Goal: Task Accomplishment & Management: Complete application form

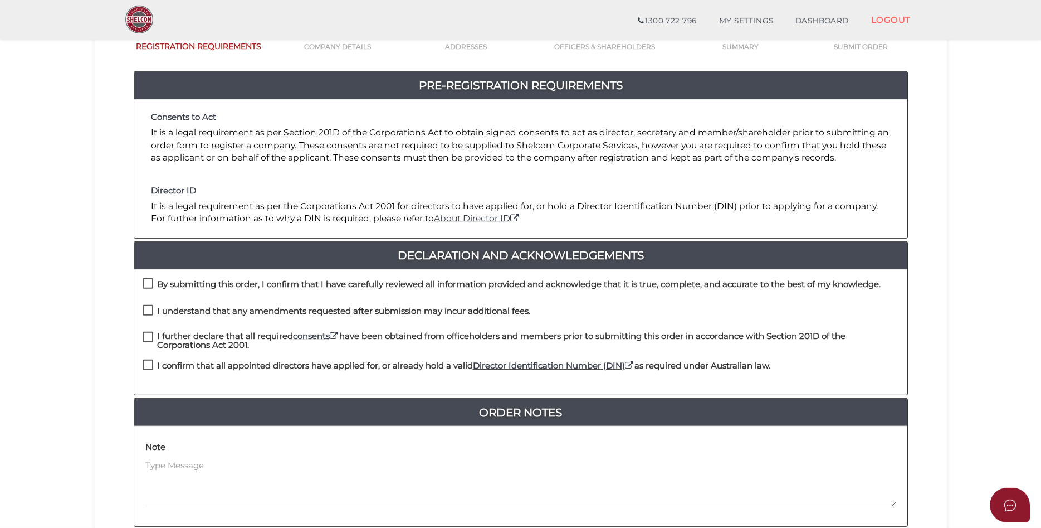
scroll to position [114, 0]
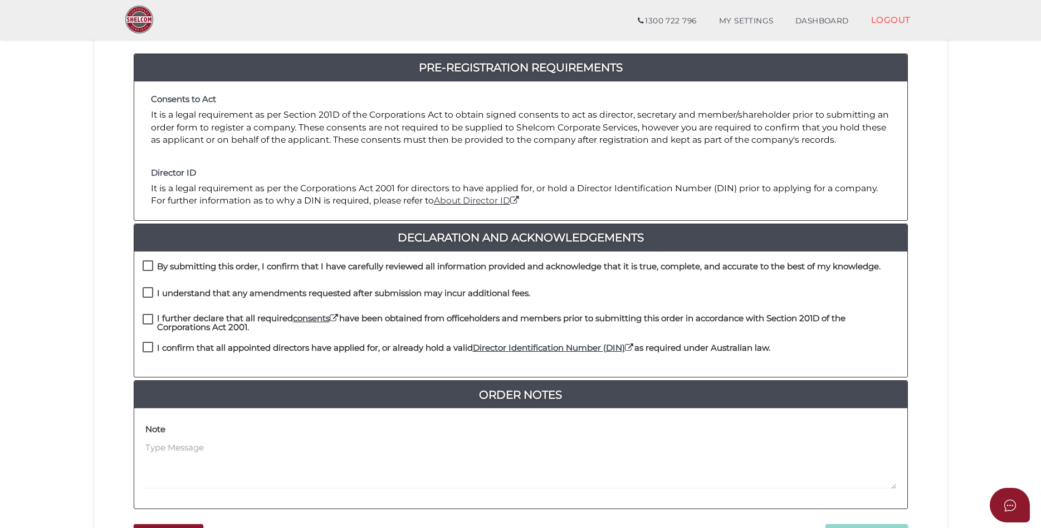
click at [176, 266] on h4 "By submitting this order, I confirm that I have carefully reviewed all informat…" at bounding box center [519, 266] width 724 height 9
checkbox input "true"
click at [173, 296] on h4 "I understand that any amendments requested after submission may incur additiona…" at bounding box center [343, 293] width 373 height 9
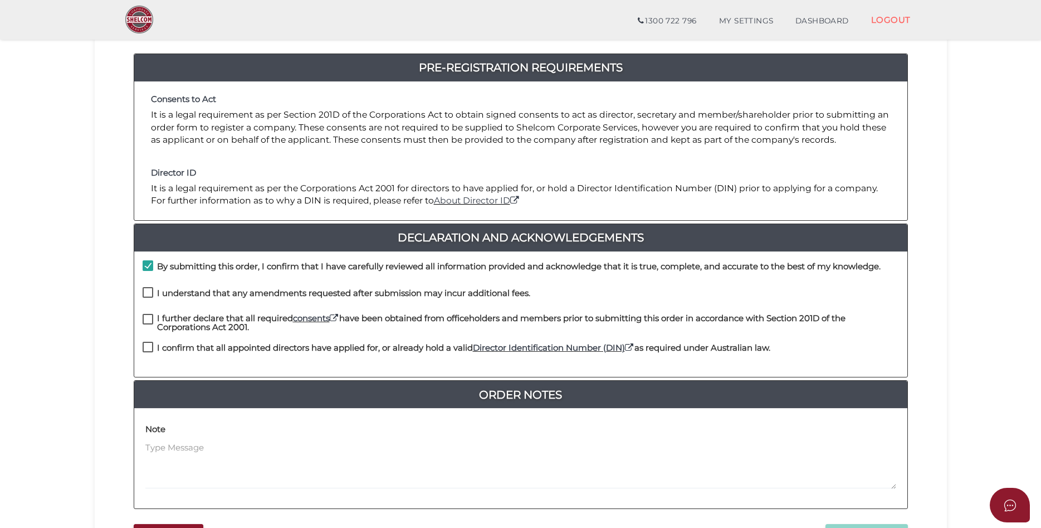
checkbox input "true"
click at [191, 323] on h4 "I further declare that all required consents have been obtained from officehold…" at bounding box center [528, 323] width 742 height 18
checkbox input "true"
click at [181, 350] on h4 "I confirm that all appointed directors have applied for, or already hold a vali…" at bounding box center [463, 347] width 613 height 9
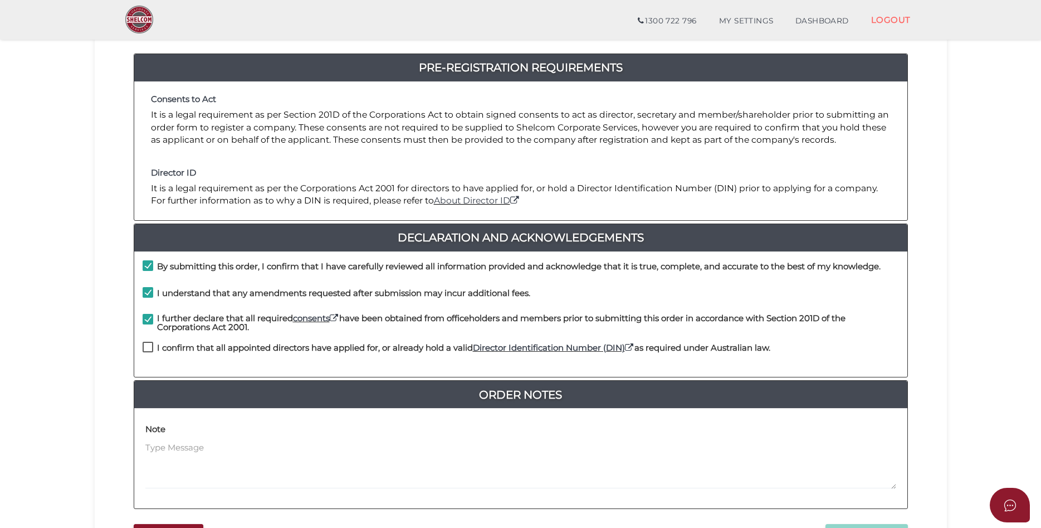
checkbox input "true"
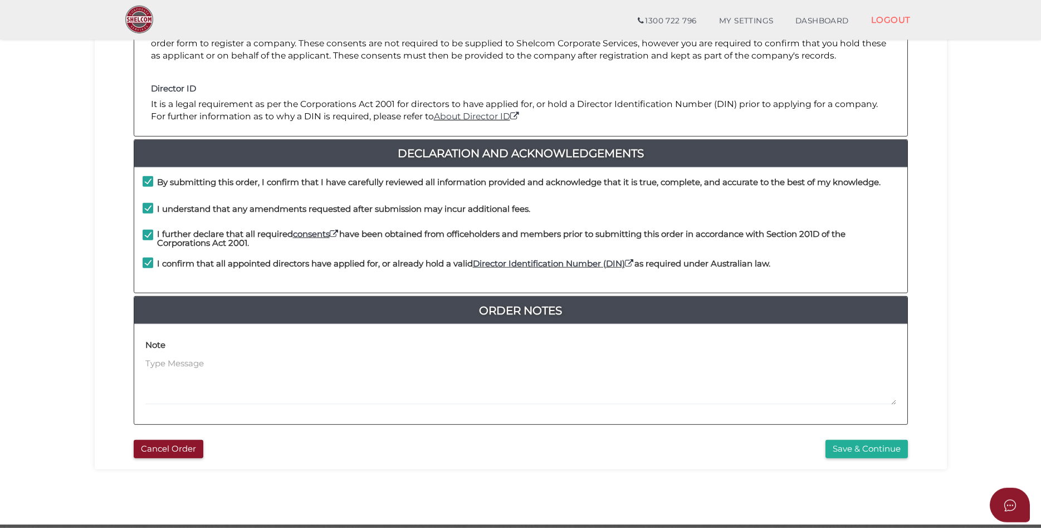
scroll to position [227, 0]
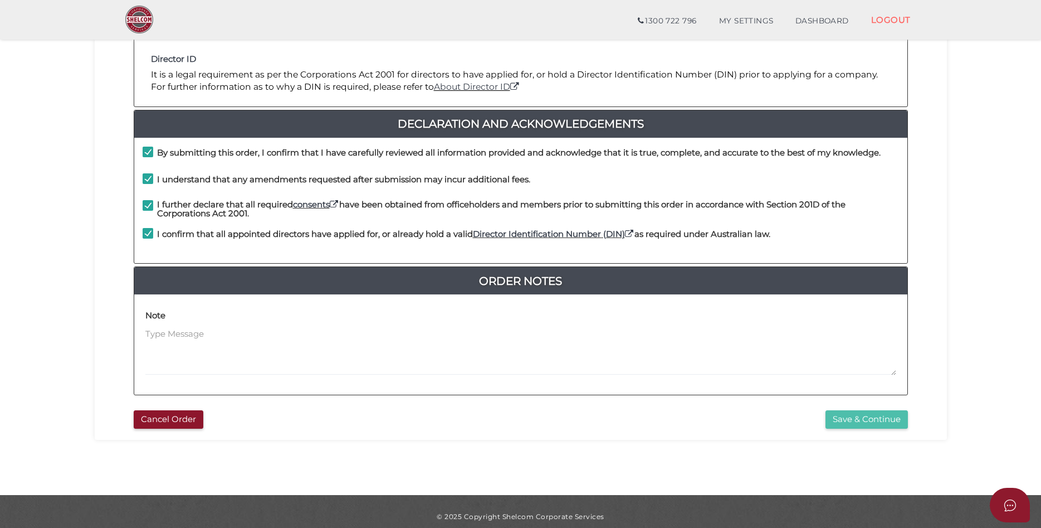
click at [852, 421] on button "Save & Continue" at bounding box center [867, 419] width 82 height 18
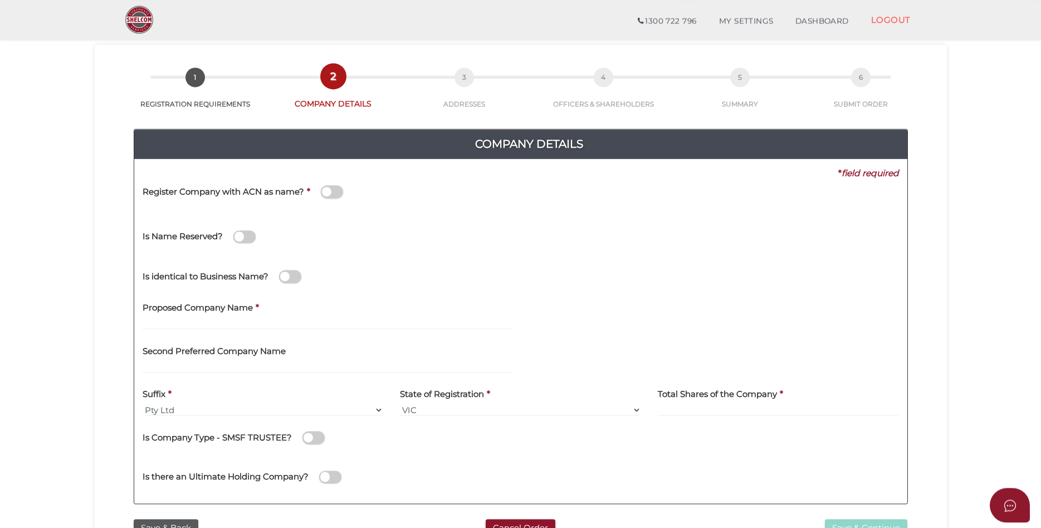
scroll to position [57, 0]
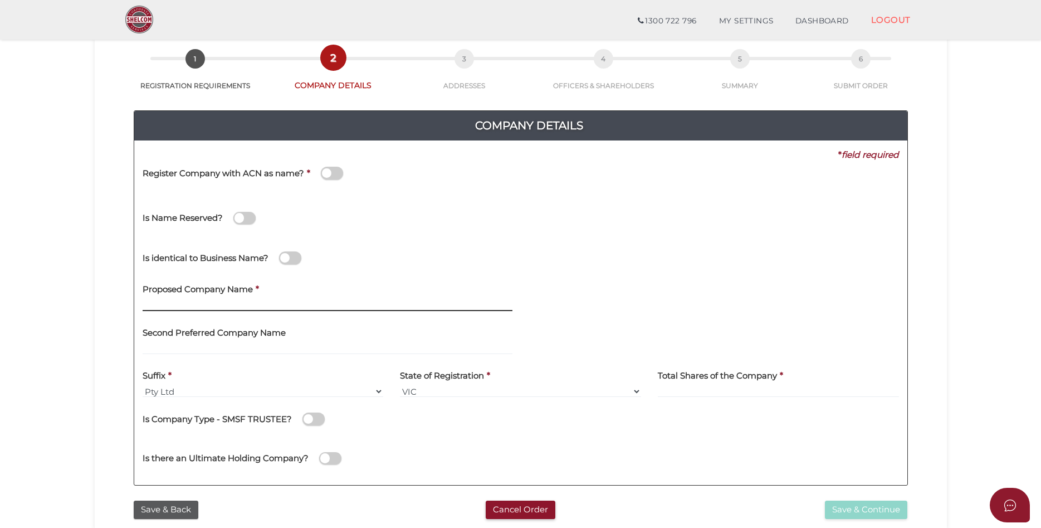
click at [287, 299] on input "text" at bounding box center [328, 305] width 370 height 12
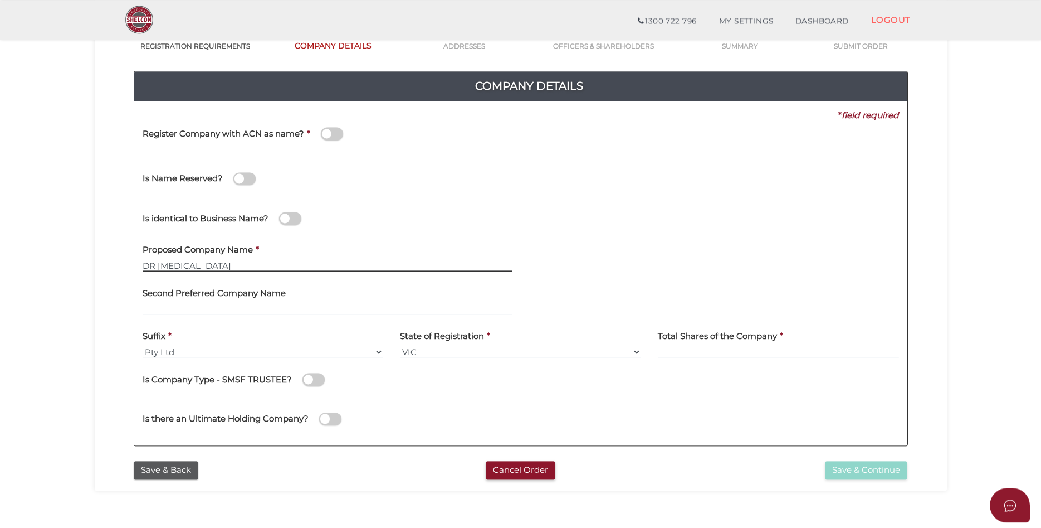
scroll to position [114, 0]
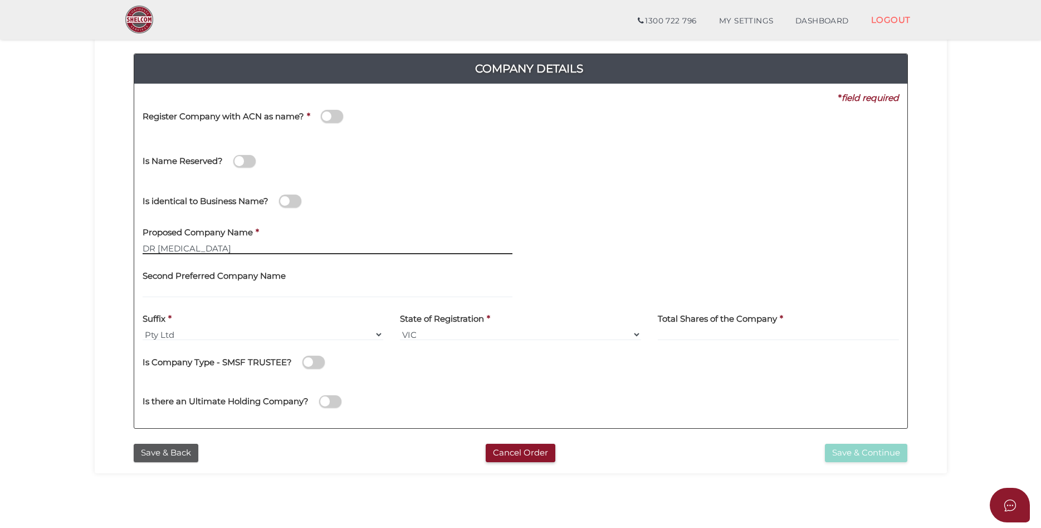
type input "DR Chiropractic"
click at [699, 332] on input at bounding box center [778, 334] width 241 height 12
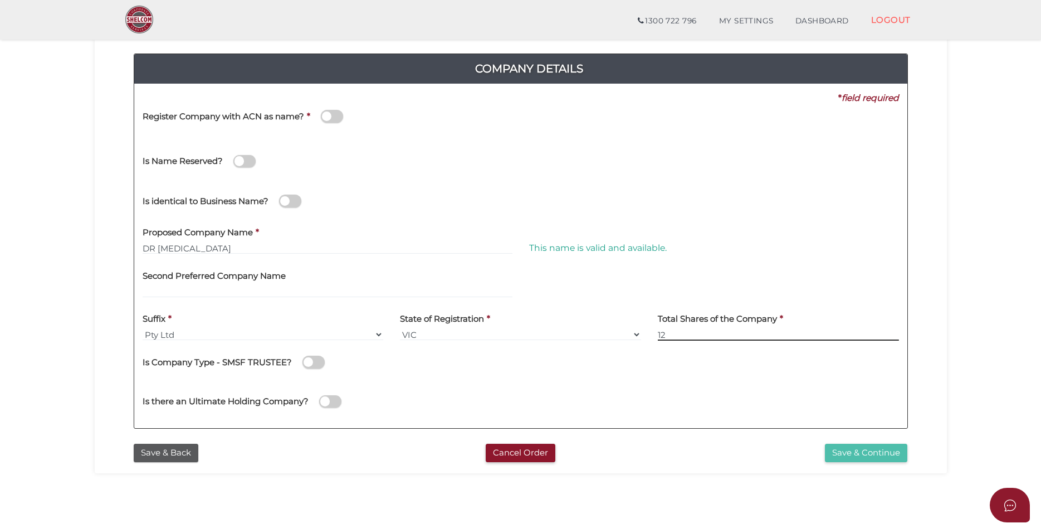
type input "12"
click at [863, 449] on button "Save & Continue" at bounding box center [866, 453] width 82 height 18
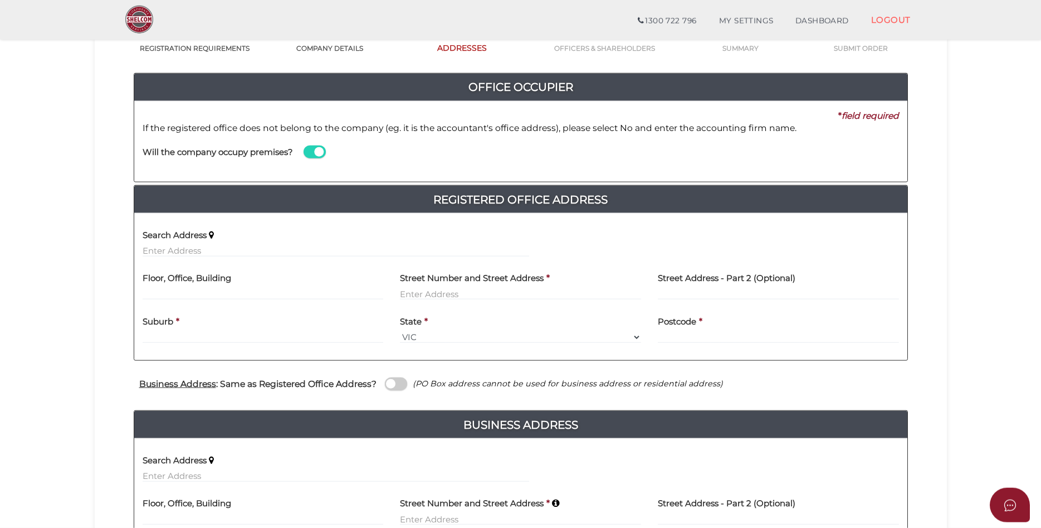
scroll to position [114, 0]
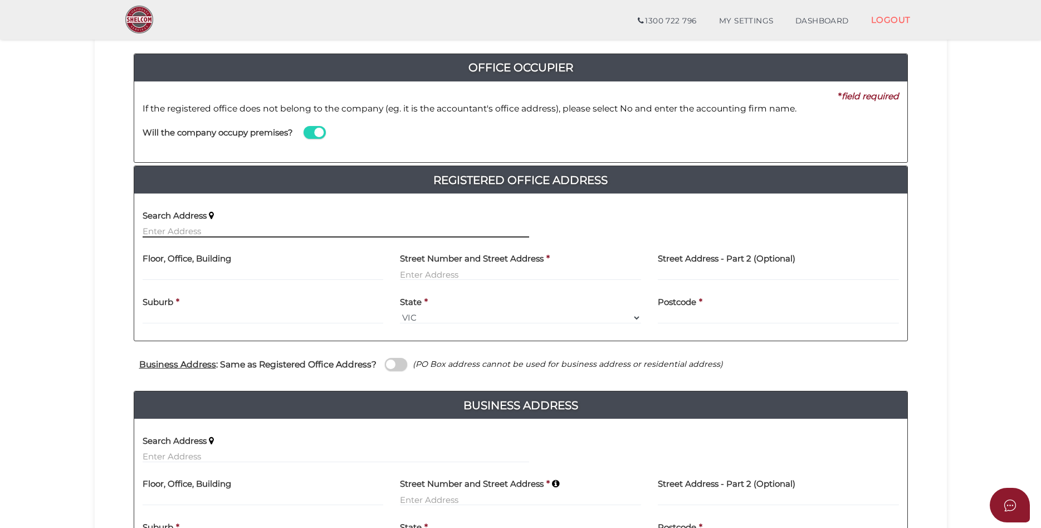
click at [289, 226] on input "text" at bounding box center [336, 231] width 387 height 12
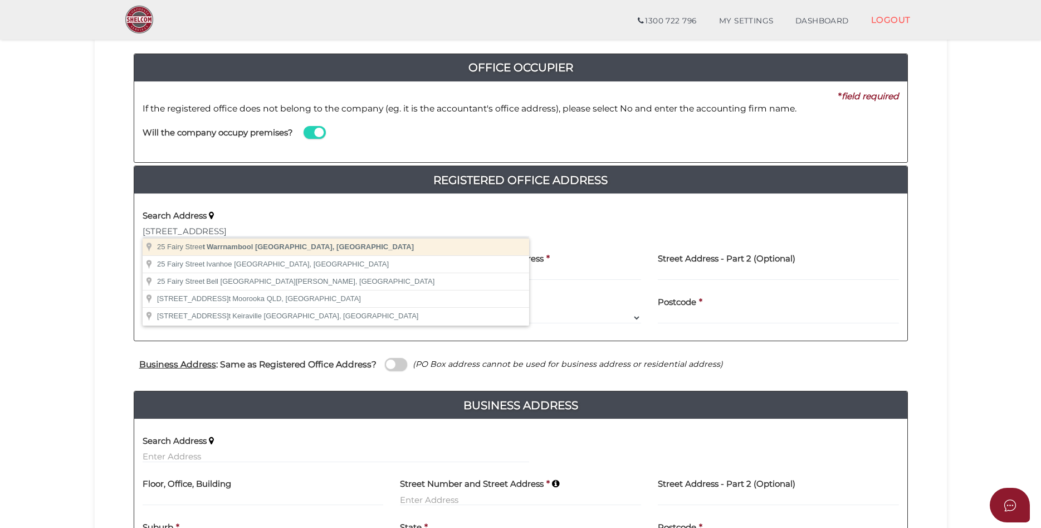
type input "25 Fairy Street, Warrnambool VIC, Australia"
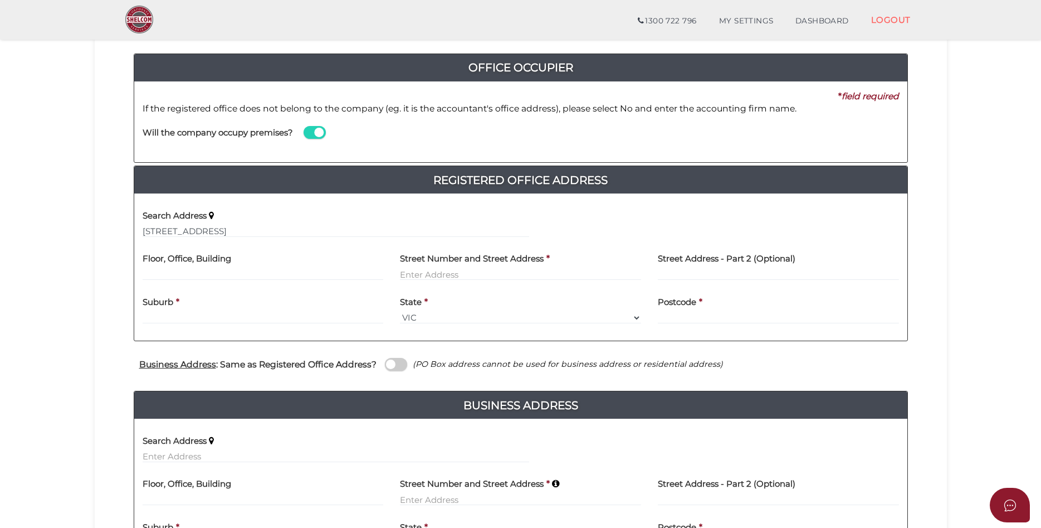
type input "25 Fairy Street"
type input "Warrnambool"
select select "VIC"
type input "3280"
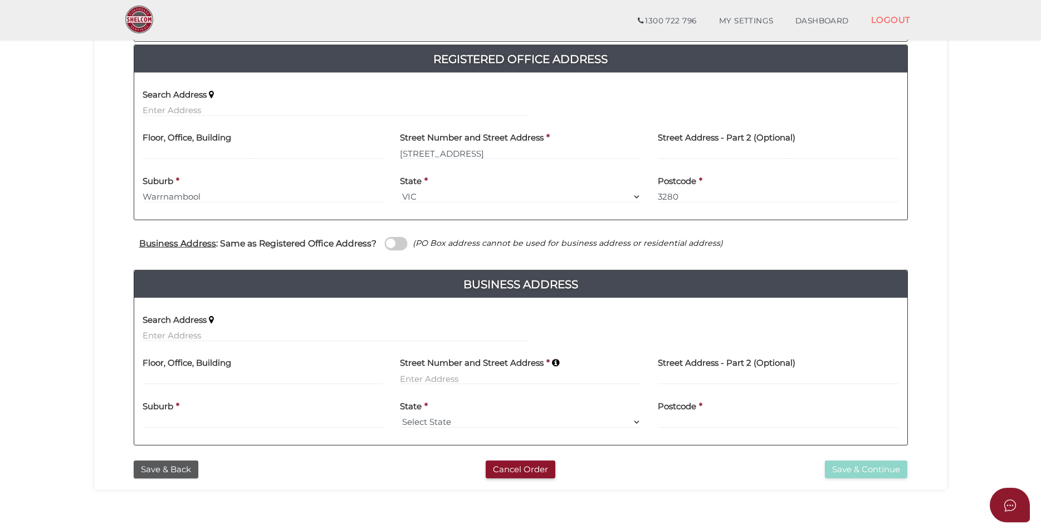
scroll to position [284, 0]
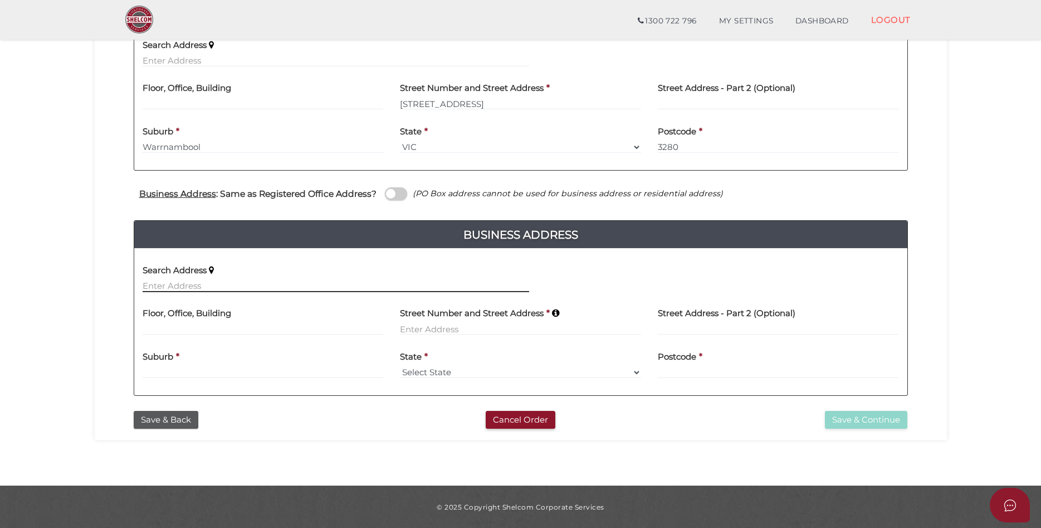
click at [214, 281] on input "text" at bounding box center [336, 286] width 387 height 12
click at [216, 286] on input "text" at bounding box center [336, 286] width 387 height 12
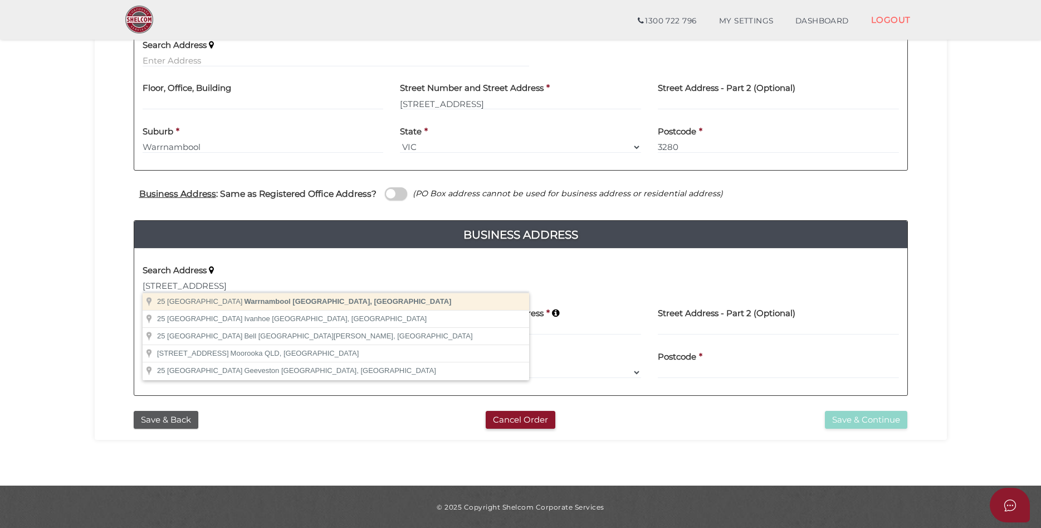
type input "25 Fairy Street, Warrnambool VIC, Australia"
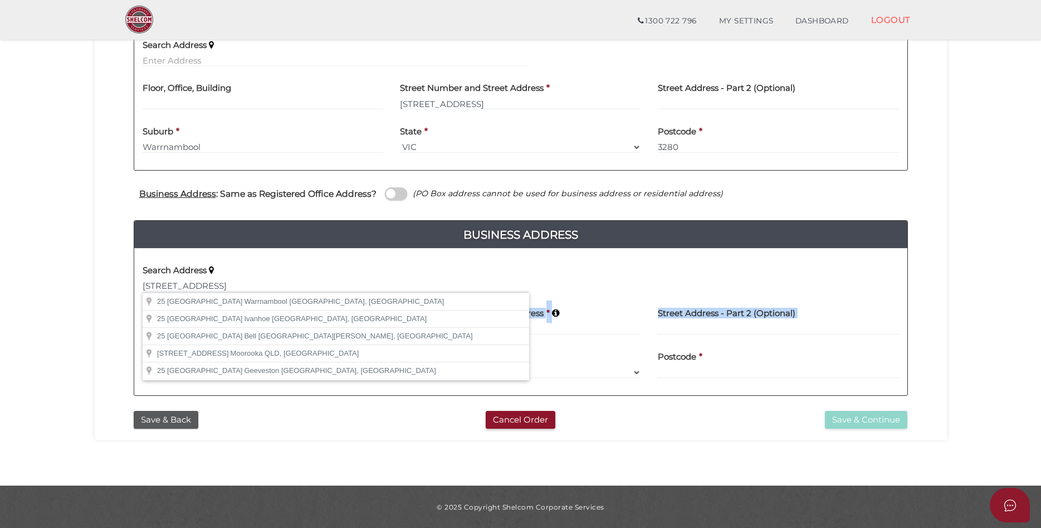
type input "25 Fairy Street"
type input "Warrnambool"
select select "VIC"
type input "3280"
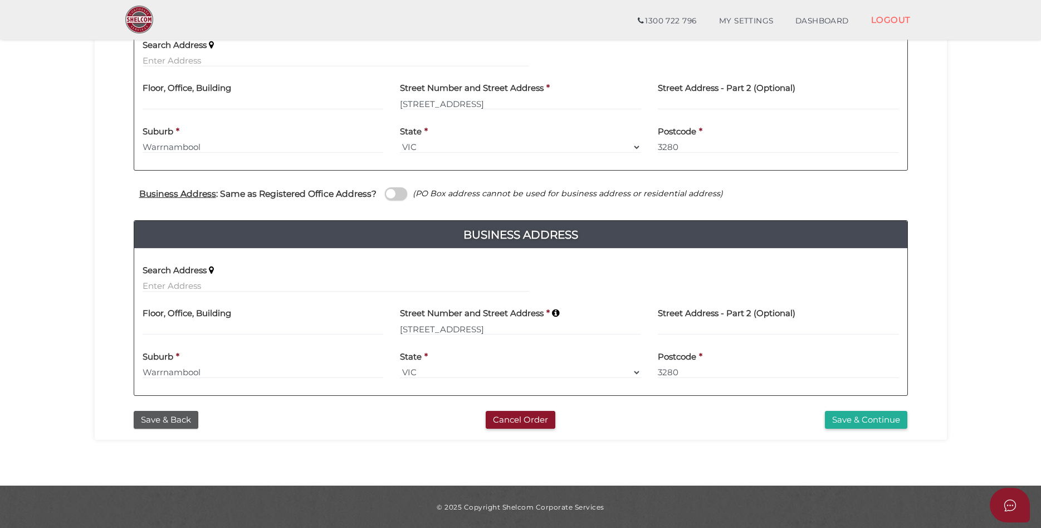
click at [658, 412] on div "Save & Continue" at bounding box center [784, 420] width 264 height 18
click at [871, 420] on button "Save & Continue" at bounding box center [866, 420] width 82 height 18
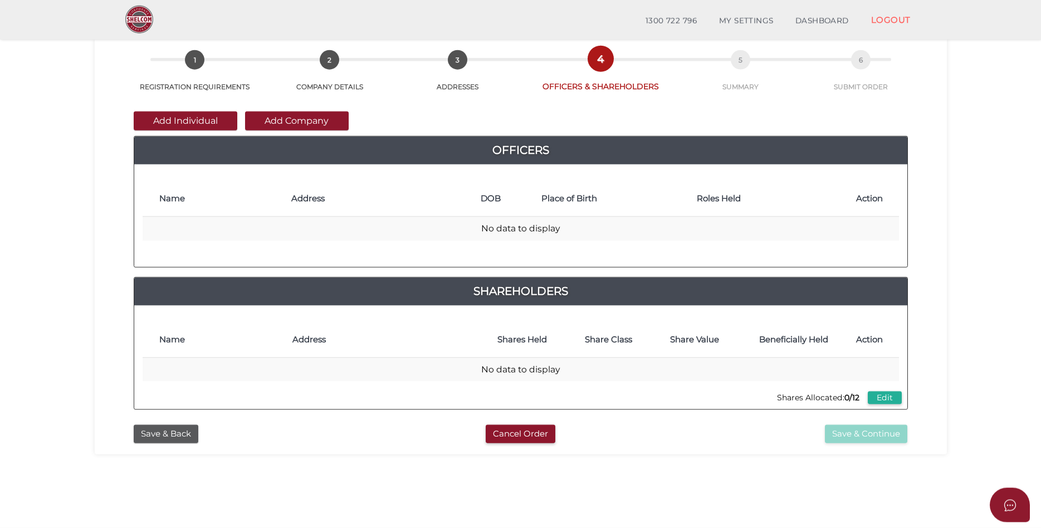
scroll to position [57, 0]
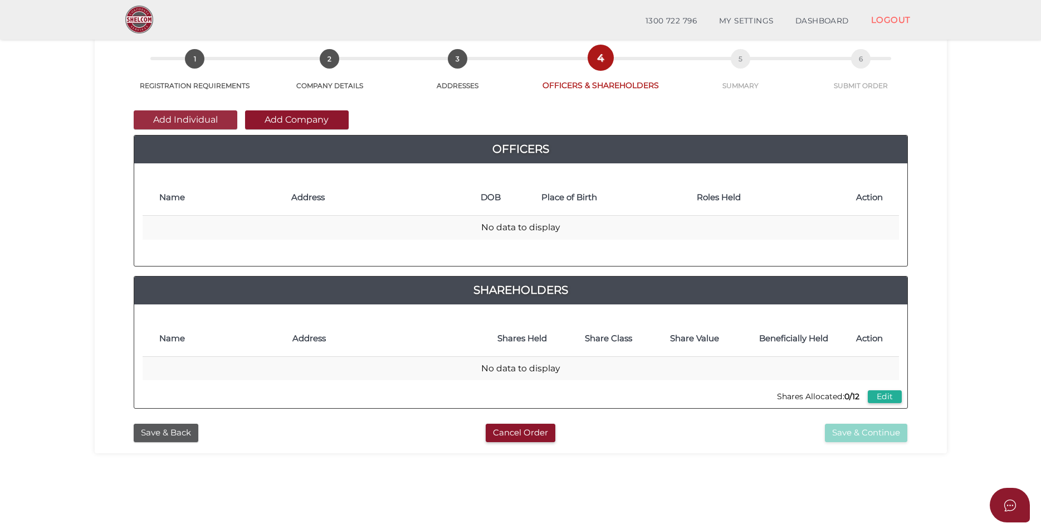
click at [179, 119] on button "Add Individual" at bounding box center [186, 119] width 104 height 19
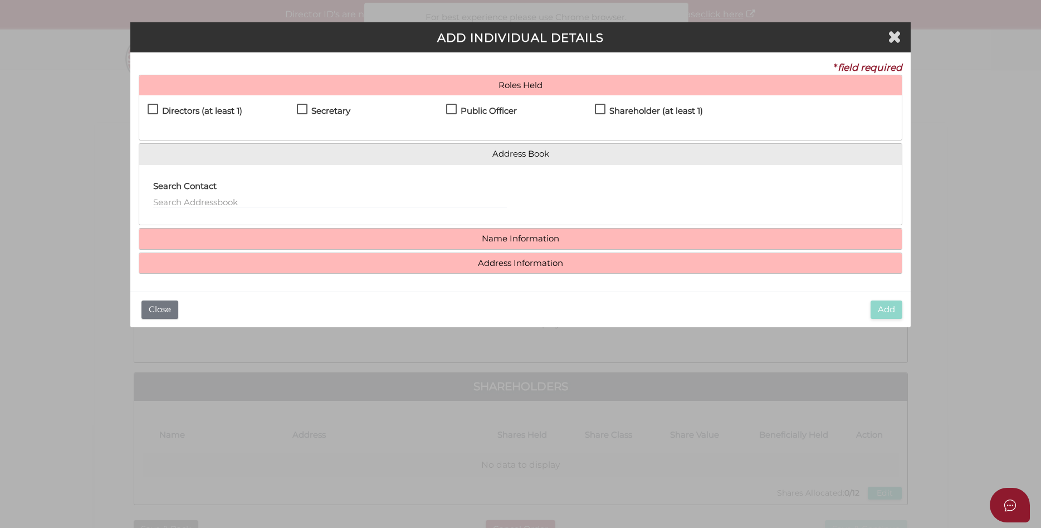
click at [151, 106] on label "Directors (at least 1)" at bounding box center [195, 113] width 95 height 14
checkbox input "true"
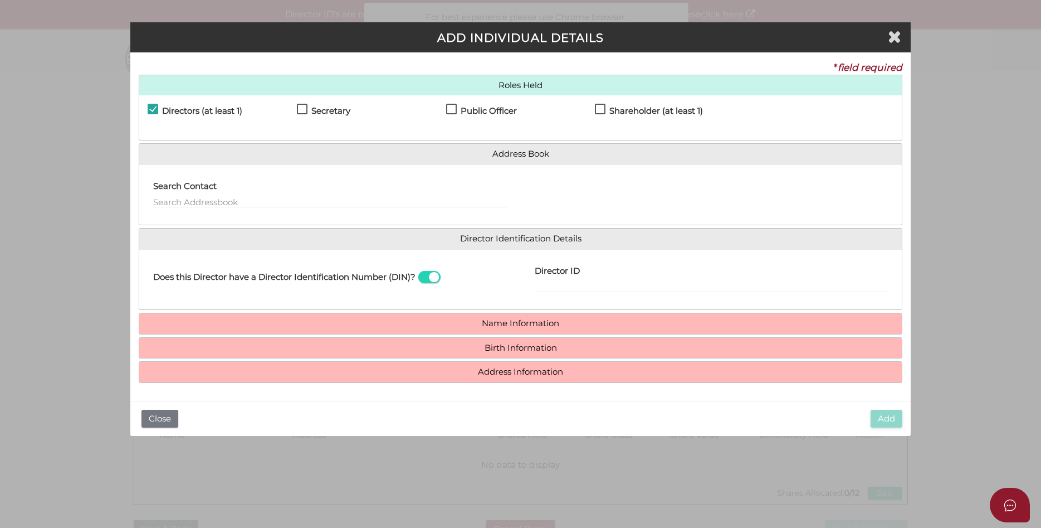
click at [298, 106] on label "Secretary" at bounding box center [323, 113] width 53 height 14
checkbox input "true"
click at [452, 110] on label "Public Officer" at bounding box center [481, 113] width 71 height 14
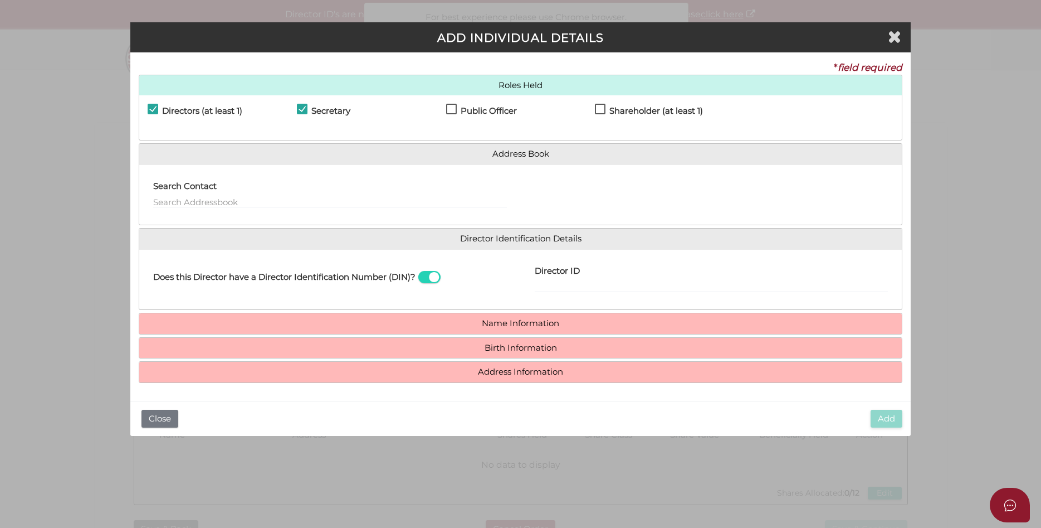
checkbox input "true"
click at [601, 110] on label "Shareholder (at least 1)" at bounding box center [649, 113] width 108 height 14
checkbox input "true"
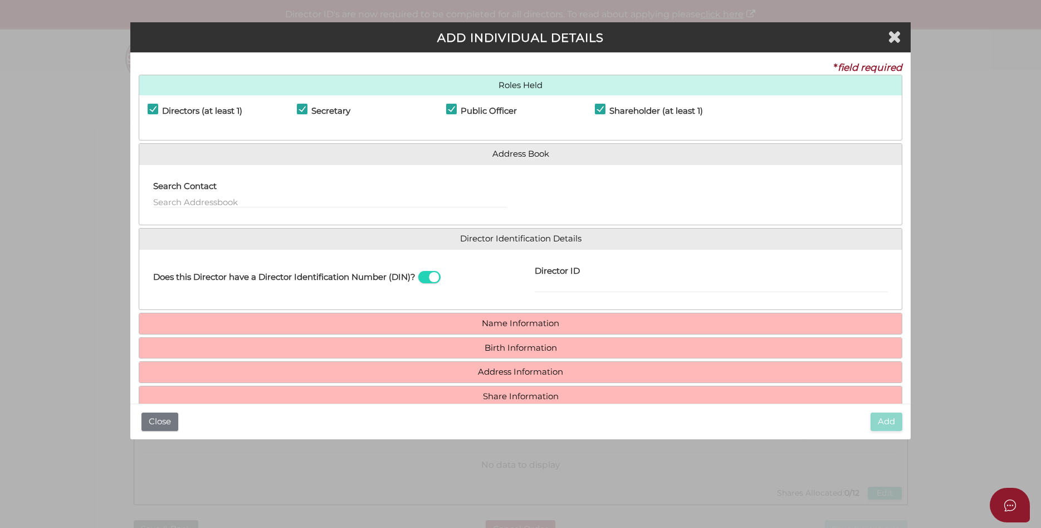
click at [564, 279] on label "Director ID" at bounding box center [557, 269] width 45 height 23
click at [564, 280] on input "Director ID" at bounding box center [712, 286] width 354 height 12
click at [441, 277] on span at bounding box center [429, 277] width 22 height 13
click at [0, 0] on input "checkbox" at bounding box center [0, 0] width 0 height 0
click at [441, 271] on span at bounding box center [429, 277] width 22 height 13
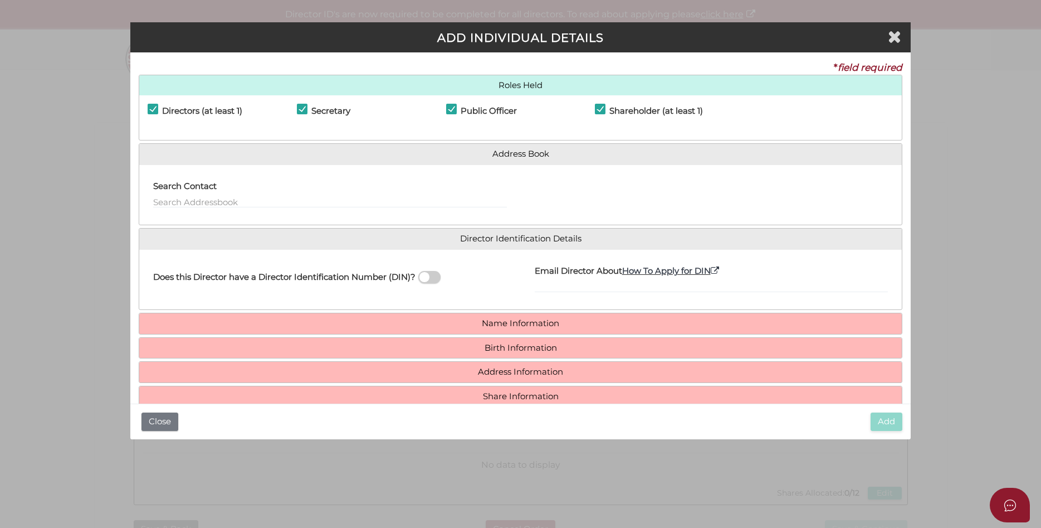
click at [0, 0] on input "checkbox" at bounding box center [0, 0] width 0 height 0
click at [441, 277] on span at bounding box center [429, 277] width 22 height 13
click at [0, 0] on input "checkbox" at bounding box center [0, 0] width 0 height 0
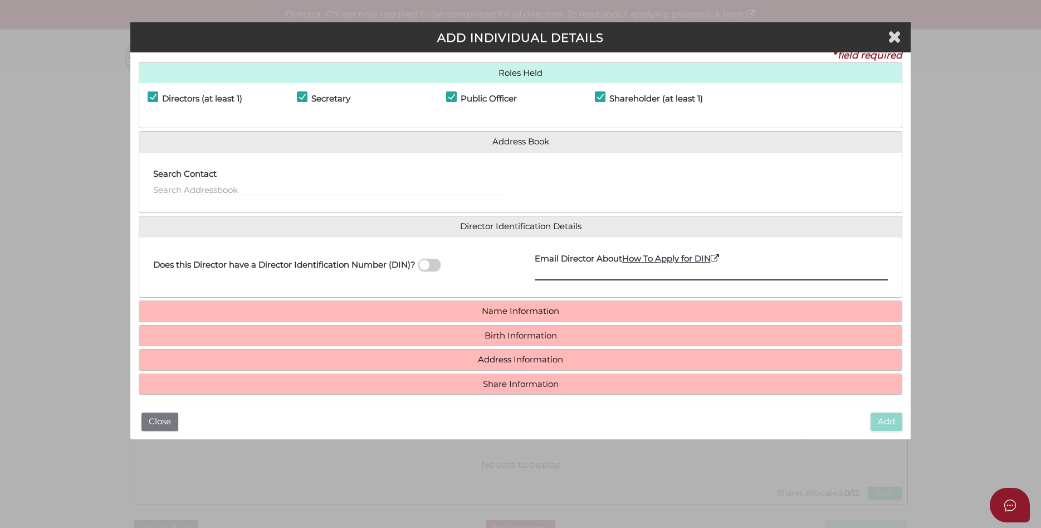
scroll to position [21, 0]
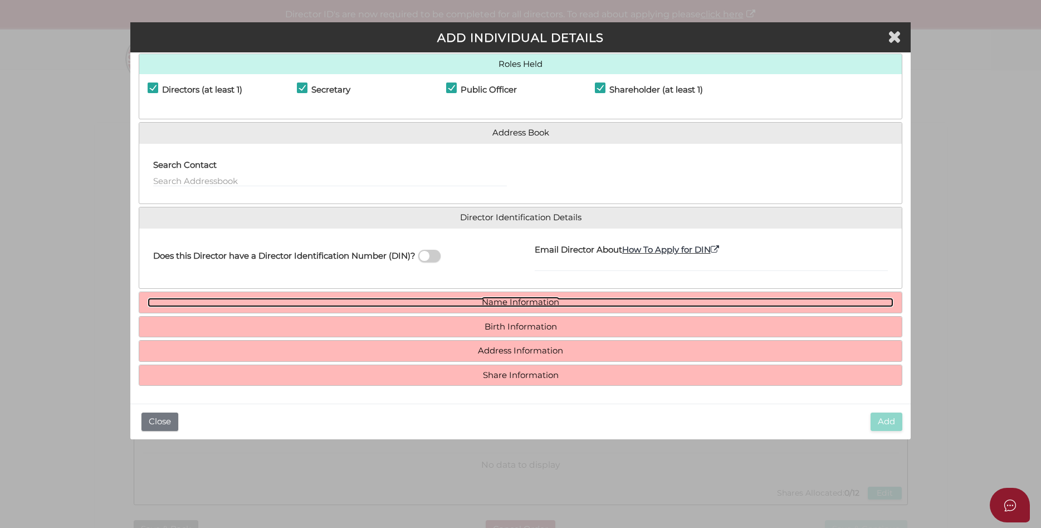
click at [510, 298] on link "Name Information" at bounding box center [521, 302] width 747 height 9
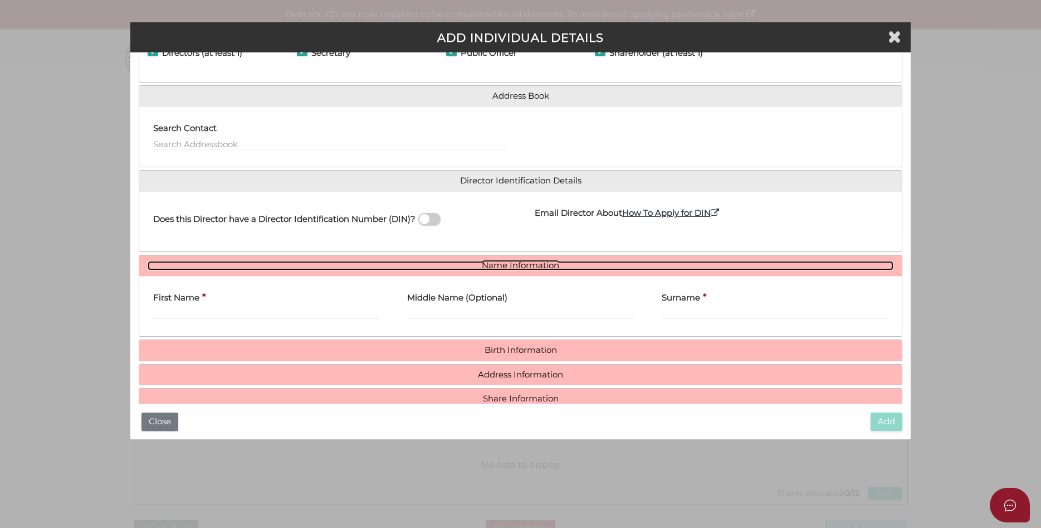
scroll to position [82, 0]
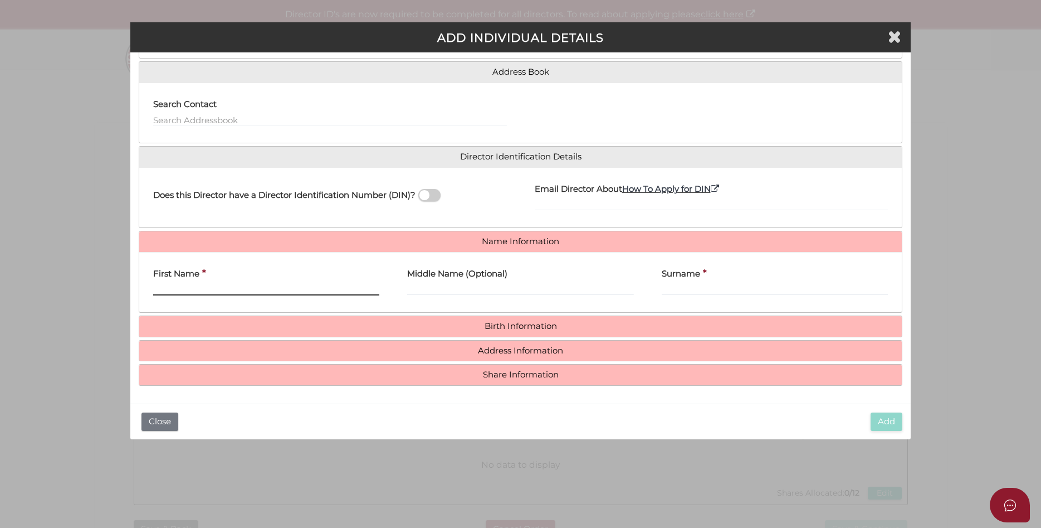
click at [278, 285] on input "First Name" at bounding box center [266, 289] width 227 height 12
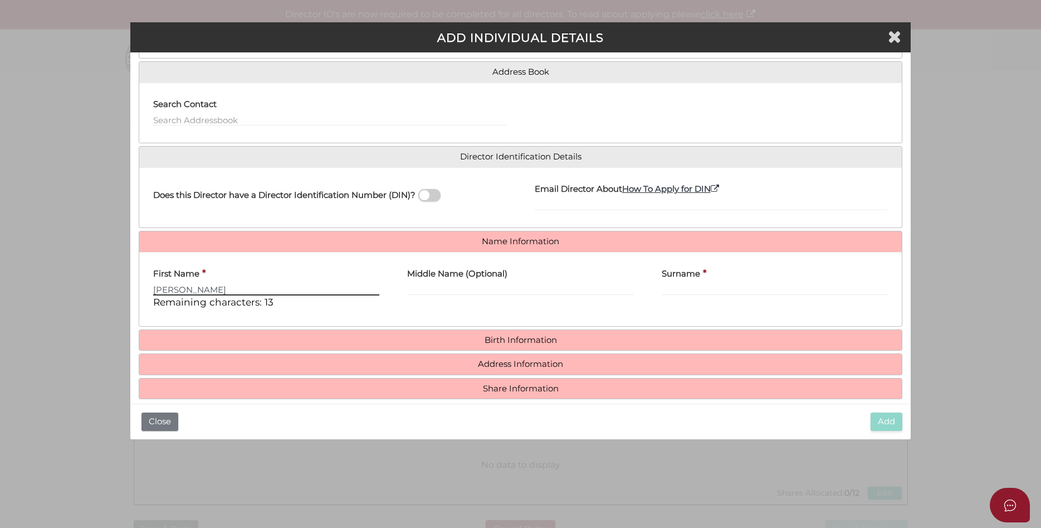
type input "Dominic"
type input "P"
drag, startPoint x: 10, startPoint y: 251, endPoint x: -1, endPoint y: 248, distance: 11.5
click at [153, 283] on input "Dominic" at bounding box center [266, 289] width 227 height 12
type input "[PERSON_NAME]"
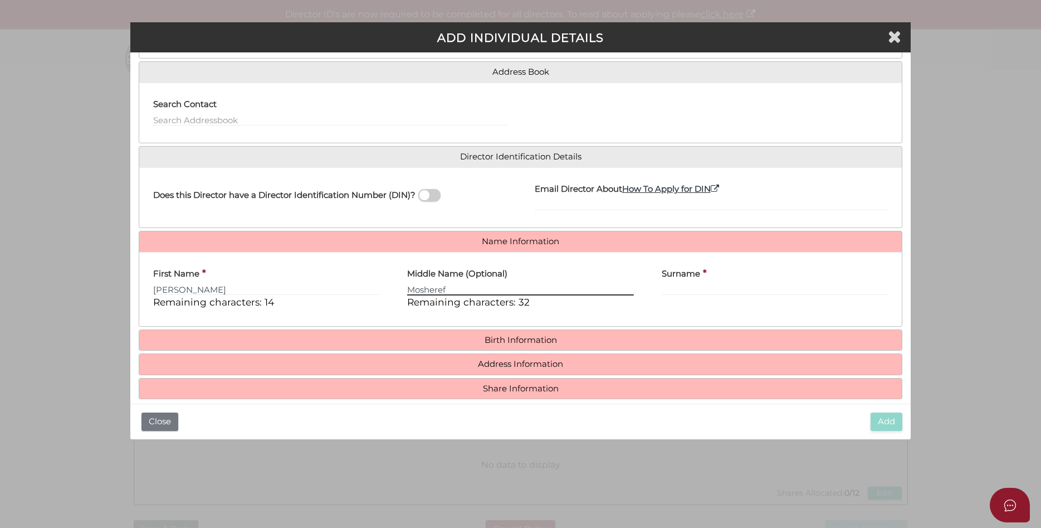
type input "Mosheref"
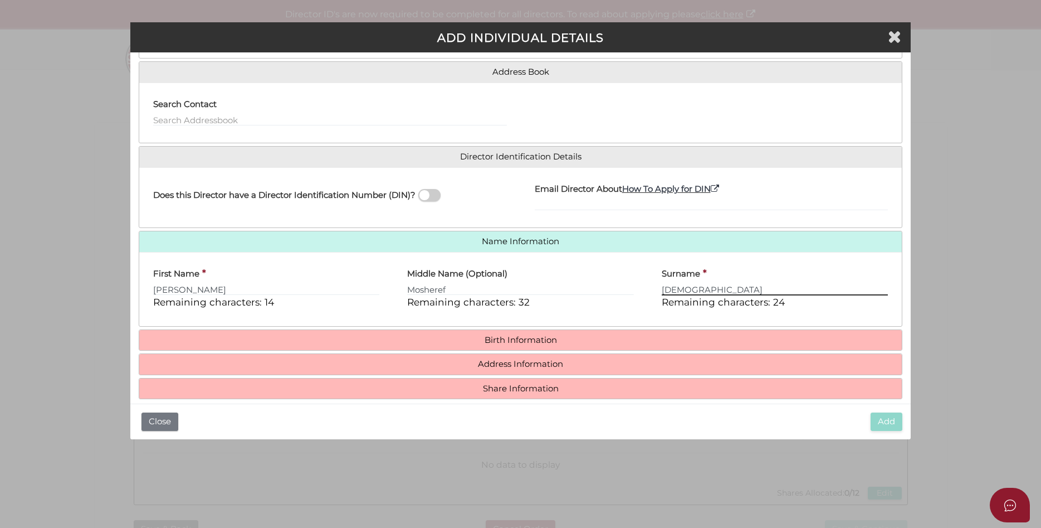
type input "[DEMOGRAPHIC_DATA]"
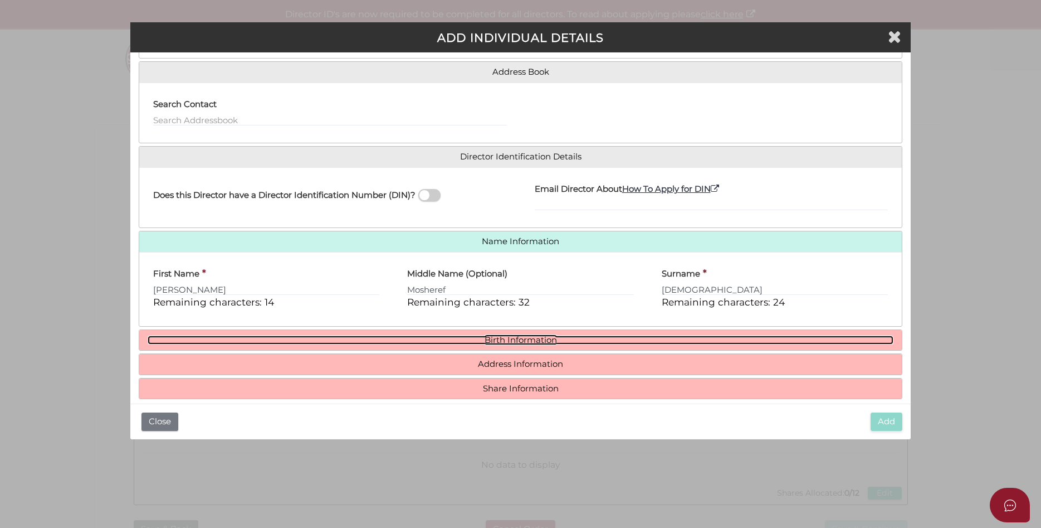
click at [514, 340] on link "Birth Information" at bounding box center [521, 339] width 747 height 9
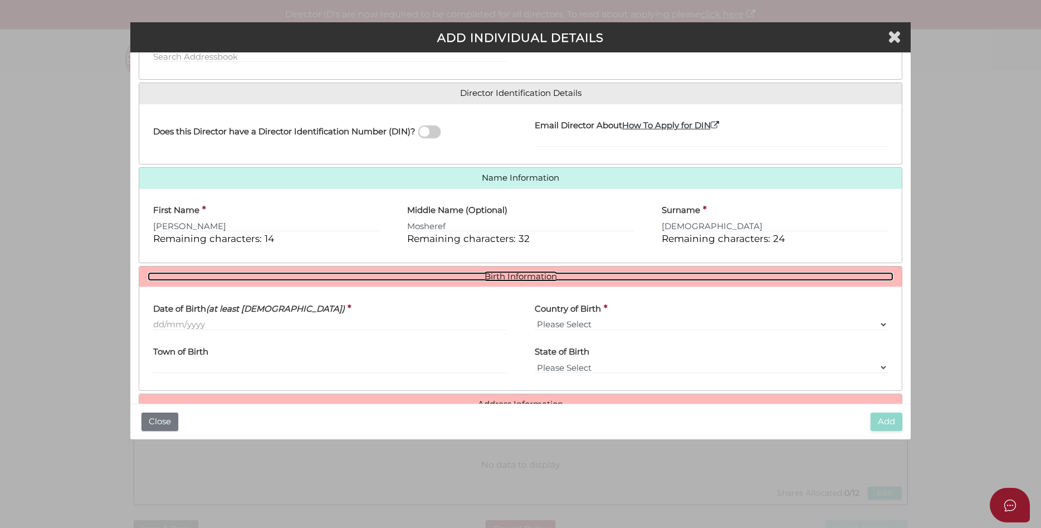
scroll to position [199, 0]
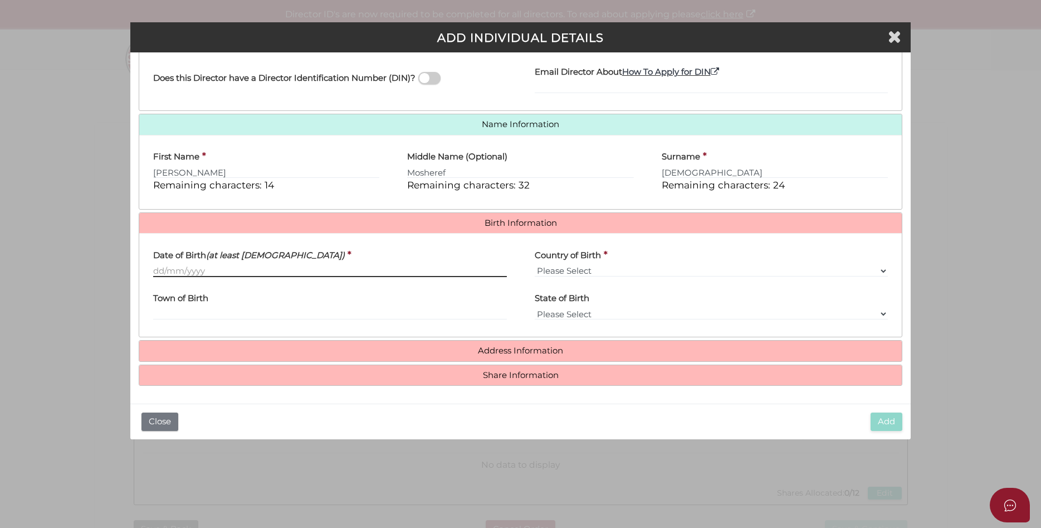
click at [339, 268] on input "Date of Birth (at least 18 years old)" at bounding box center [330, 271] width 354 height 12
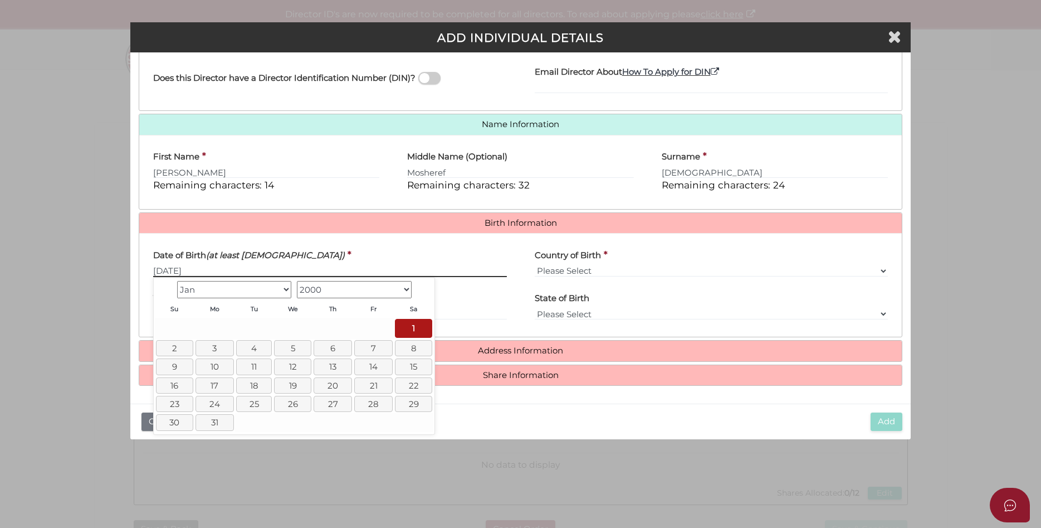
type input "[DATE]"
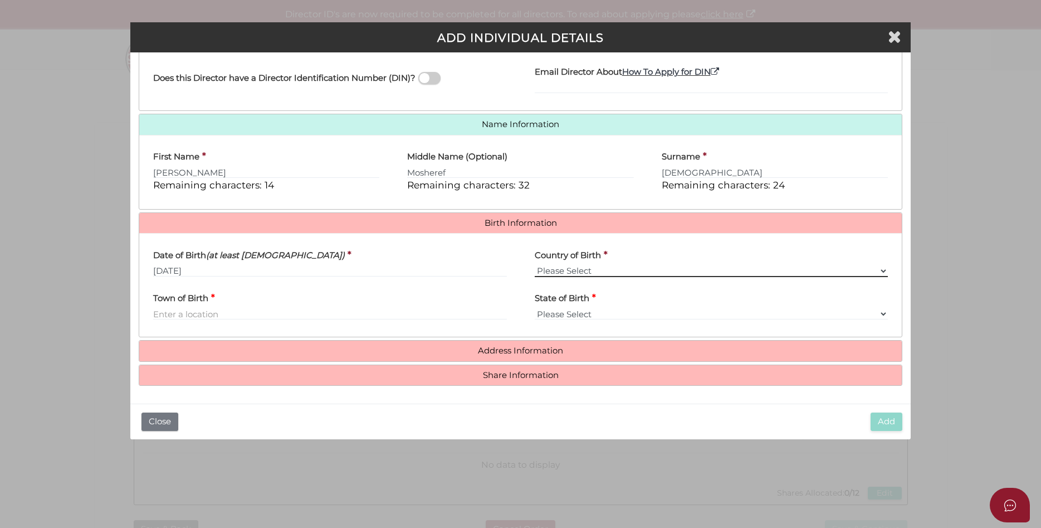
select select "[GEOGRAPHIC_DATA]"
click option "[GEOGRAPHIC_DATA]" at bounding box center [0, 0] width 0 height 0
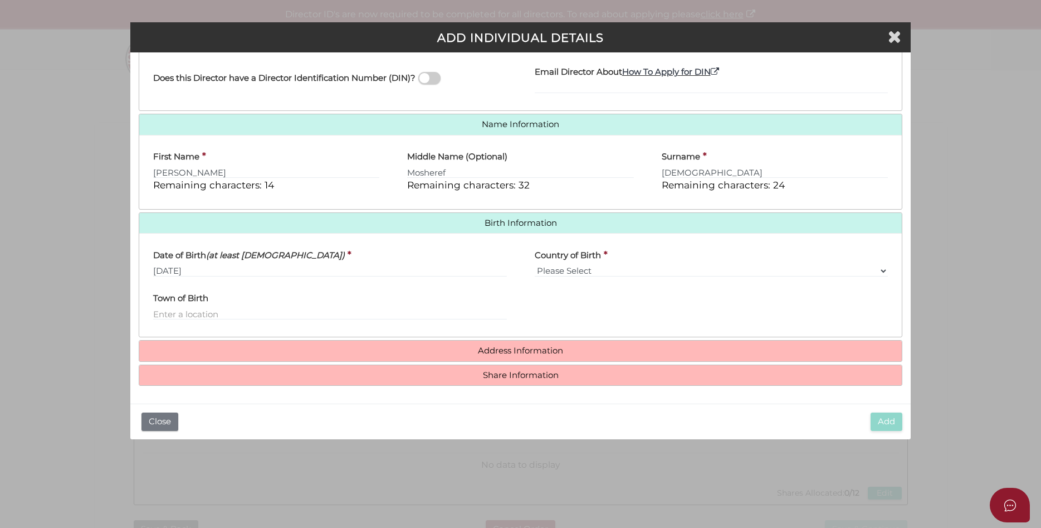
click at [377, 308] on div "Town of Birth" at bounding box center [330, 302] width 354 height 35
click at [364, 317] on input "Town of Birth" at bounding box center [330, 314] width 354 height 12
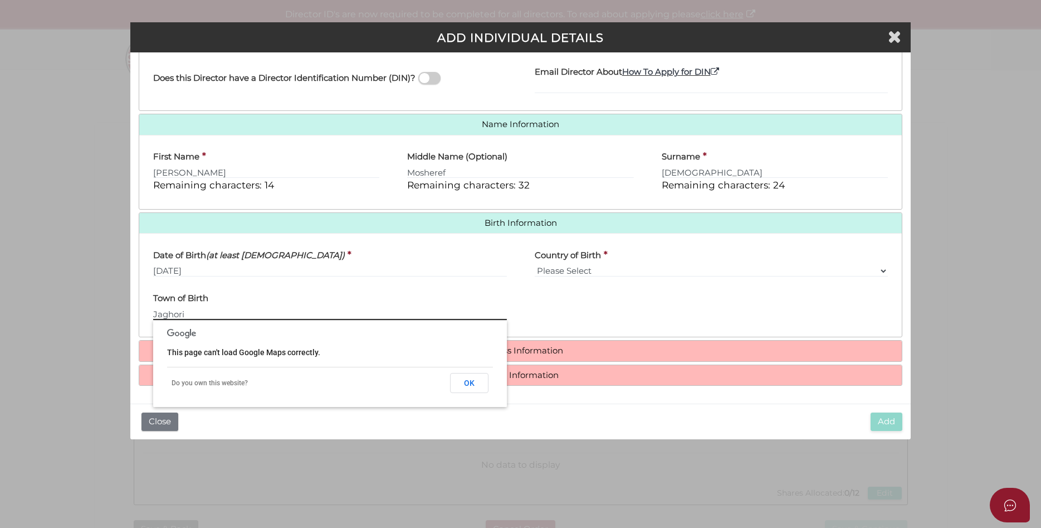
type input "Jaghori"
click at [699, 308] on div "State of Birth Please Select VIC ACT NSW NT QLD TAS WA SA" at bounding box center [712, 306] width 382 height 43
click at [476, 387] on button "OK" at bounding box center [469, 383] width 38 height 20
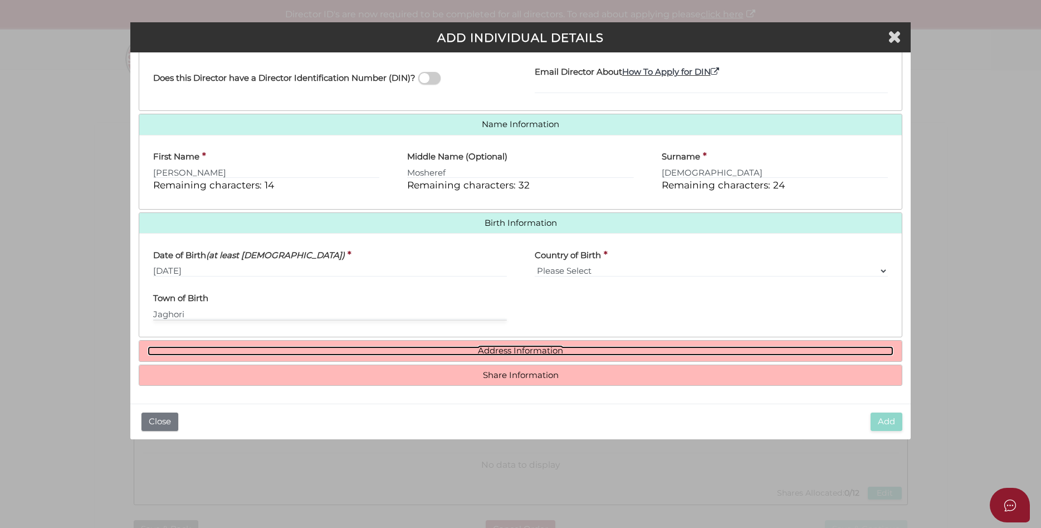
click at [542, 352] on link "Address Information" at bounding box center [521, 350] width 747 height 9
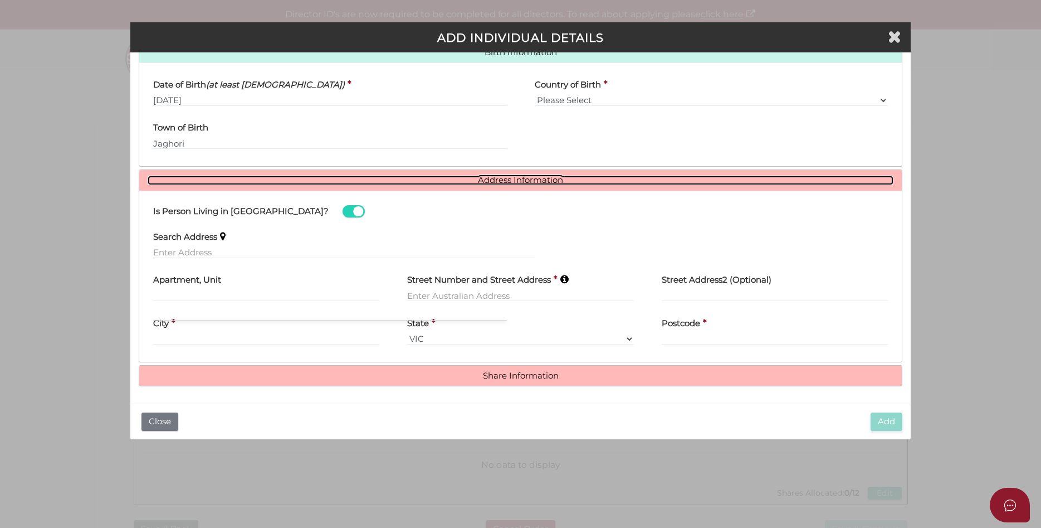
scroll to position [370, 0]
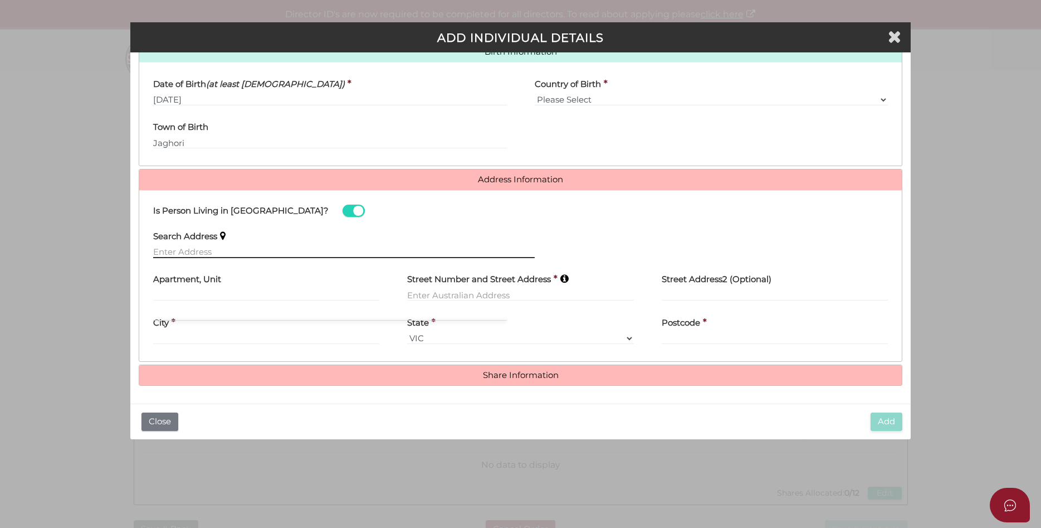
click at [235, 252] on input "text" at bounding box center [344, 252] width 382 height 12
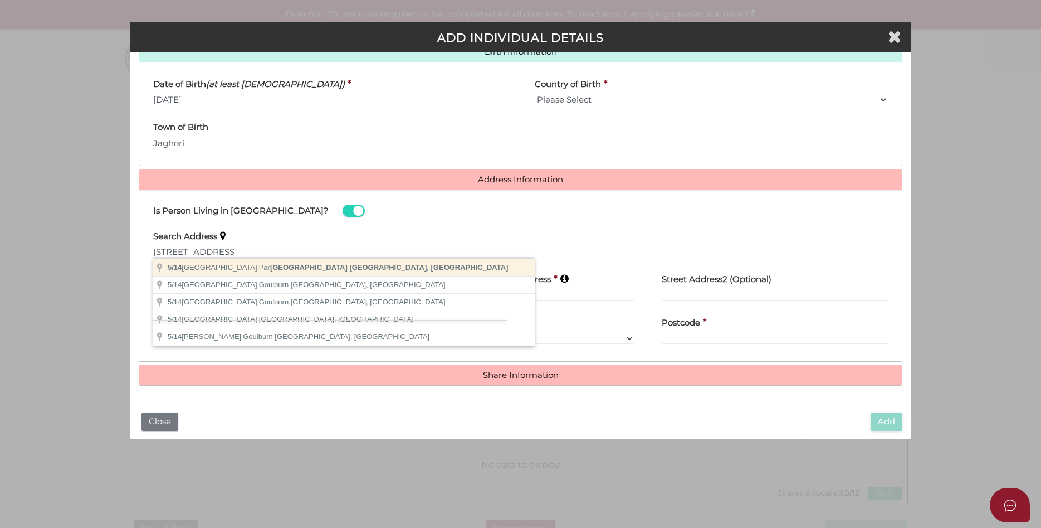
type input "5/14 Addison Street, Parafield Gardens SA, Australia"
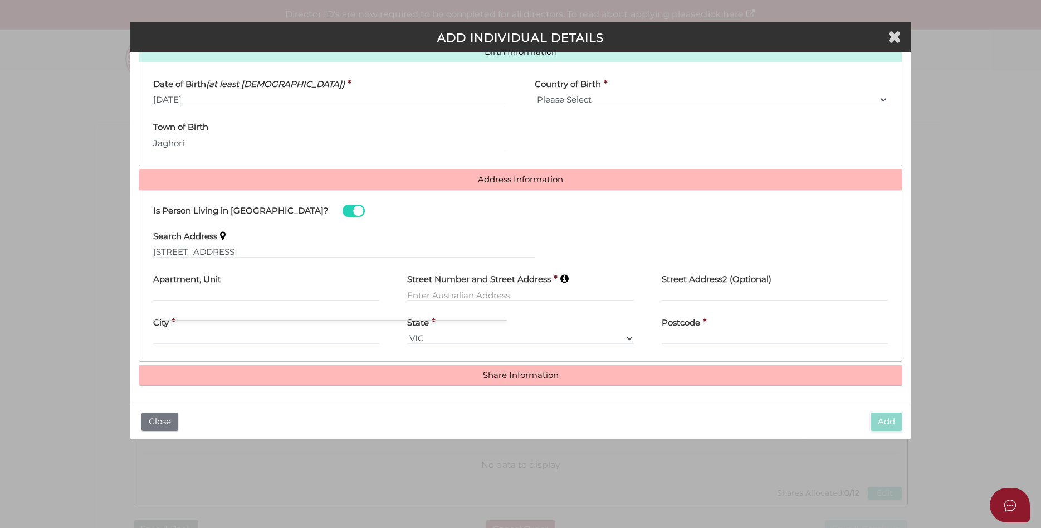
type input "5"
type input "14 Addison Street"
type input "Parafield Gardens"
select select "SA"
type input "5107"
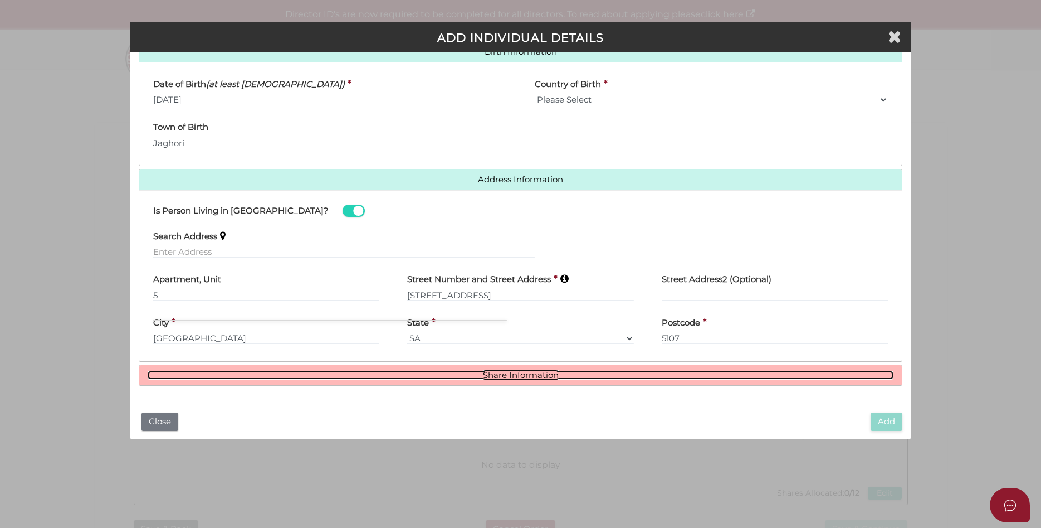
click at [525, 373] on link "Share Information" at bounding box center [521, 375] width 747 height 9
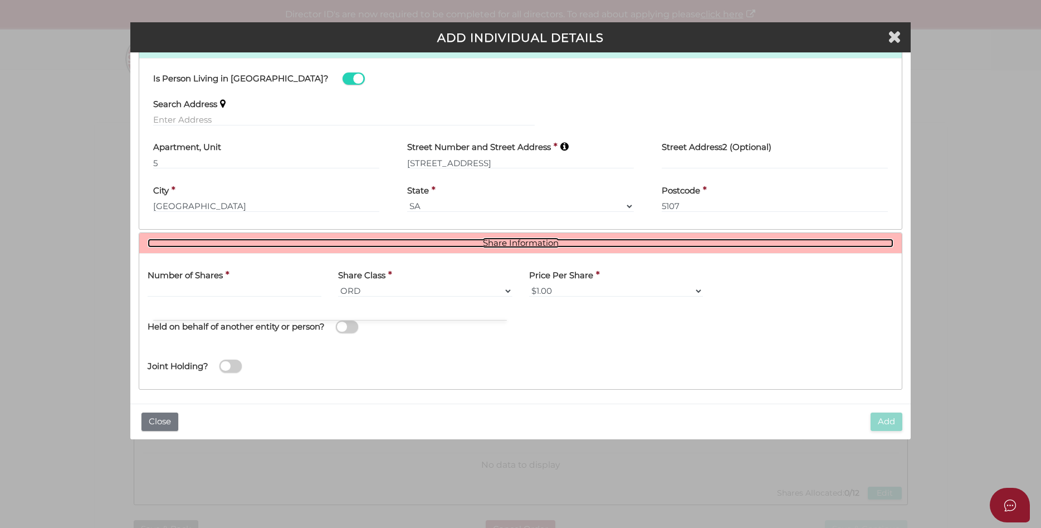
scroll to position [506, 0]
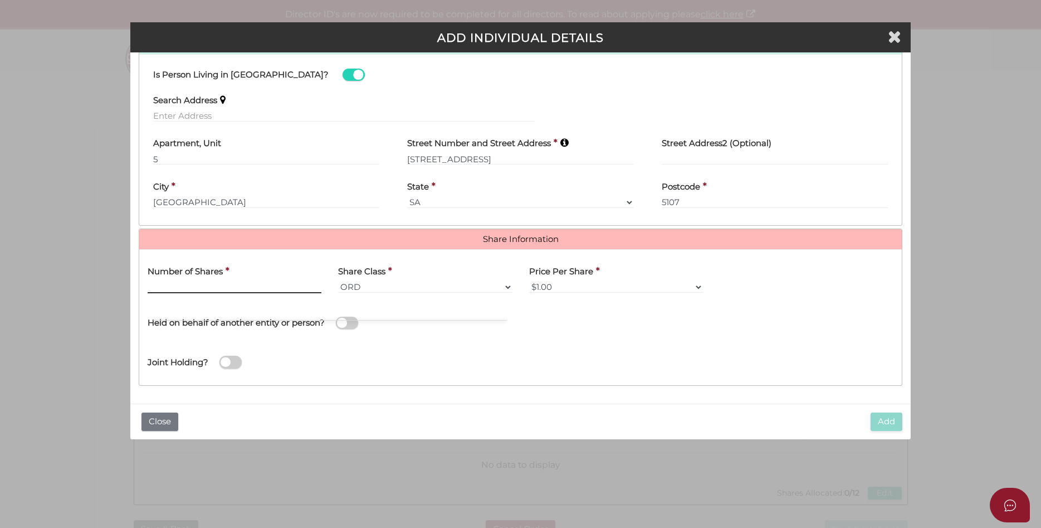
click at [223, 284] on input "text" at bounding box center [235, 287] width 174 height 12
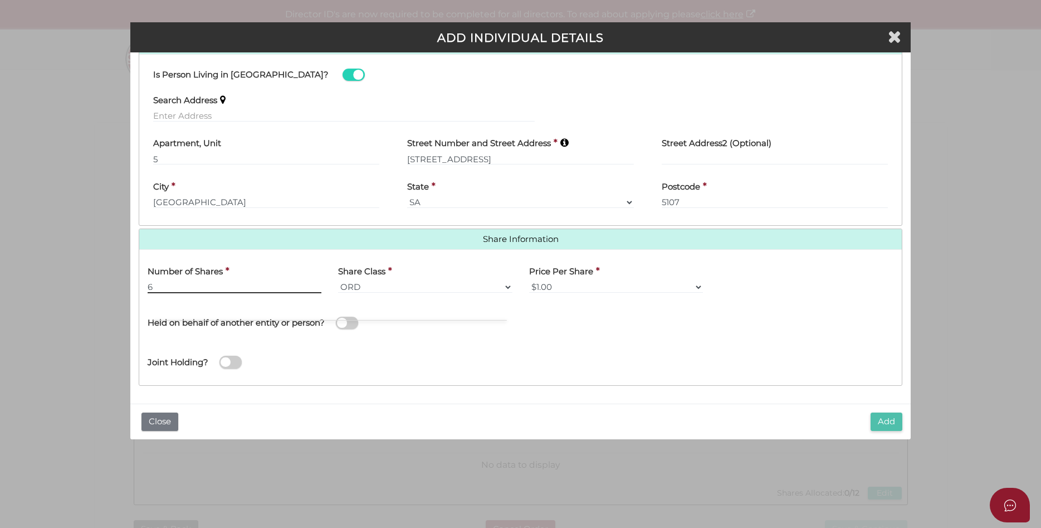
type input "6"
click at [886, 423] on button "Add" at bounding box center [887, 421] width 32 height 18
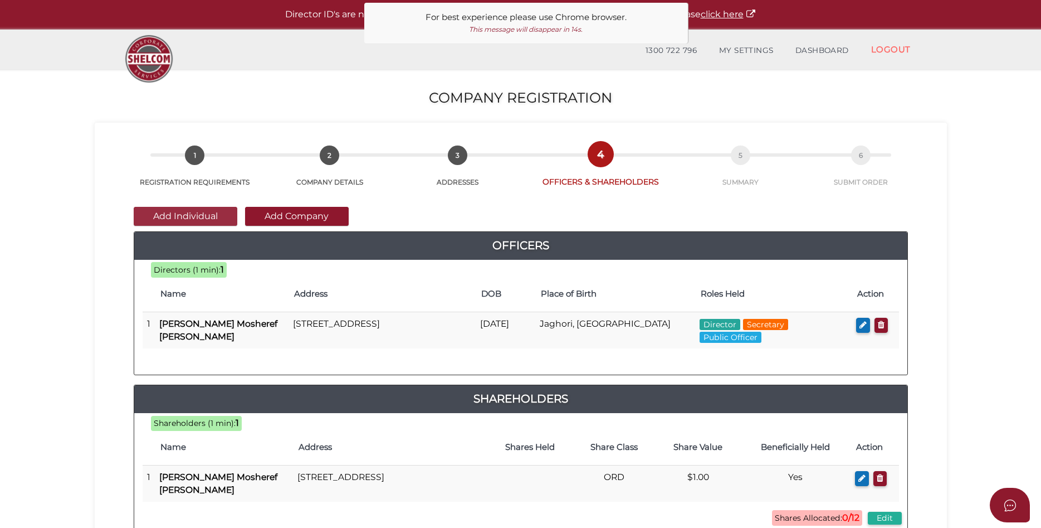
click at [198, 217] on button "Add Individual" at bounding box center [186, 216] width 104 height 19
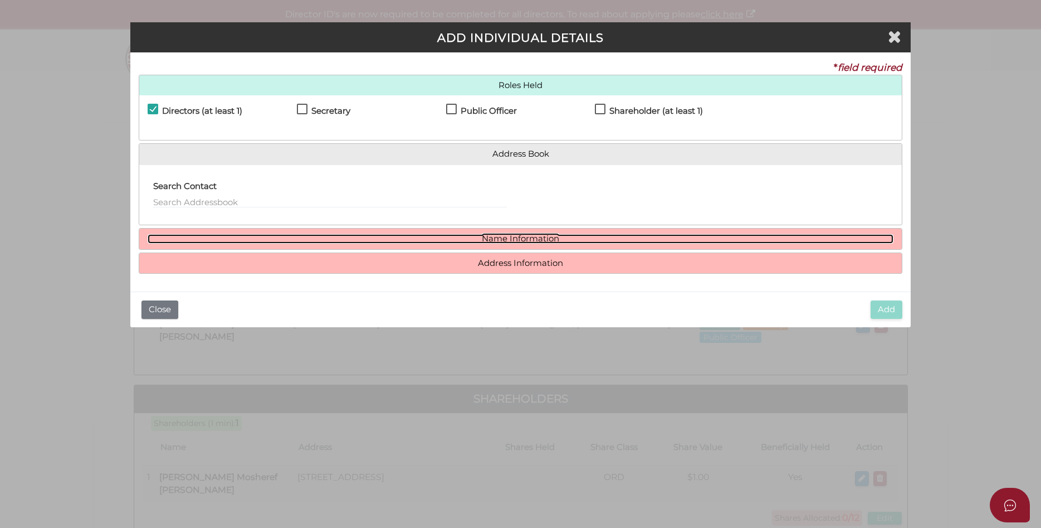
click at [533, 236] on link "Name Information" at bounding box center [521, 238] width 747 height 9
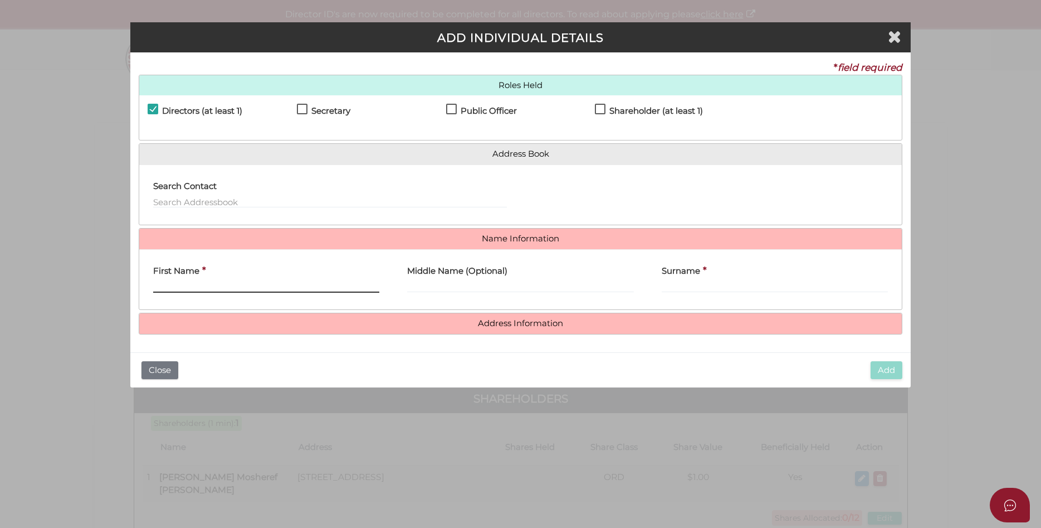
drag, startPoint x: 262, startPoint y: 284, endPoint x: 571, endPoint y: 284, distance: 308.1
click at [263, 284] on input "First Name" at bounding box center [266, 286] width 227 height 12
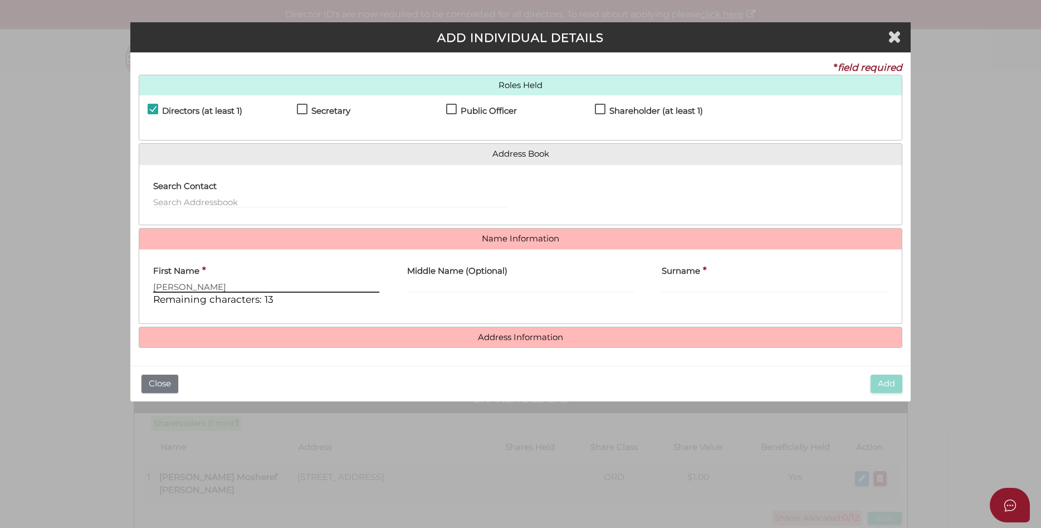
type input "Dominic"
type input "Peter"
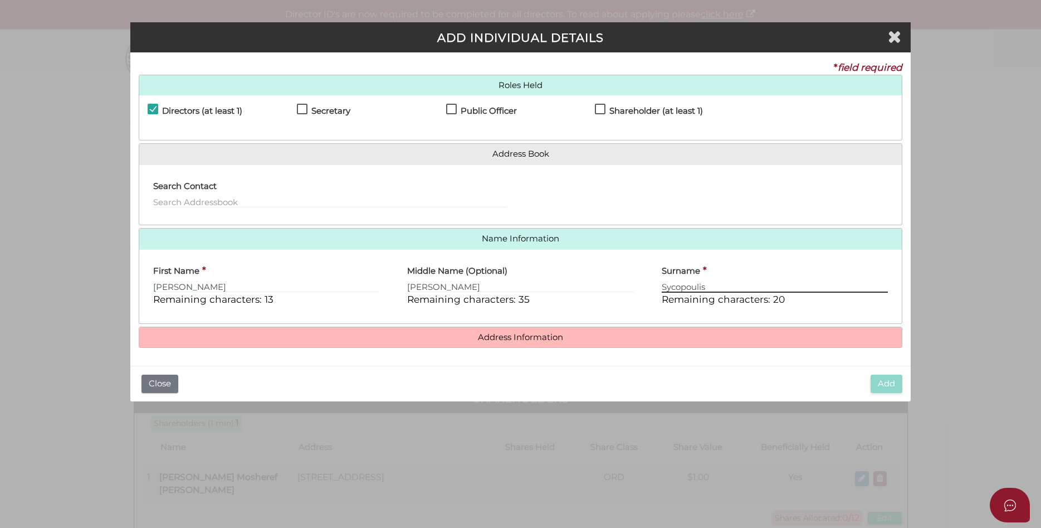
type input "Sycopoulis"
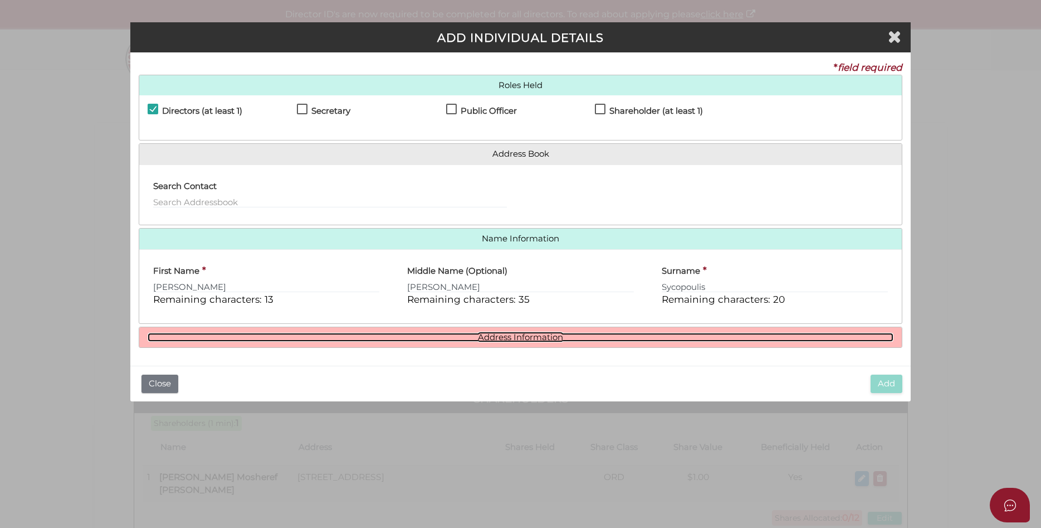
click at [499, 333] on link "Address Information" at bounding box center [521, 337] width 747 height 9
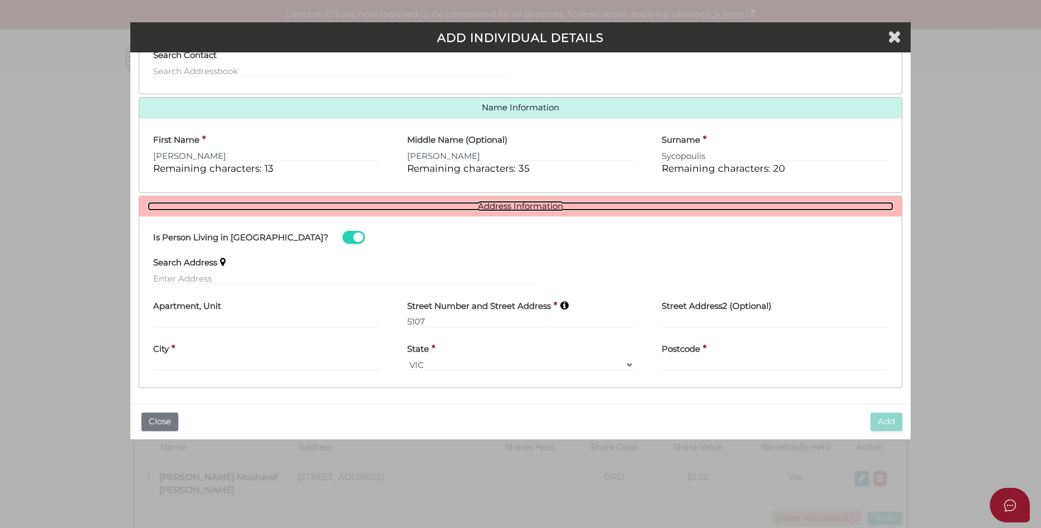
scroll to position [133, 0]
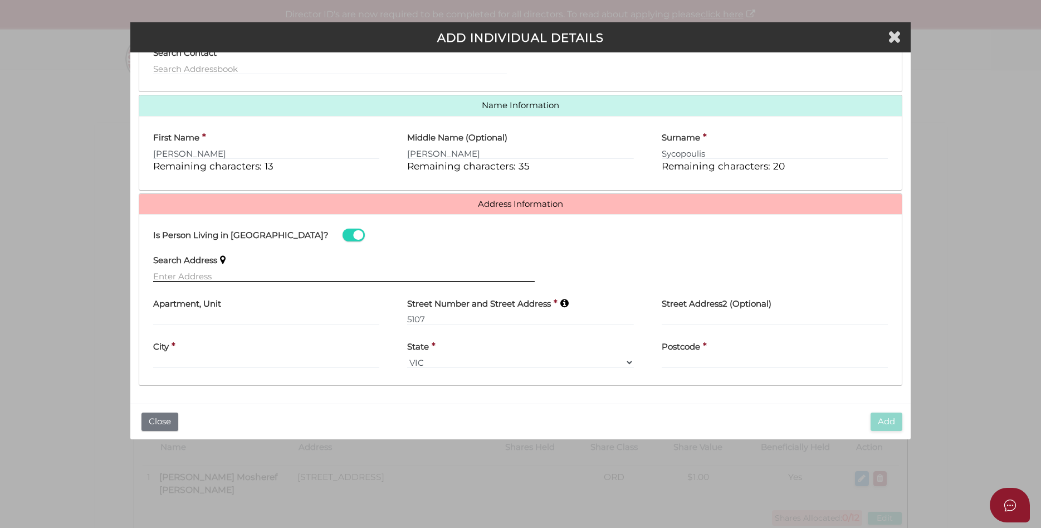
click at [277, 274] on input "text" at bounding box center [344, 276] width 382 height 12
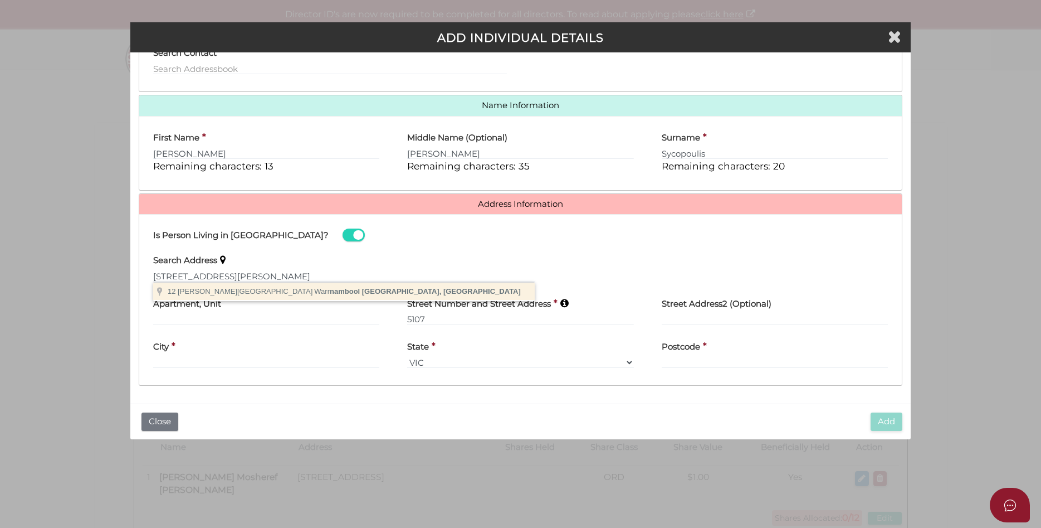
type input "12 Jackman Avenue, Warrnambool VIC, Australia"
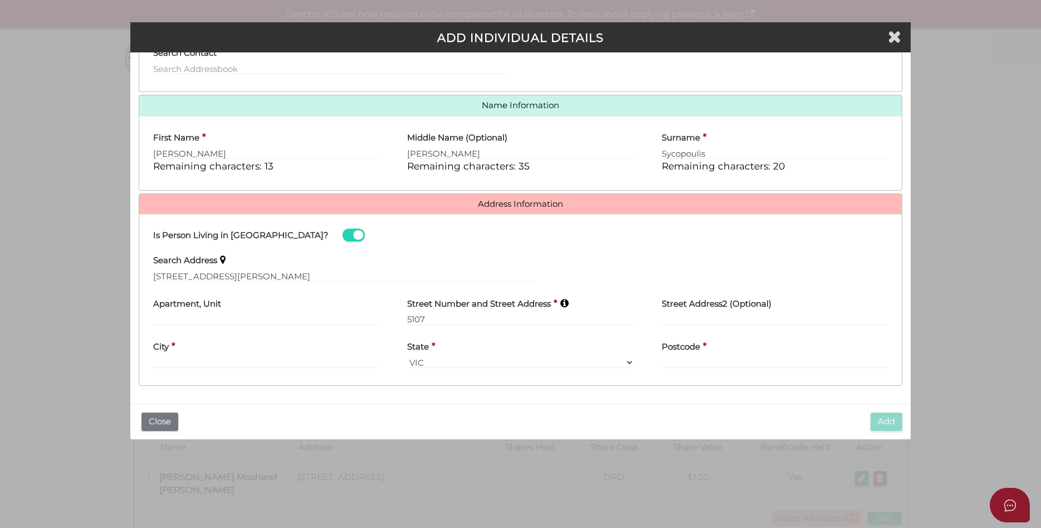
type input "12 Jackman Avenue"
type input "Warrnambool"
select select "VIC"
type input "3280"
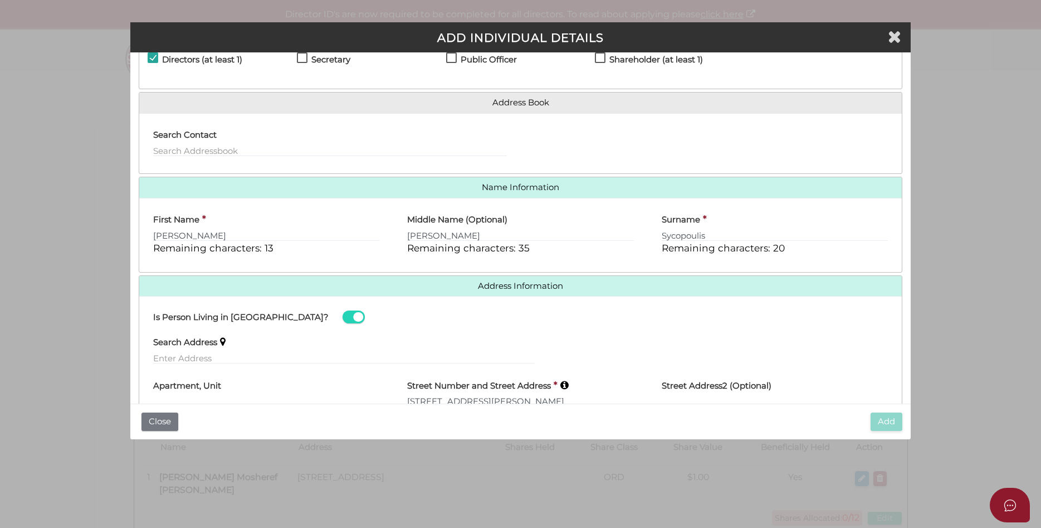
scroll to position [0, 0]
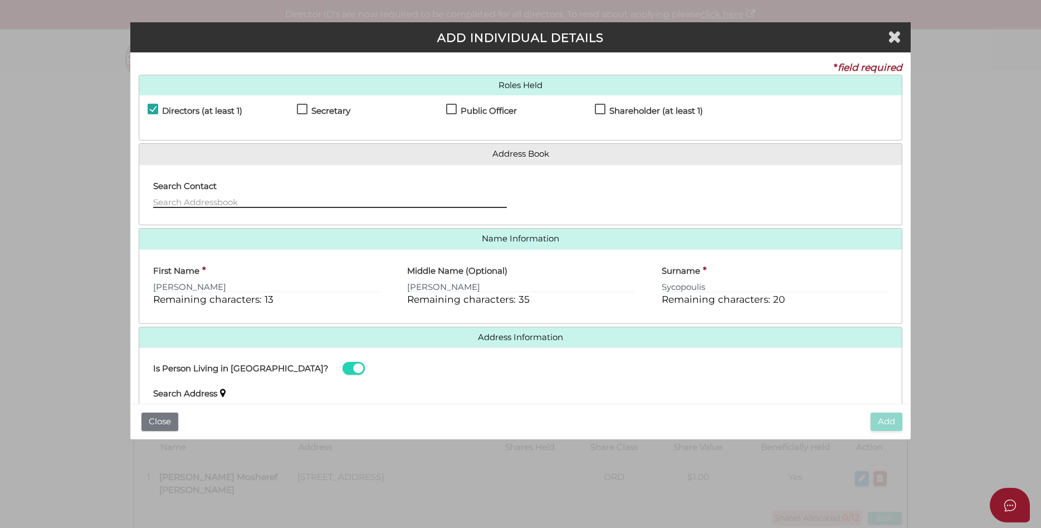
click at [357, 200] on input "text" at bounding box center [330, 202] width 354 height 12
click at [552, 276] on div "Middle Name (Optional) Peter Remaining characters: 35" at bounding box center [520, 282] width 227 height 48
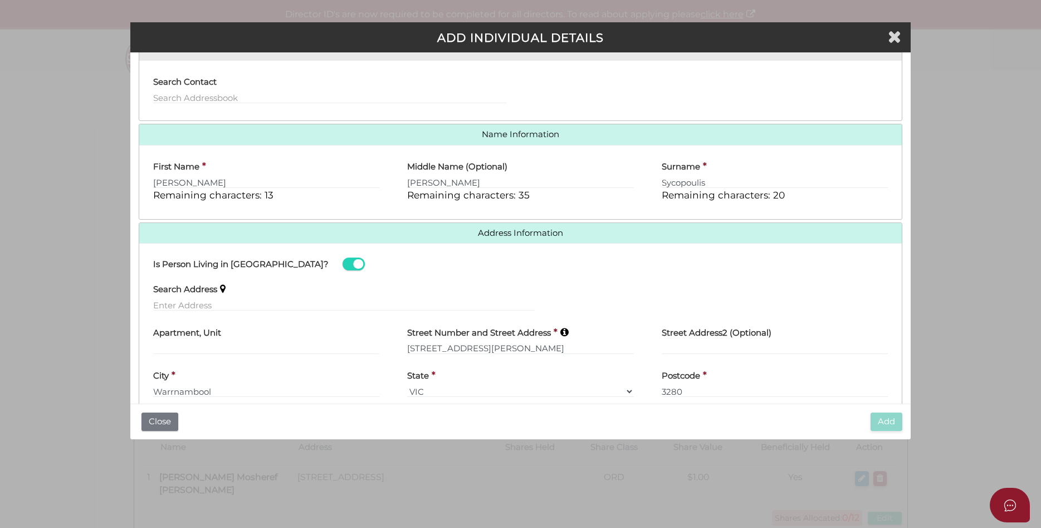
scroll to position [133, 0]
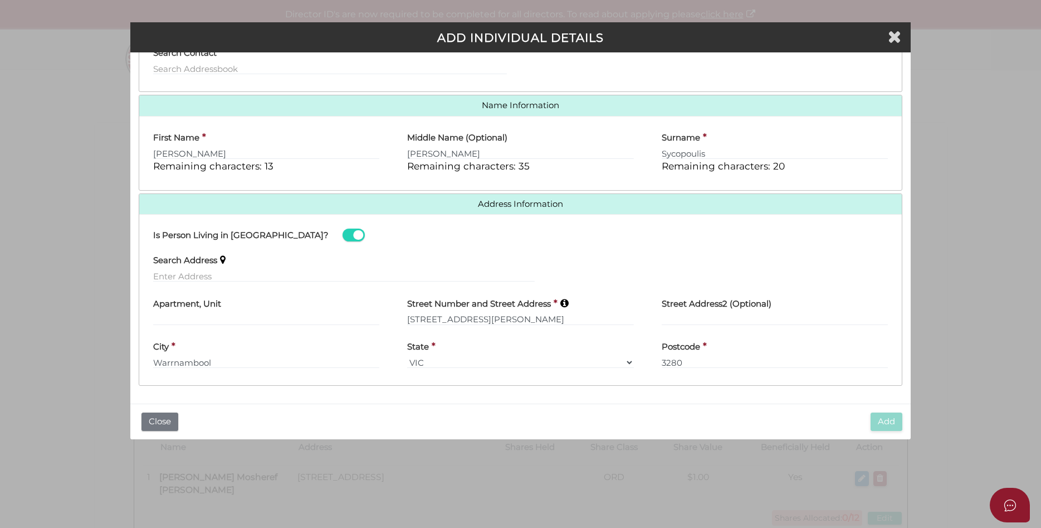
click at [693, 328] on div "Street Address2 (Optional)" at bounding box center [775, 311] width 255 height 43
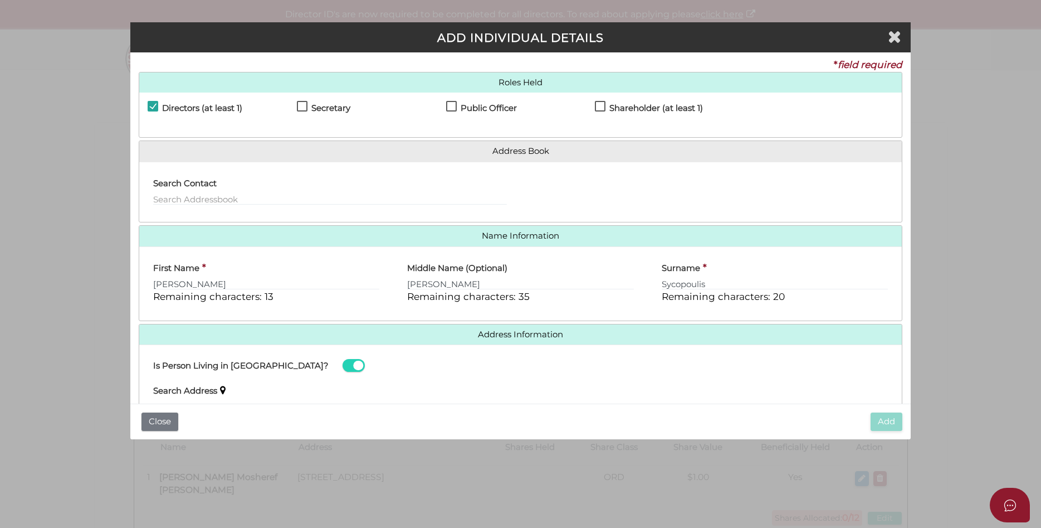
scroll to position [0, 0]
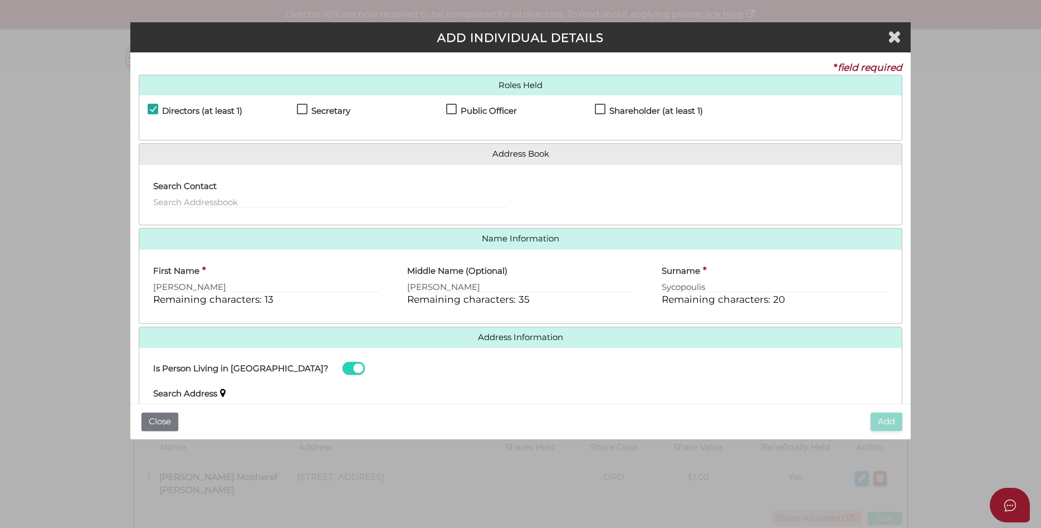
click at [603, 108] on label "Shareholder (at least 1)" at bounding box center [649, 113] width 108 height 14
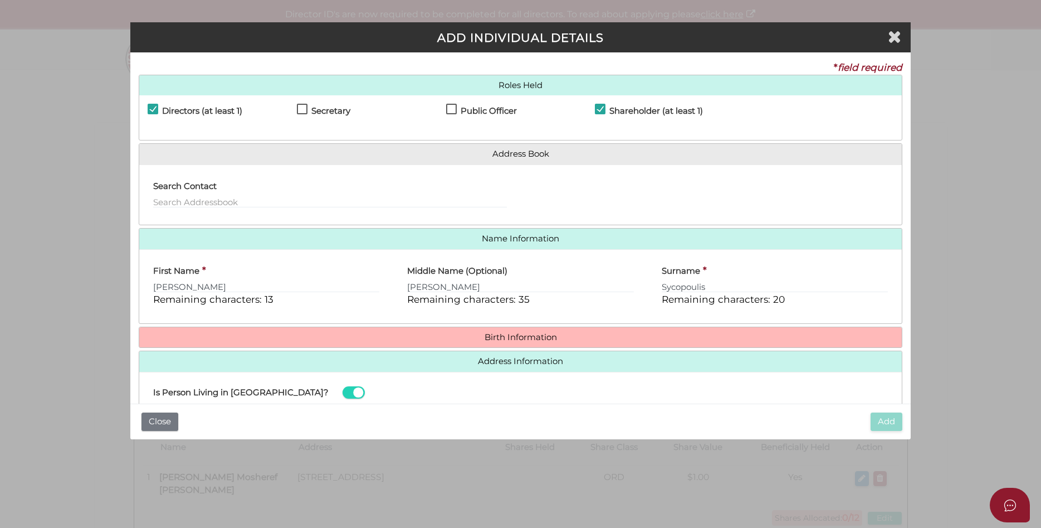
click at [603, 108] on label "Shareholder (at least 1)" at bounding box center [649, 113] width 108 height 14
checkbox input "false"
click at [447, 113] on label "Public Officer" at bounding box center [481, 113] width 71 height 14
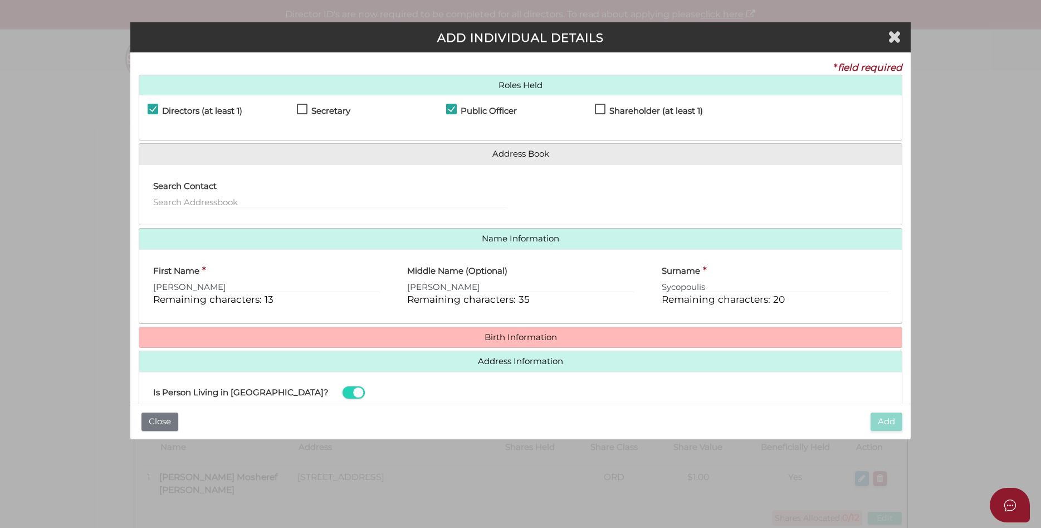
click at [447, 113] on label "Public Officer" at bounding box center [481, 113] width 71 height 14
checkbox input "false"
click at [338, 109] on h4 "Secretary" at bounding box center [330, 110] width 39 height 9
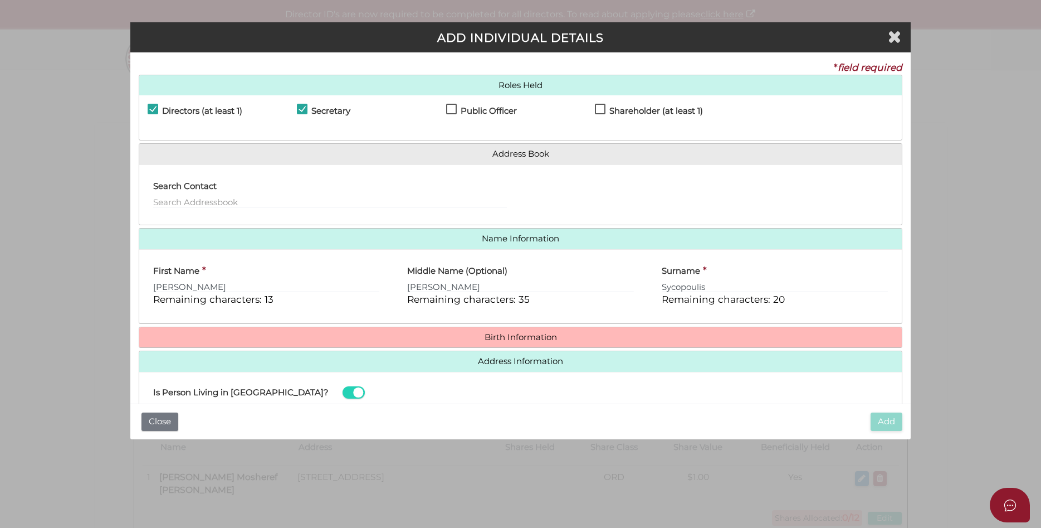
click at [333, 109] on h4 "Secretary" at bounding box center [330, 110] width 39 height 9
checkbox input "false"
click at [194, 111] on h4 "Directors (at least 1)" at bounding box center [202, 110] width 80 height 9
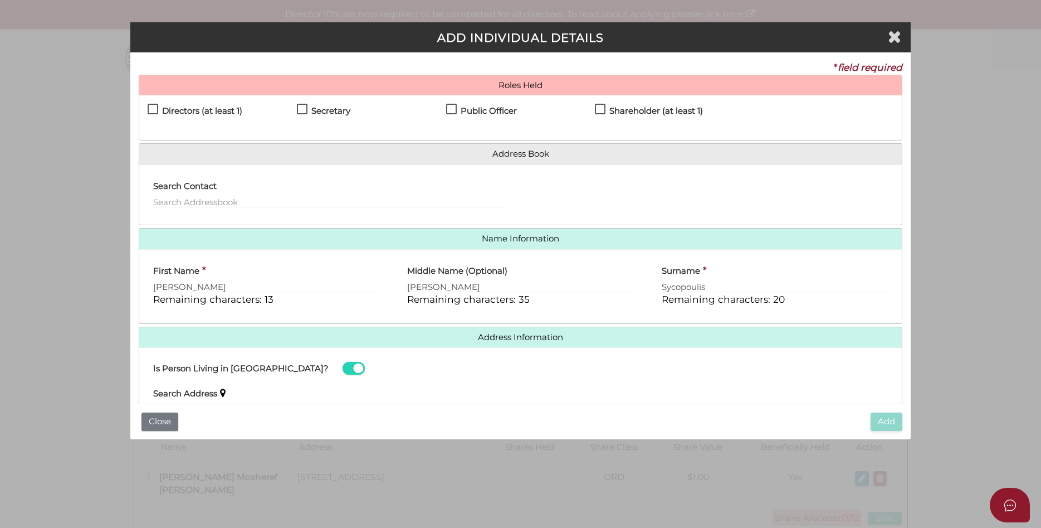
click at [194, 111] on h4 "Directors (at least 1)" at bounding box center [202, 110] width 80 height 9
checkbox input "true"
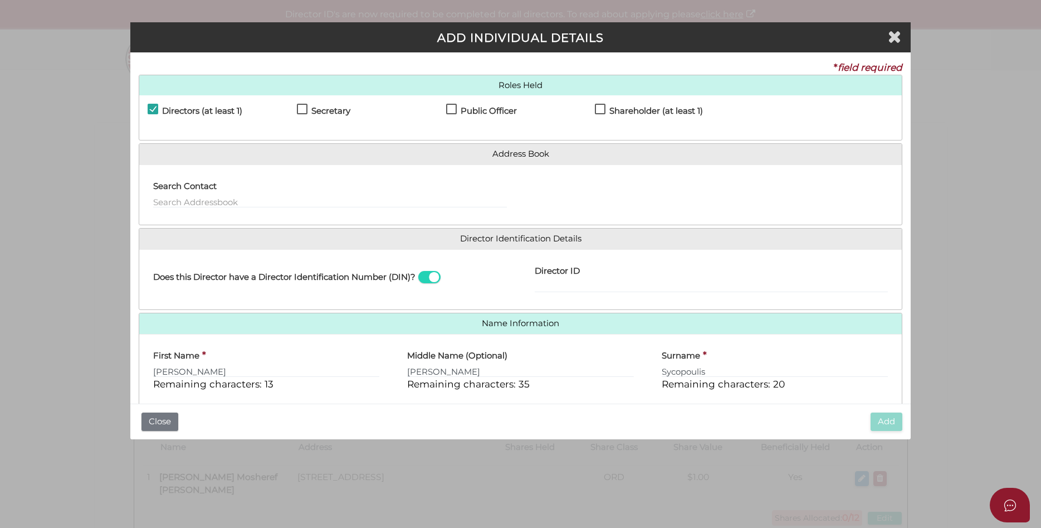
click at [441, 277] on span at bounding box center [429, 277] width 22 height 13
click at [0, 0] on input "checkbox" at bounding box center [0, 0] width 0 height 0
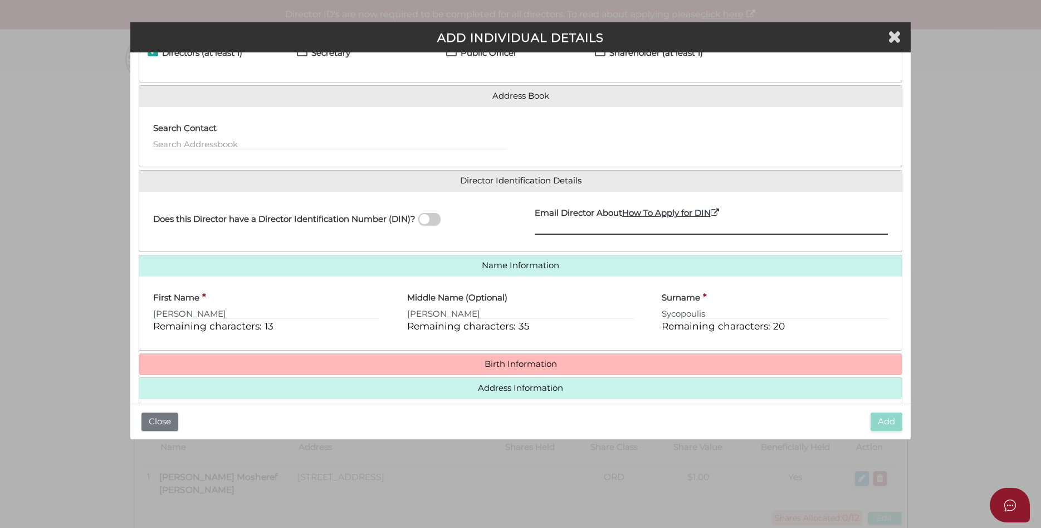
scroll to position [211, 0]
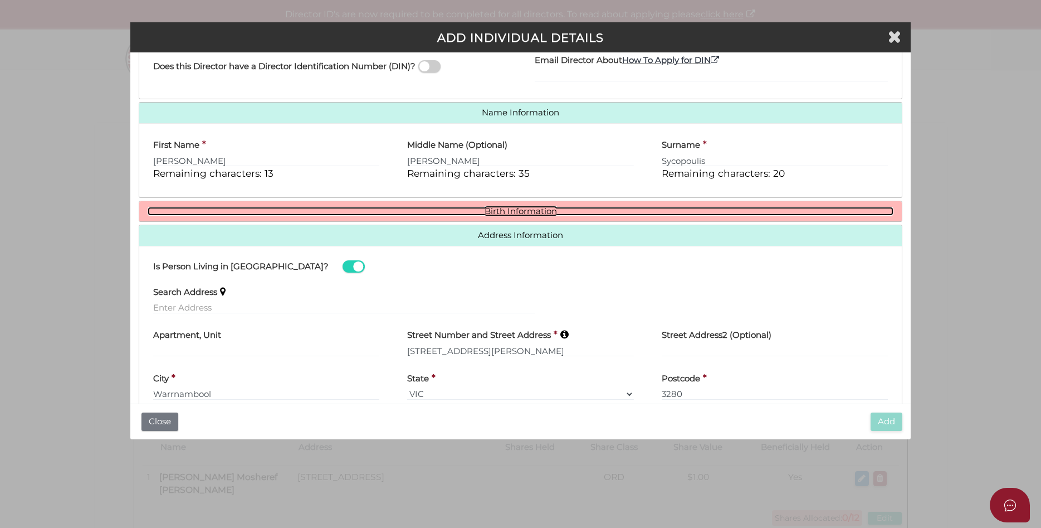
click at [515, 209] on link "Birth Information" at bounding box center [521, 211] width 747 height 9
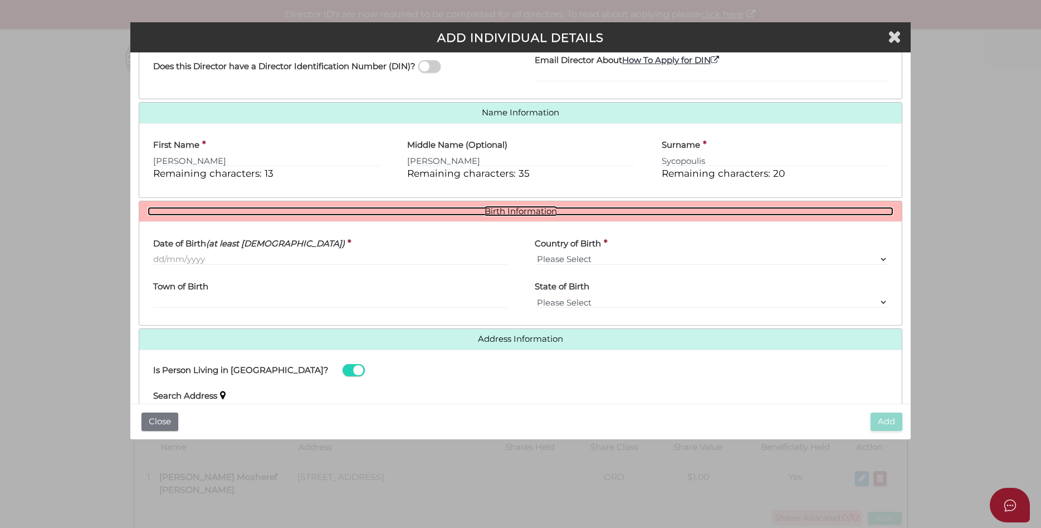
click at [517, 208] on link "Birth Information" at bounding box center [521, 211] width 747 height 9
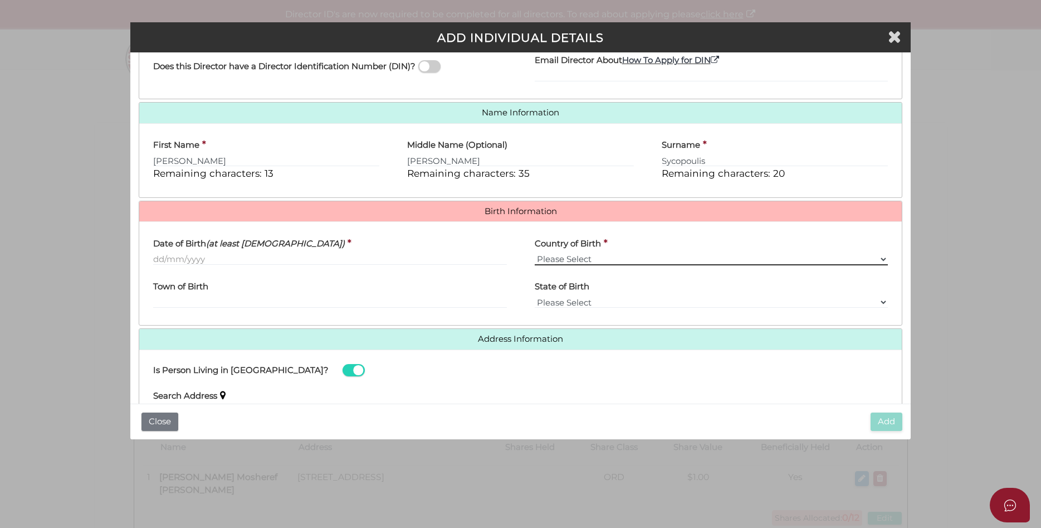
click at [535, 253] on select "Please Select v Australia Afghanistan Albania Algeria American Samoa Andorra An…" at bounding box center [712, 259] width 354 height 12
click at [353, 262] on input "Date of Birth (at least 18 years old)" at bounding box center [330, 259] width 354 height 12
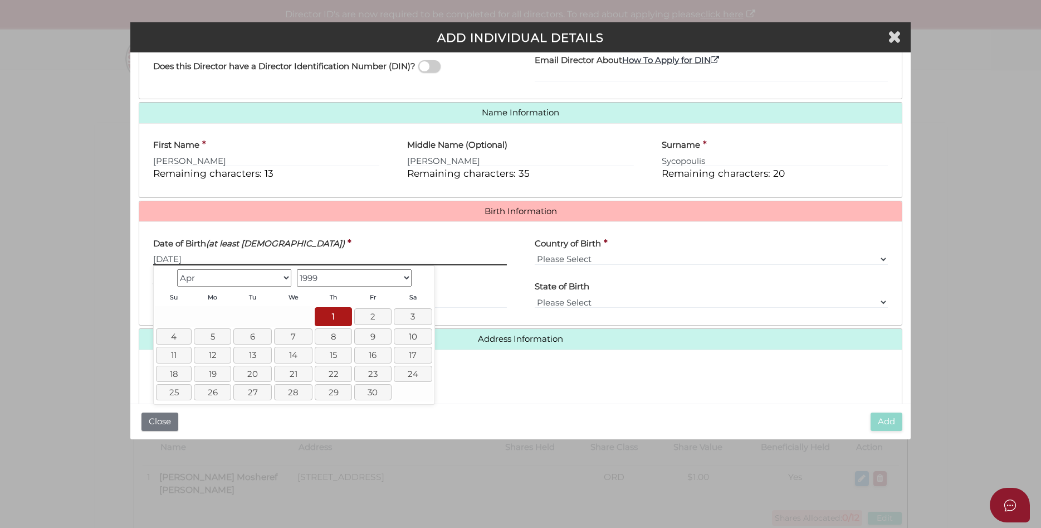
type input "[DATE]"
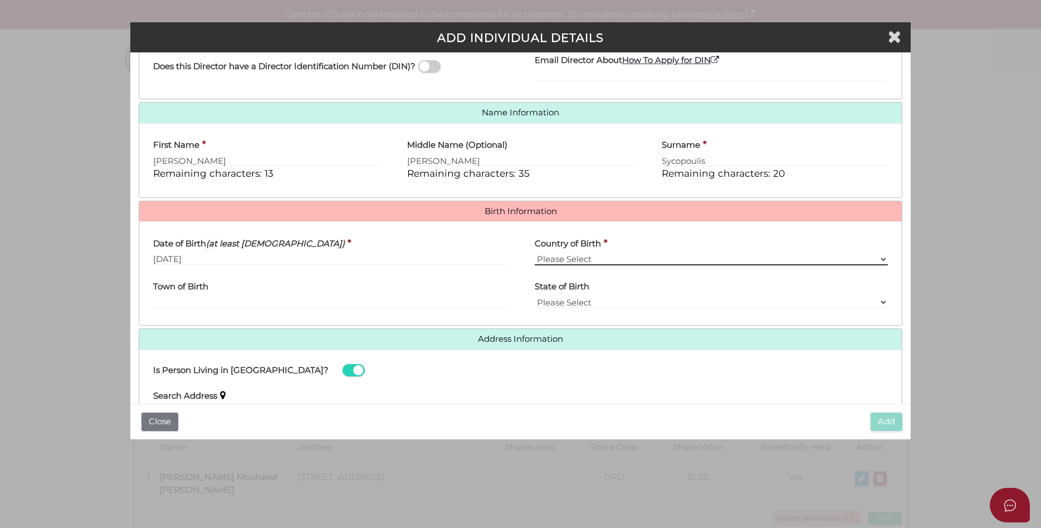
select select "Australia"
type input "Warrnambool"
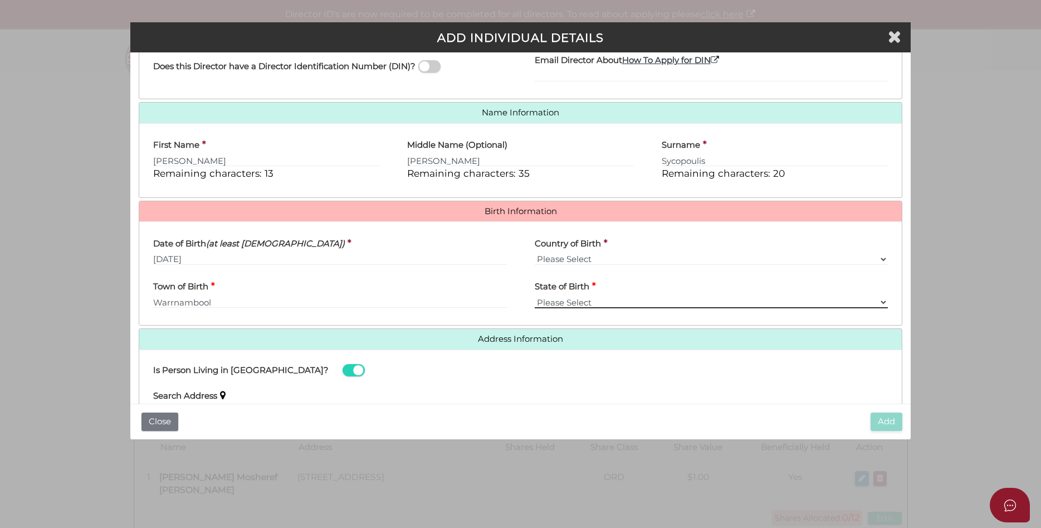
select select "VIC"
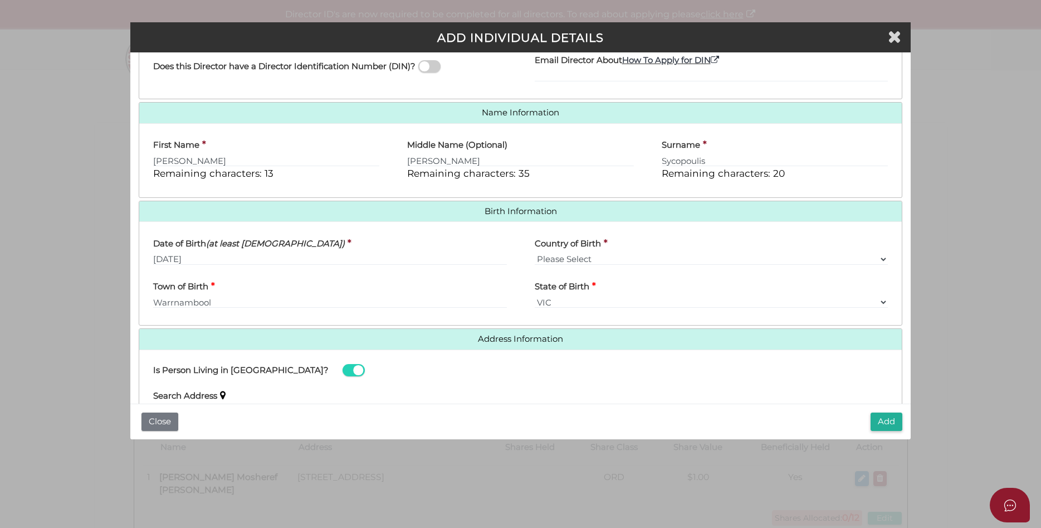
click at [533, 319] on div "Date of Birth (at least 18 years old) * 01/04/1999 Country of Birth * Please Se…" at bounding box center [520, 273] width 763 height 104
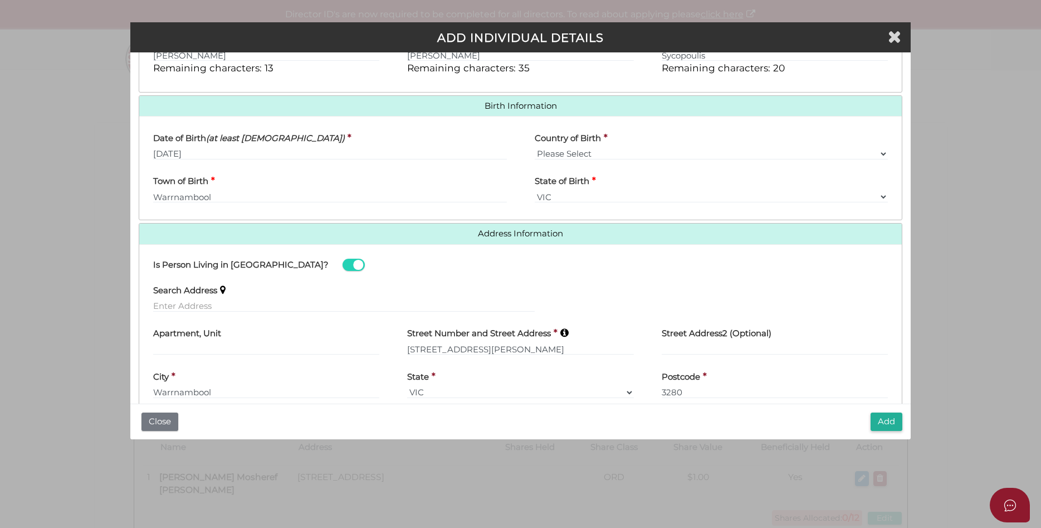
scroll to position [346, 0]
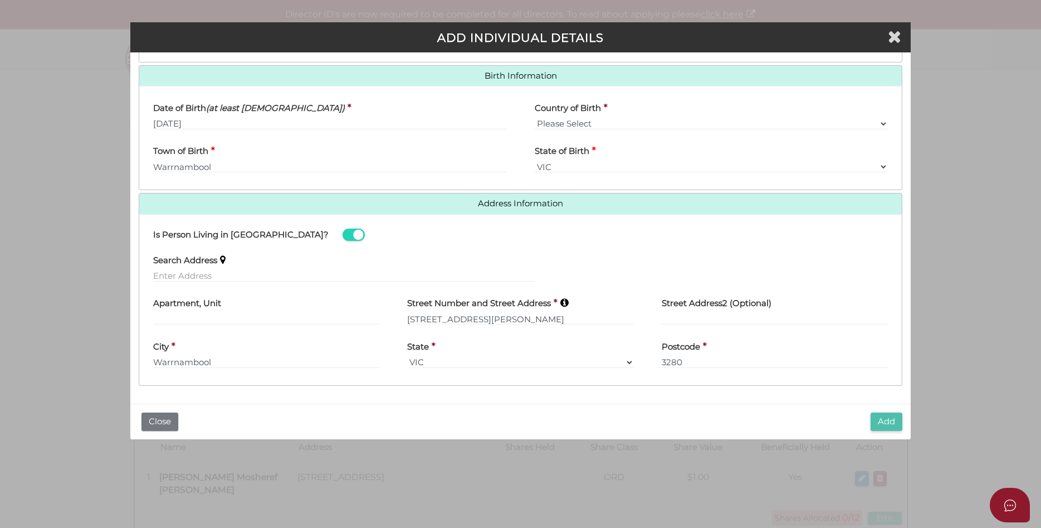
click at [889, 421] on button "Add" at bounding box center [887, 421] width 32 height 18
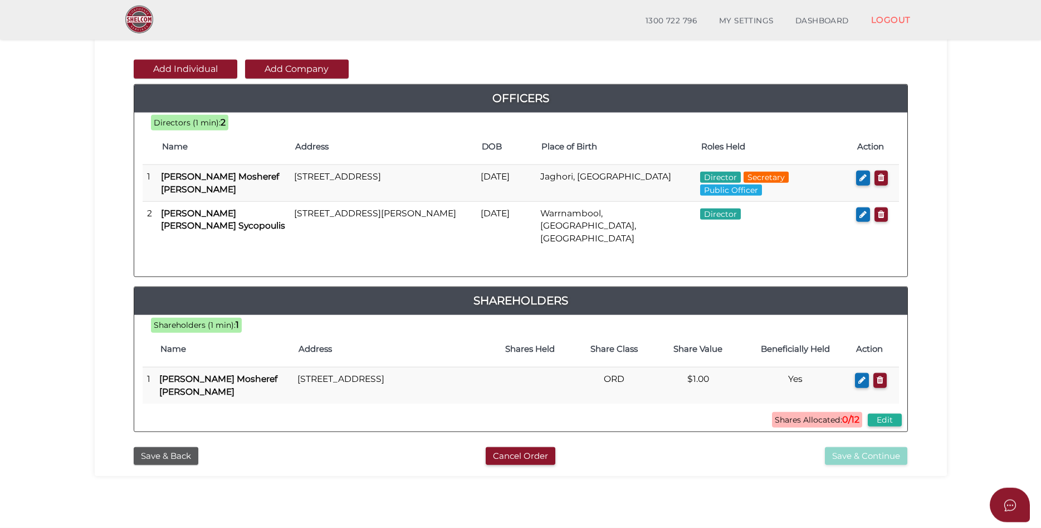
scroll to position [114, 0]
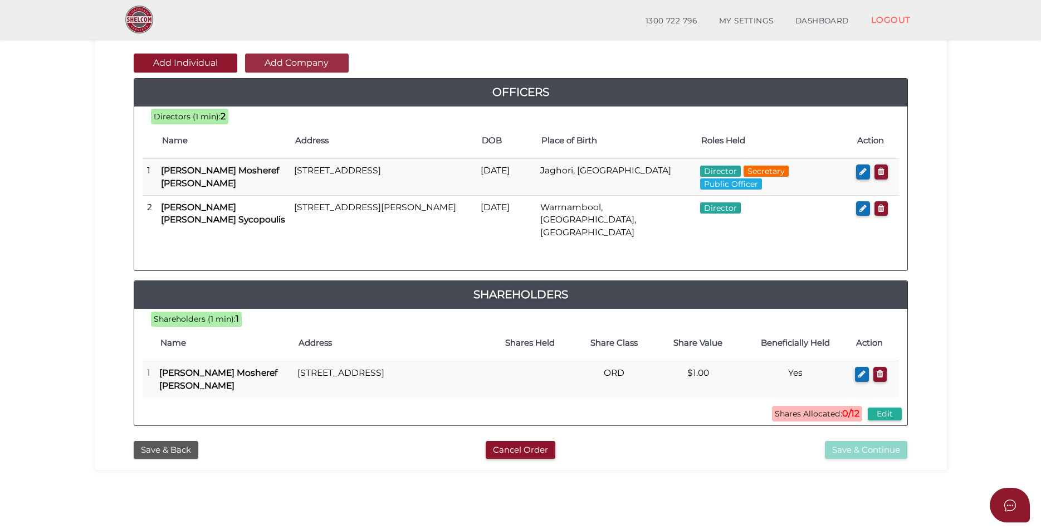
click at [301, 64] on button "Add Company" at bounding box center [297, 62] width 104 height 19
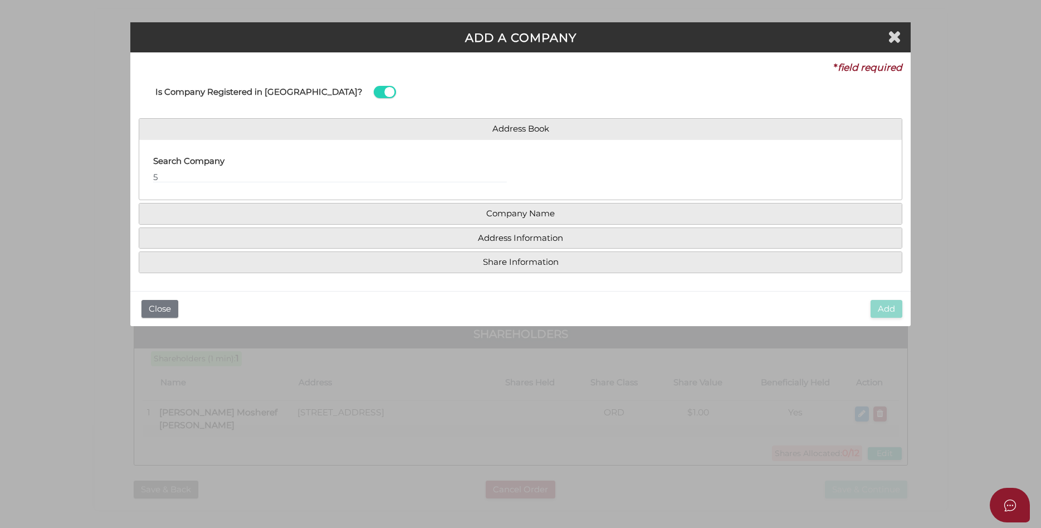
scroll to position [0, 0]
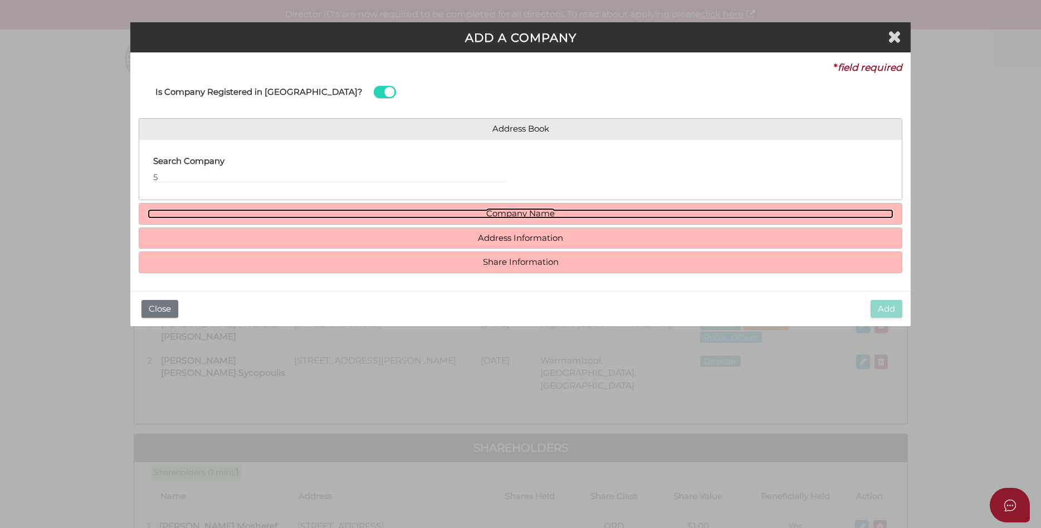
click at [506, 213] on link "Company Name" at bounding box center [521, 213] width 747 height 9
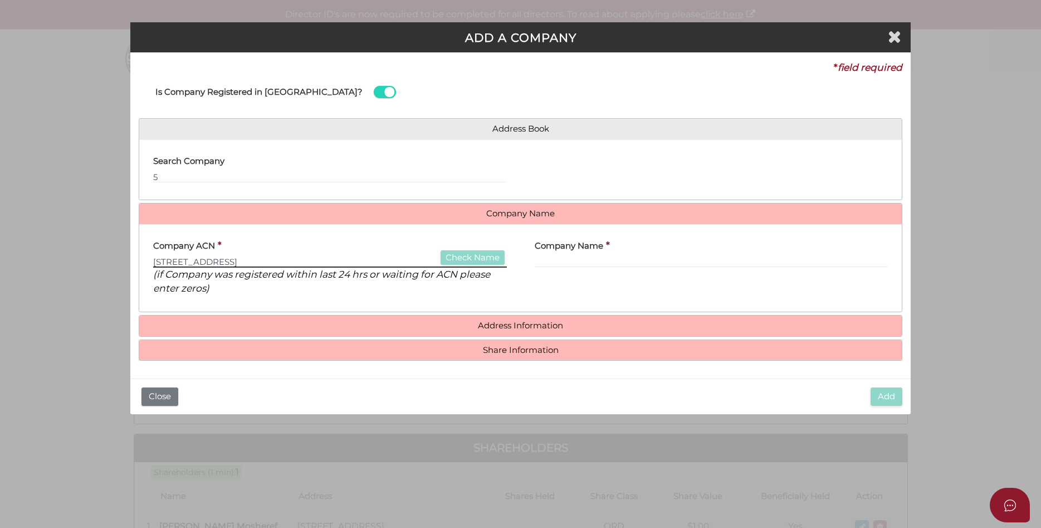
click at [247, 263] on input "[STREET_ADDRESS]" at bounding box center [330, 261] width 354 height 12
drag, startPoint x: 281, startPoint y: 262, endPoint x: 136, endPoint y: 240, distance: 146.5
click at [153, 255] on input "[STREET_ADDRESS]" at bounding box center [330, 261] width 354 height 12
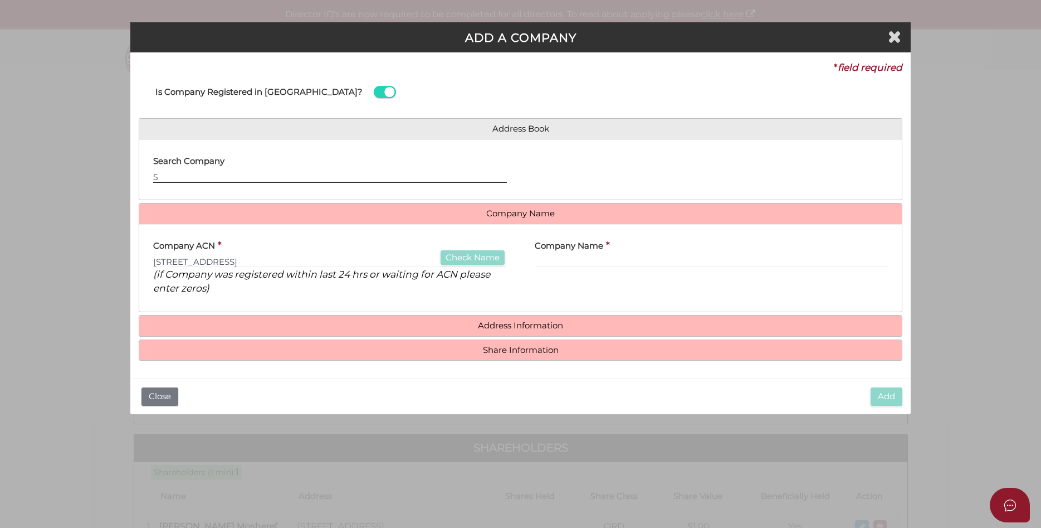
drag, startPoint x: 165, startPoint y: 174, endPoint x: 109, endPoint y: 168, distance: 56.6
click at [153, 172] on input "5" at bounding box center [330, 176] width 354 height 12
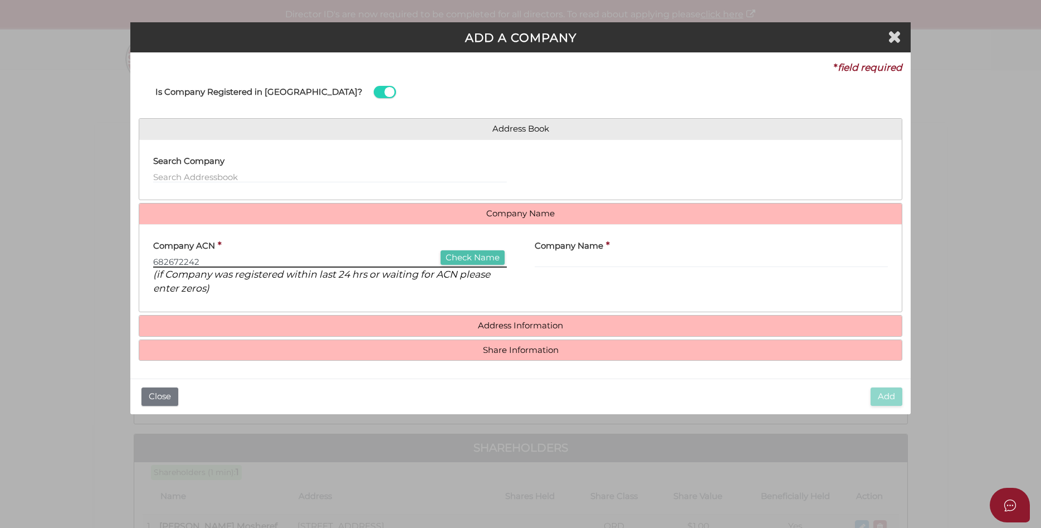
type input "682672242"
click at [486, 257] on button "Check Name" at bounding box center [473, 257] width 64 height 15
type input "DP SYCOPOULIS PTY LTD"
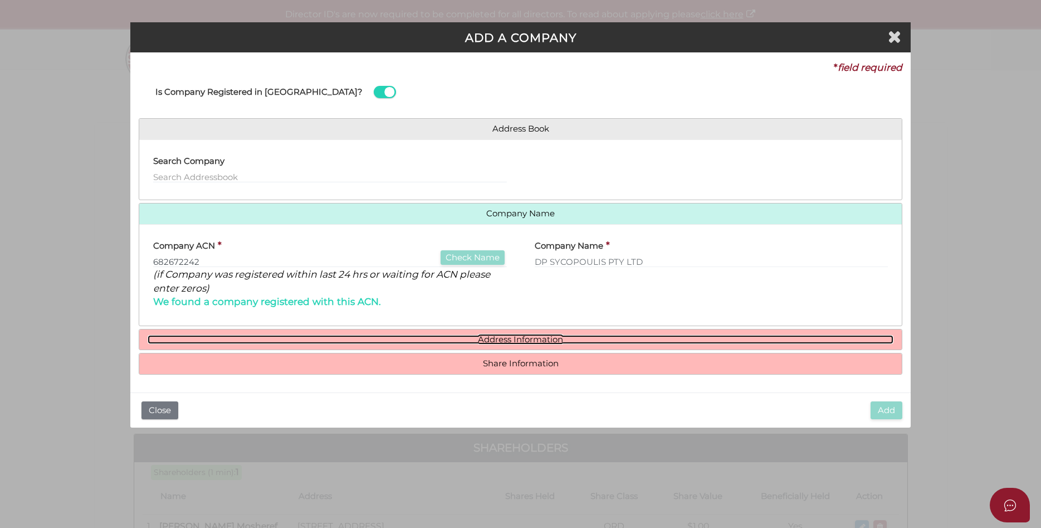
click at [528, 338] on link "Address Information" at bounding box center [521, 339] width 747 height 9
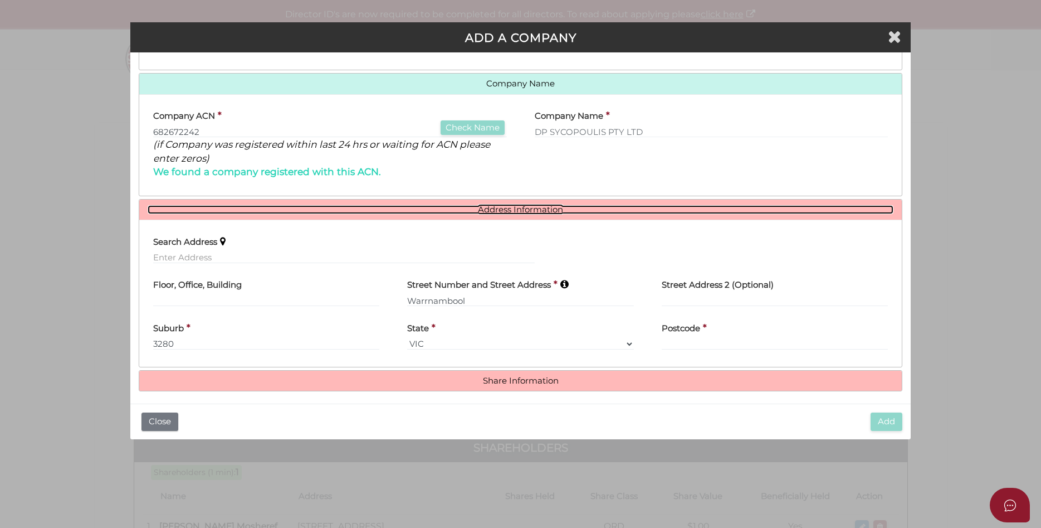
scroll to position [135, 0]
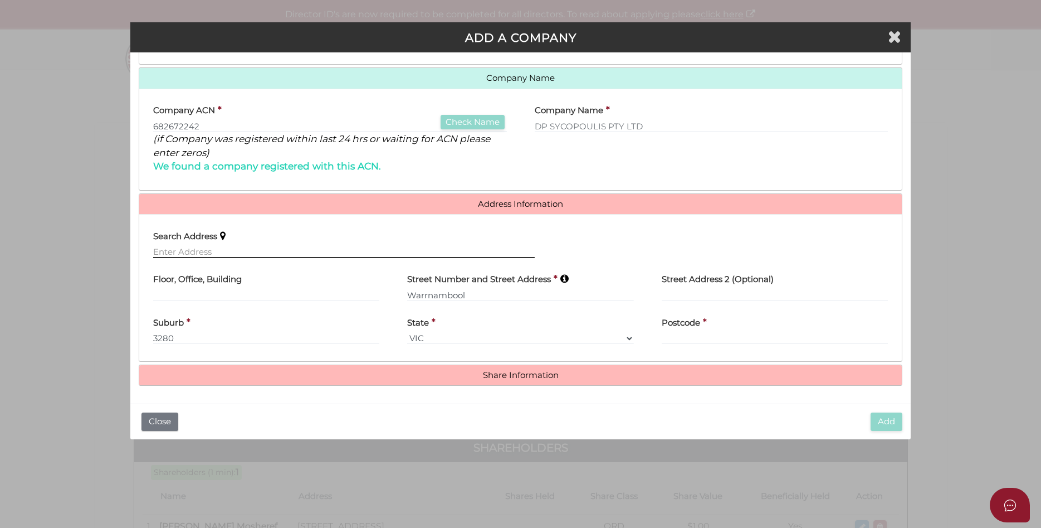
click at [431, 254] on input "text" at bounding box center [344, 252] width 382 height 12
click at [259, 249] on input "text" at bounding box center [344, 252] width 382 height 12
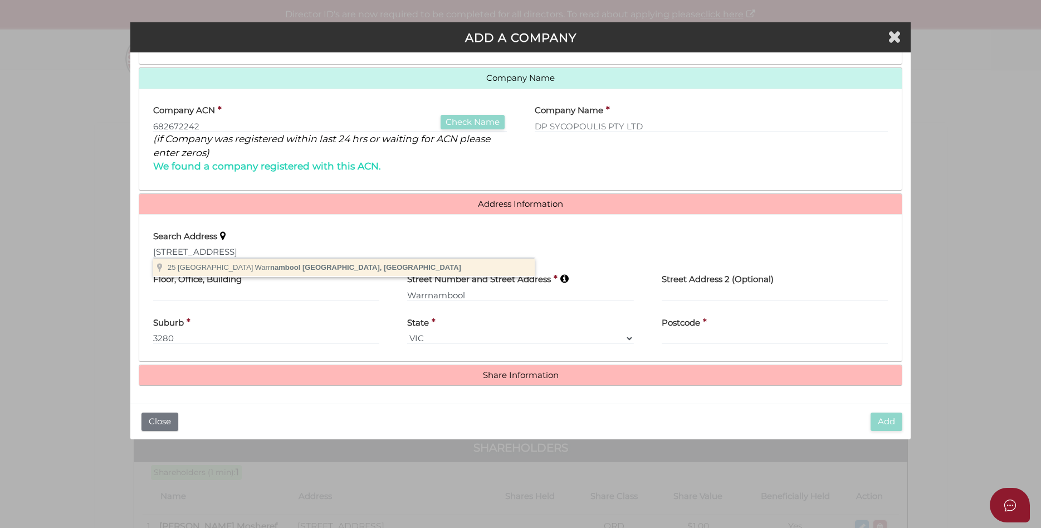
type input "25 Fairy Street, Warrnambool VIC, Australia"
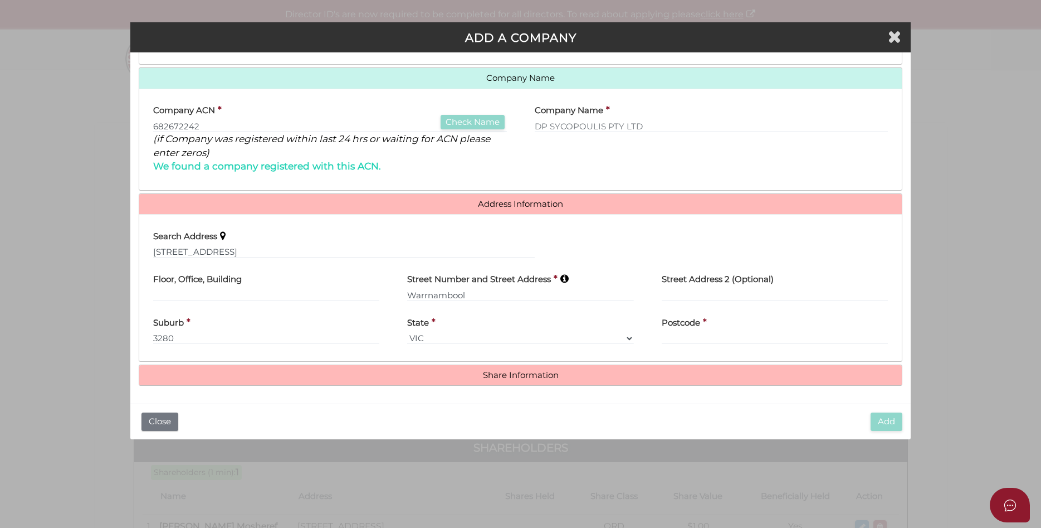
type input "25 Fairy Street"
type input "Warrnambool"
select select "VIC"
type input "3280"
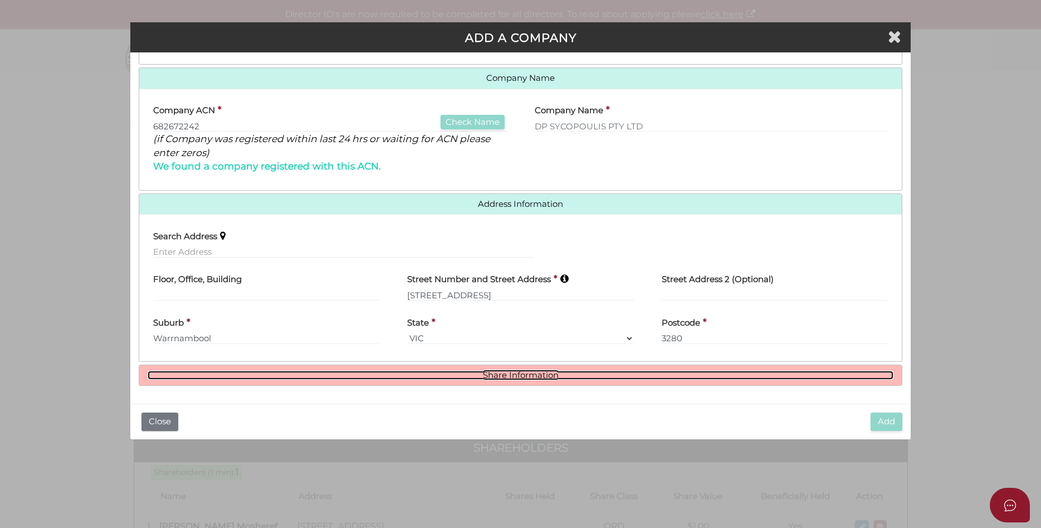
click at [538, 373] on link "Share Information" at bounding box center [521, 375] width 747 height 9
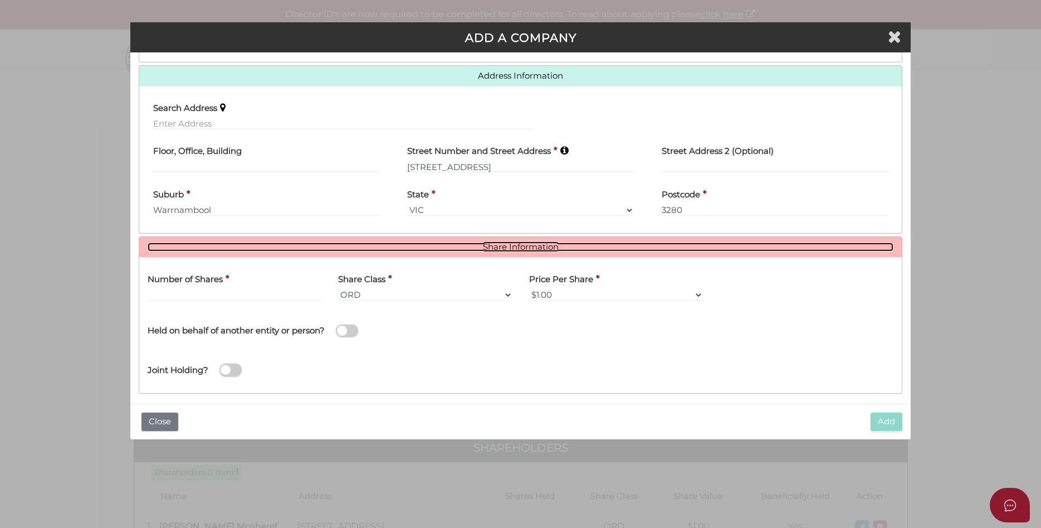
scroll to position [271, 0]
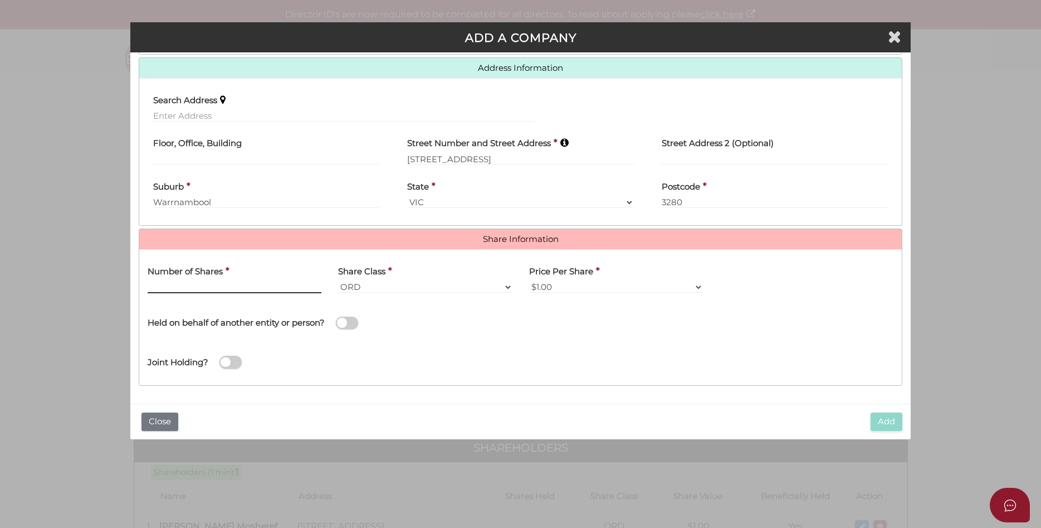
click at [246, 285] on input "text" at bounding box center [235, 287] width 174 height 12
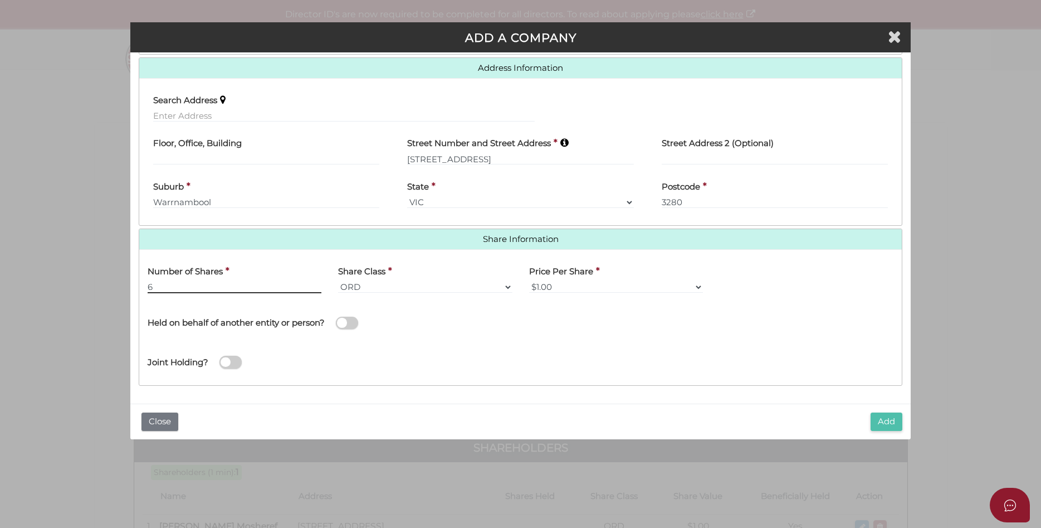
type input "6"
click at [893, 426] on button "Add" at bounding box center [887, 421] width 32 height 18
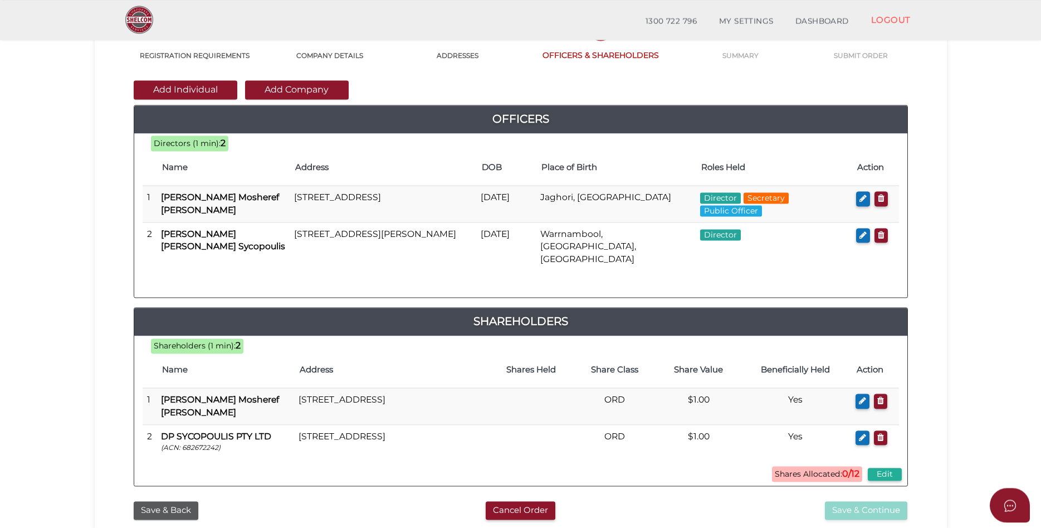
scroll to position [57, 0]
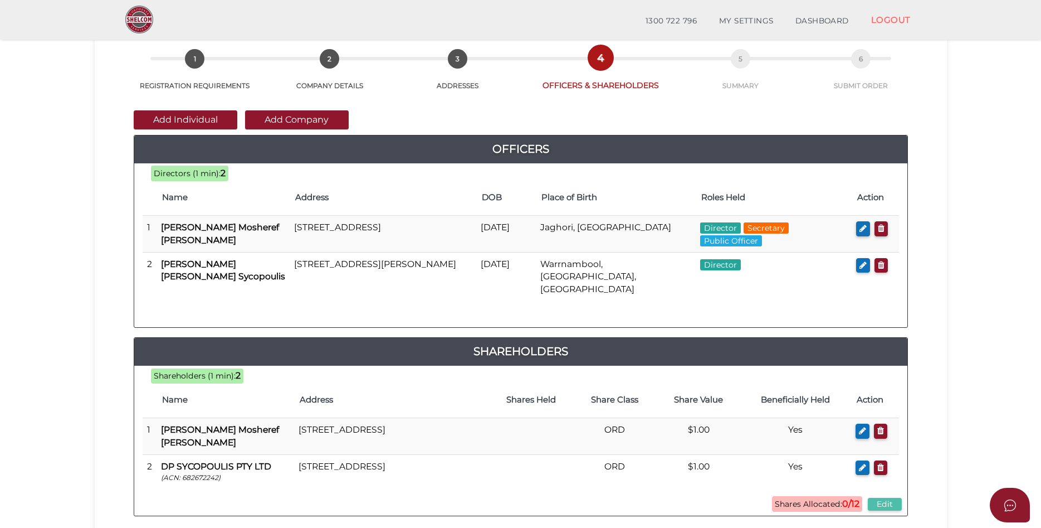
click at [889, 498] on button "Edit" at bounding box center [885, 504] width 34 height 13
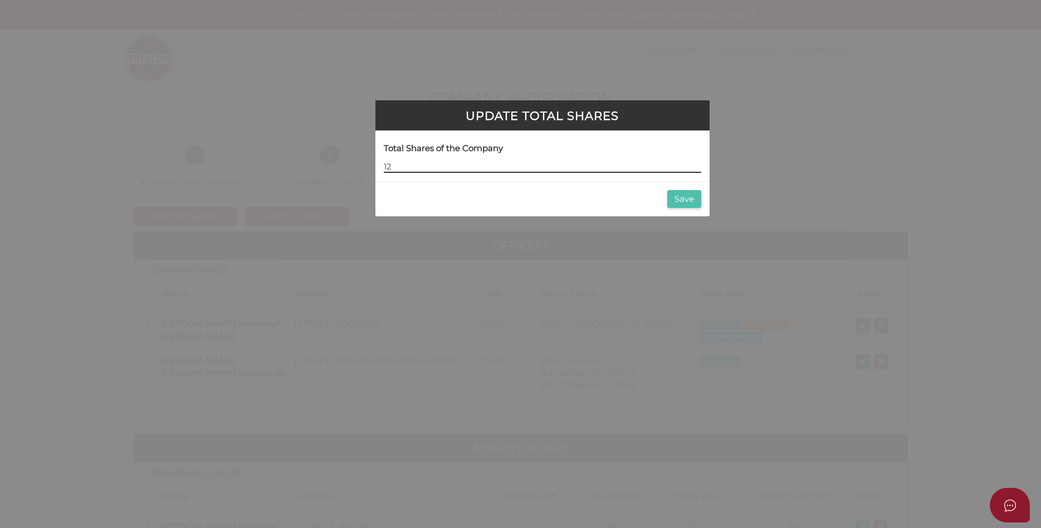
type input "12"
click at [681, 198] on button "Save" at bounding box center [684, 199] width 34 height 18
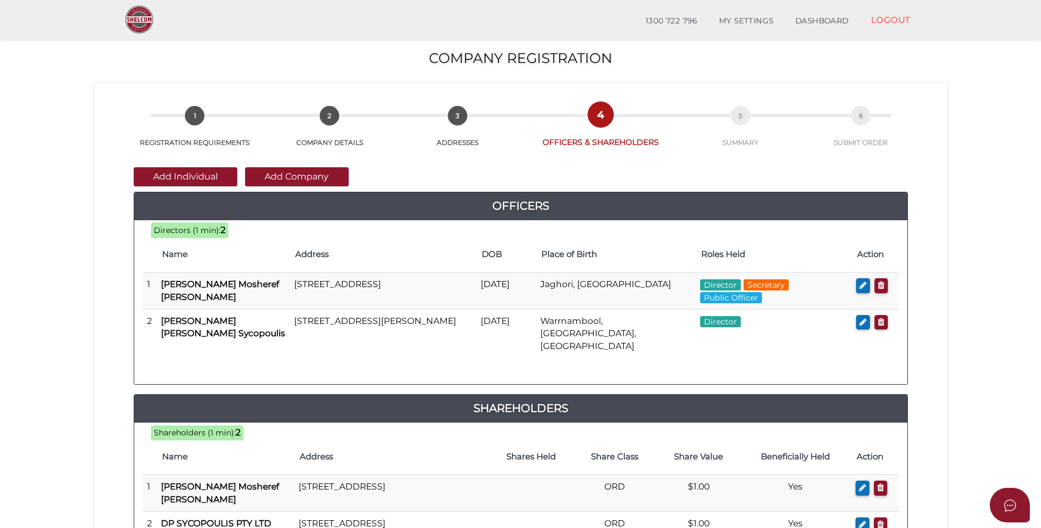
scroll to position [237, 0]
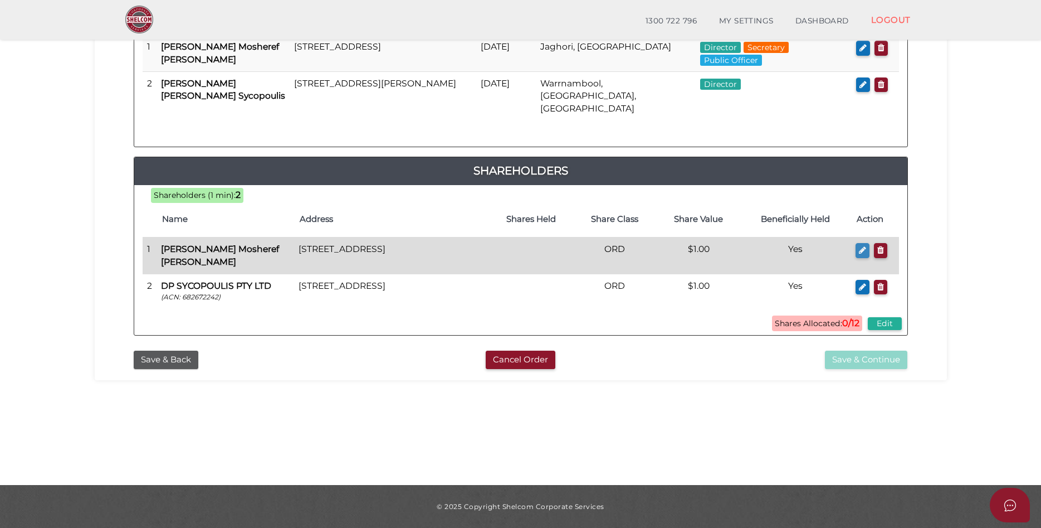
click at [857, 243] on button "button" at bounding box center [863, 250] width 14 height 15
checkbox input "true"
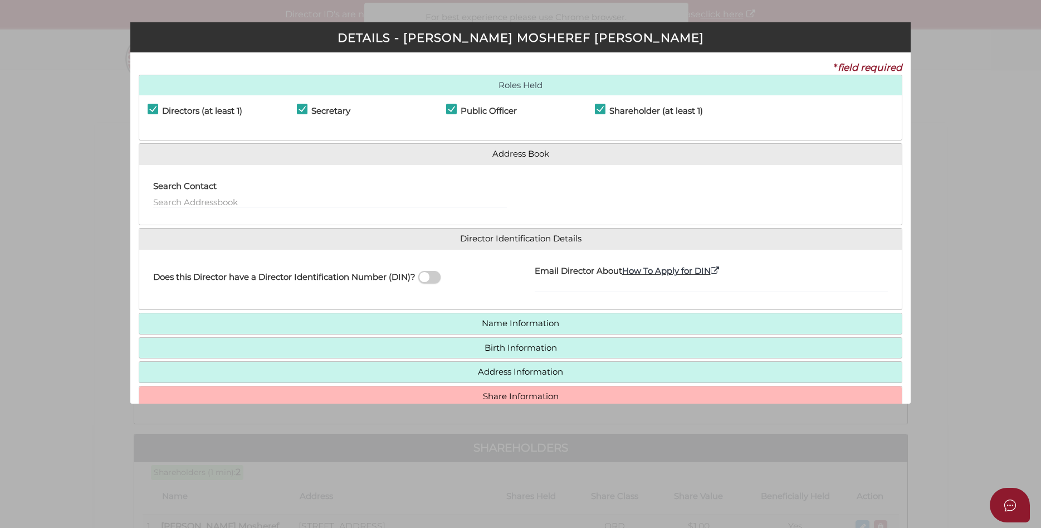
scroll to position [57, 0]
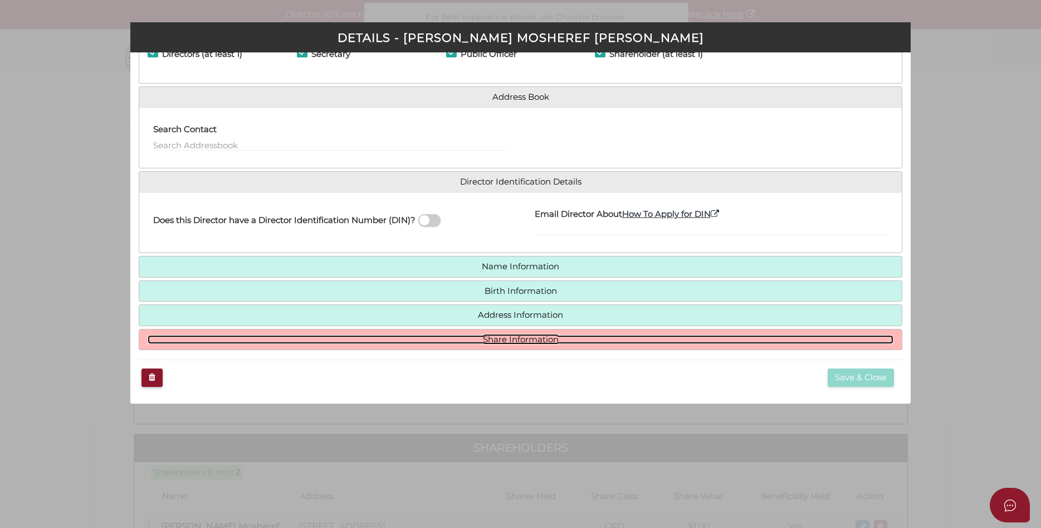
click at [456, 340] on link "Share Information" at bounding box center [521, 339] width 747 height 9
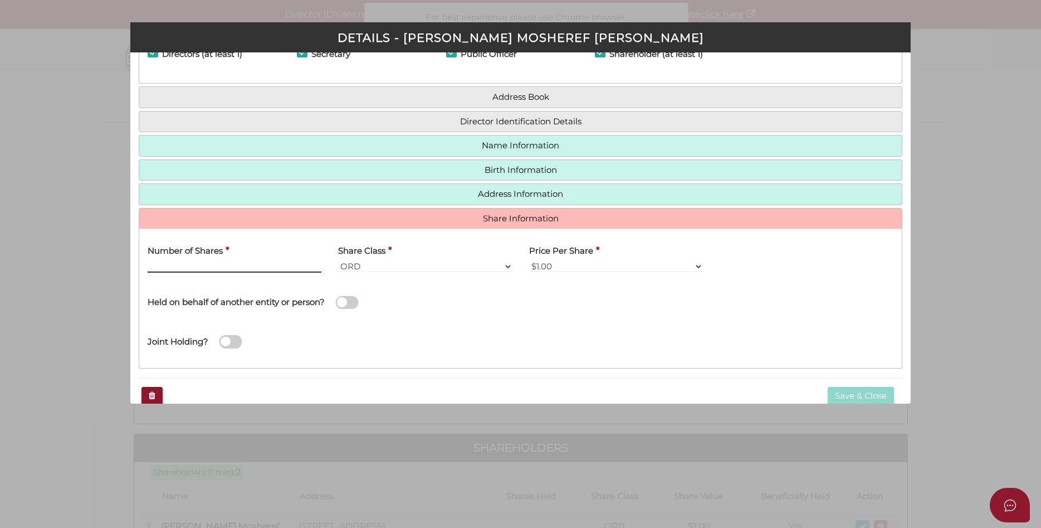
click at [278, 266] on input "Number of Shares" at bounding box center [235, 266] width 174 height 12
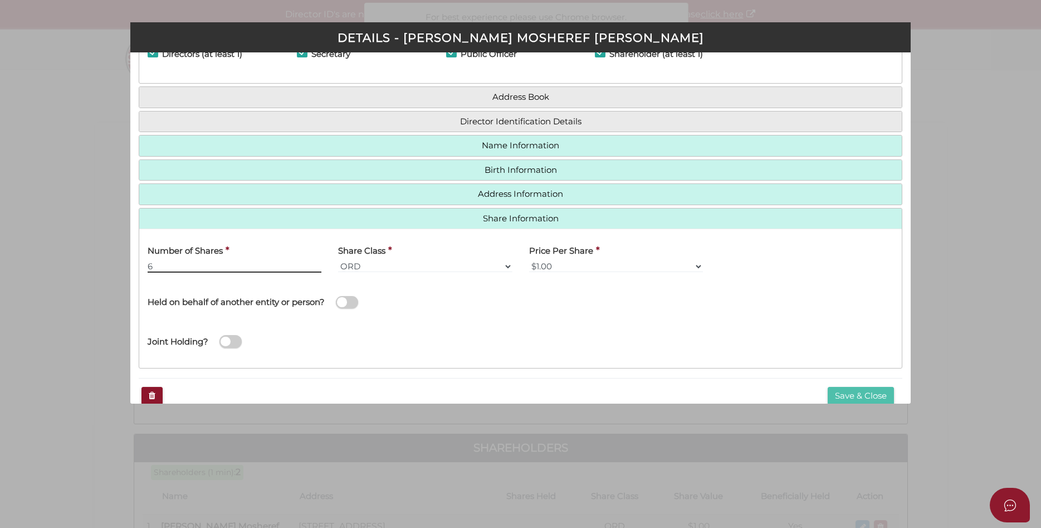
type input "6"
click at [869, 397] on button "Save & Close" at bounding box center [861, 396] width 66 height 18
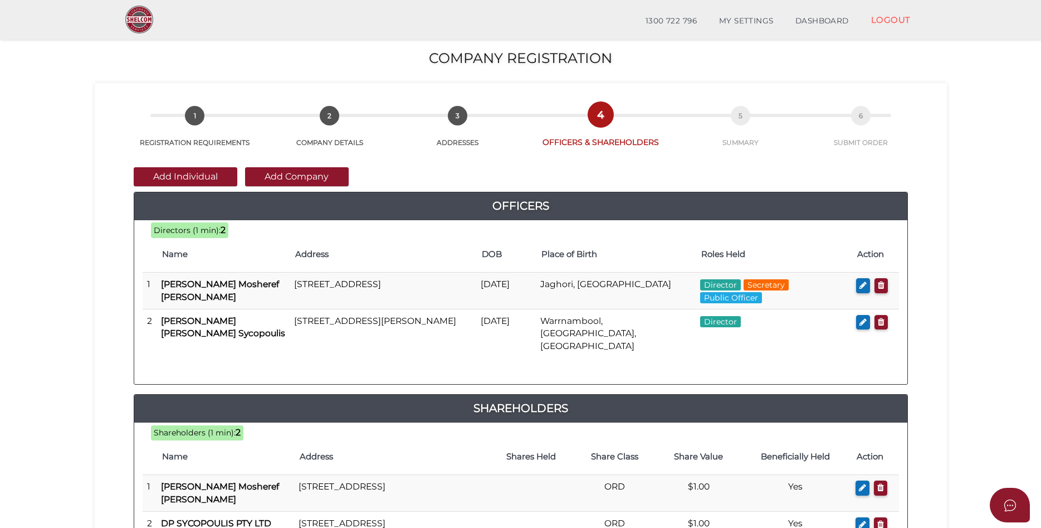
scroll to position [237, 0]
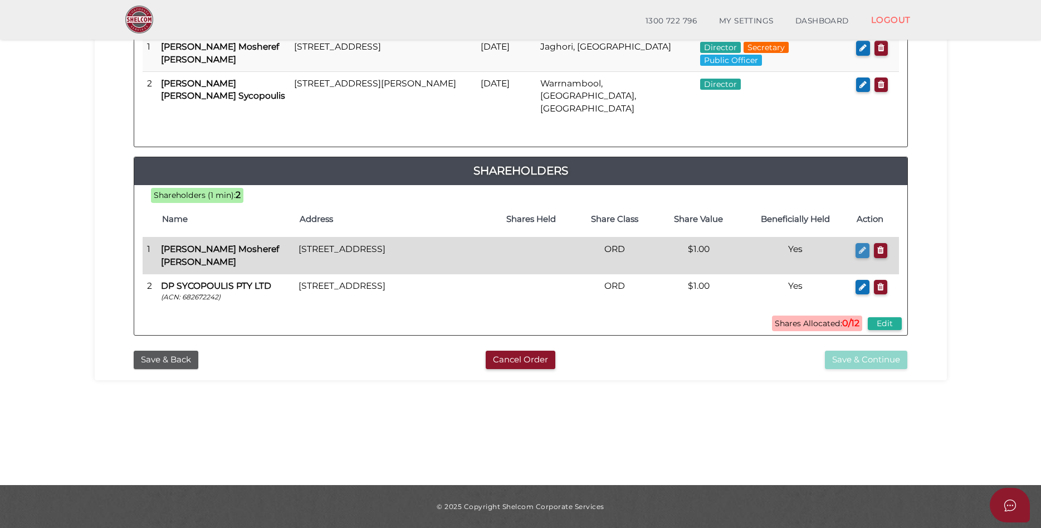
click at [862, 246] on icon "button" at bounding box center [862, 250] width 7 height 8
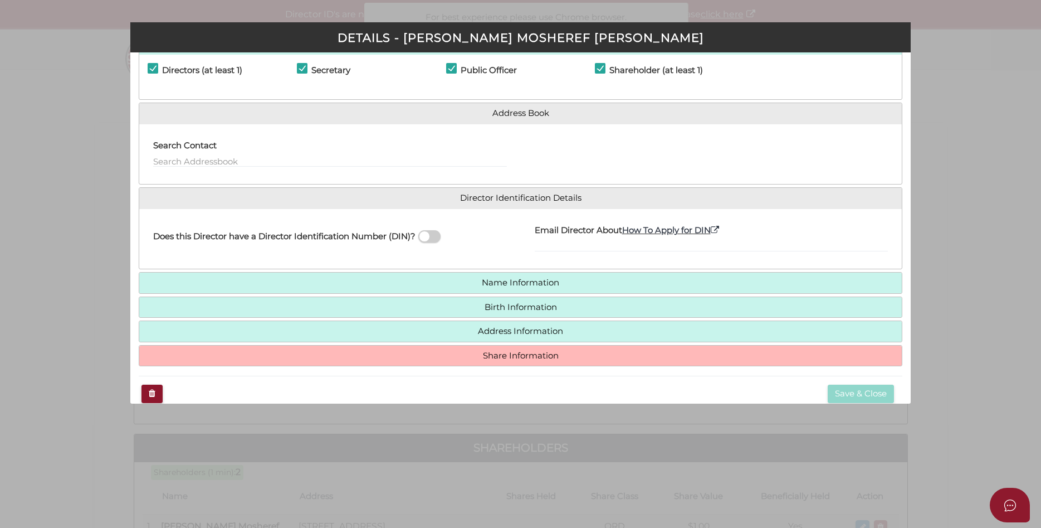
scroll to position [57, 0]
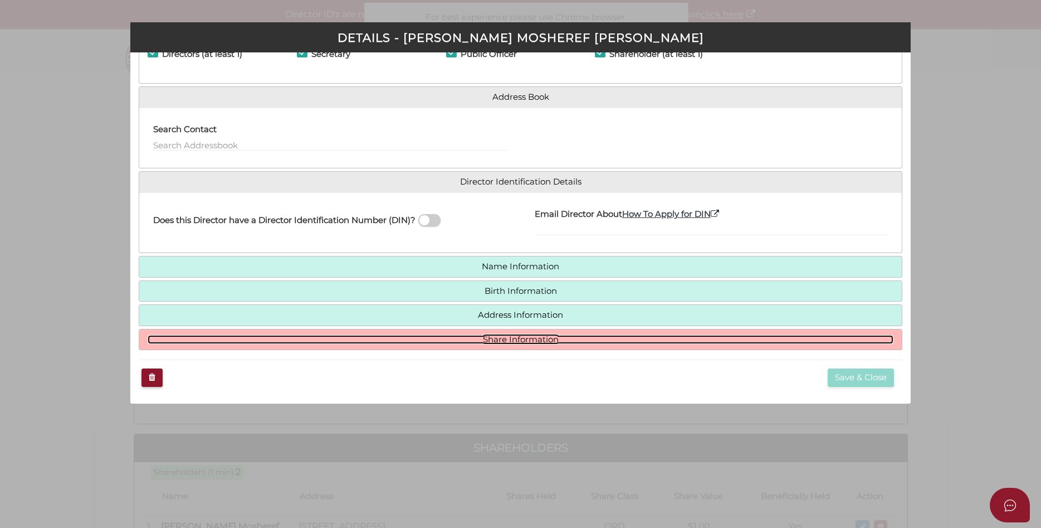
click at [525, 336] on link "Share Information" at bounding box center [521, 339] width 747 height 9
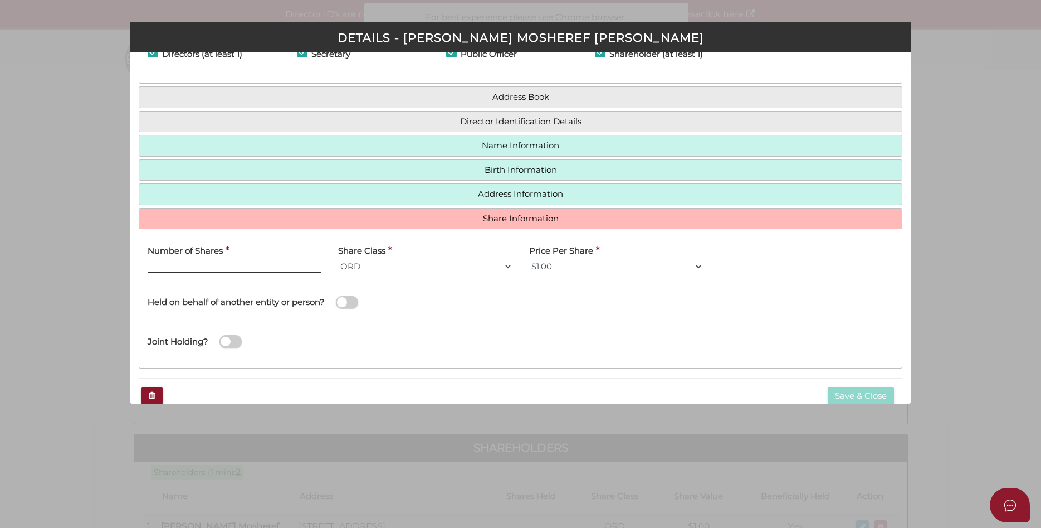
click at [271, 265] on input "Number of Shares" at bounding box center [235, 266] width 174 height 12
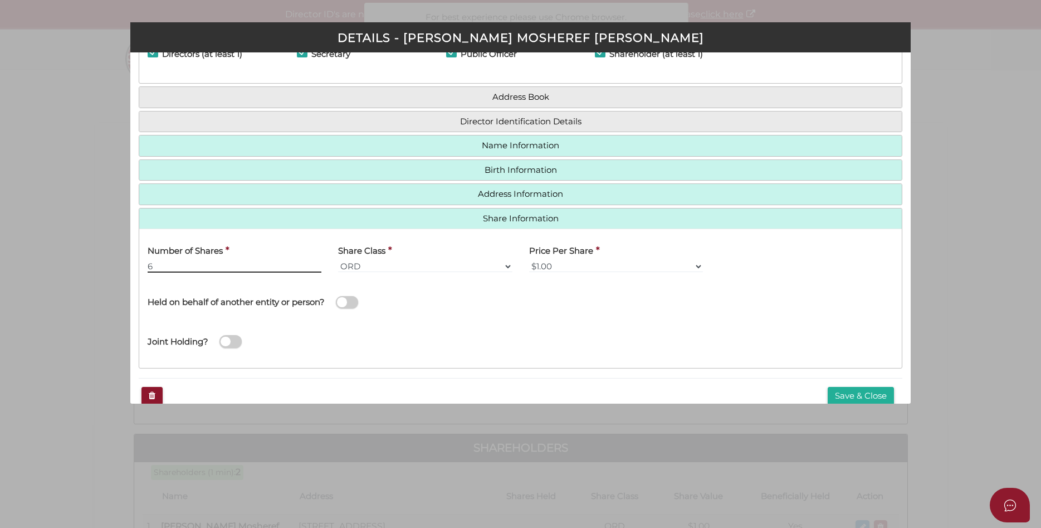
type input "6"
click option "ORD" at bounding box center [0, 0] width 0 height 0
click at [586, 257] on label "Price Per Share" at bounding box center [561, 248] width 64 height 23
click at [586, 260] on select "$1.00 $0.01 $0.001 $0.0001 $0.10 $0.50 $2.00 $5.00 $10.00 Other" at bounding box center [616, 266] width 174 height 12
click at [529, 260] on select "$1.00 $0.01 $0.001 $0.0001 $0.10 $0.50 $2.00 $5.00 $10.00 Other" at bounding box center [616, 266] width 174 height 12
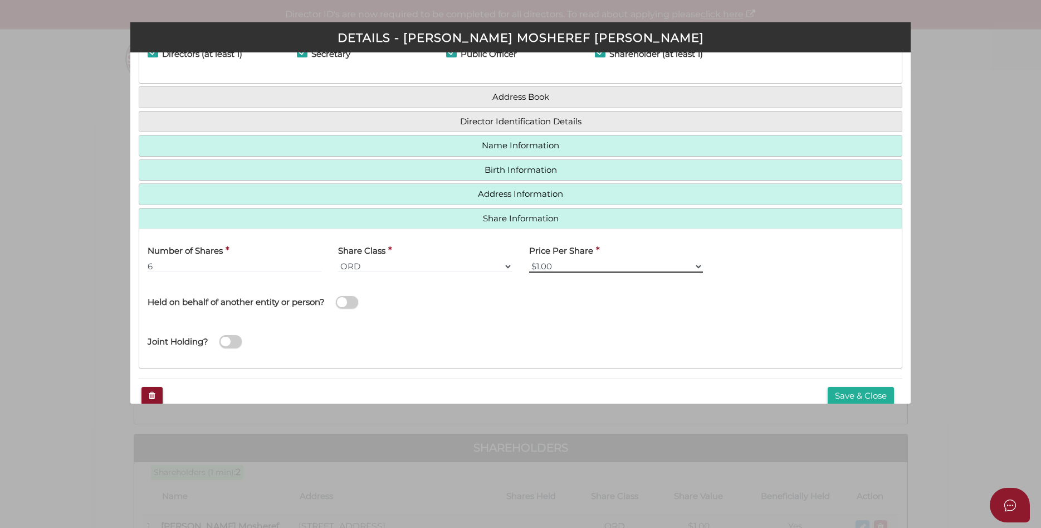
click option "$1.00" at bounding box center [0, 0] width 0 height 0
click at [855, 393] on button "Save & Close" at bounding box center [861, 396] width 66 height 18
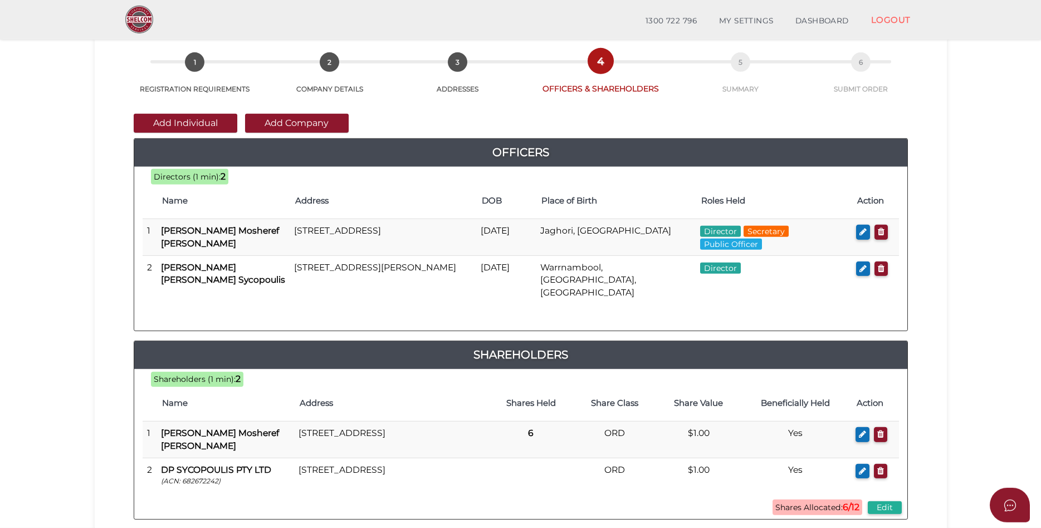
scroll to position [114, 0]
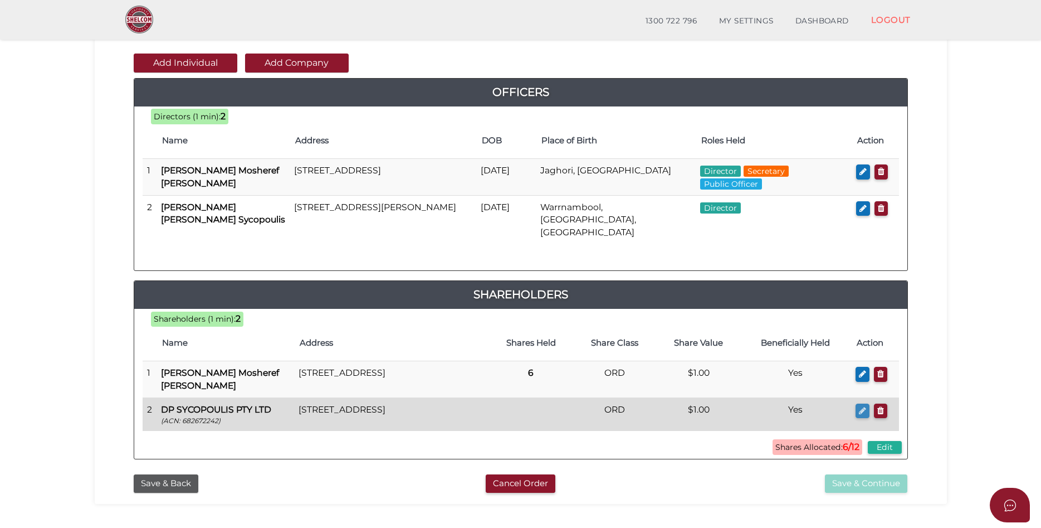
click at [860, 406] on icon "button" at bounding box center [862, 410] width 7 height 8
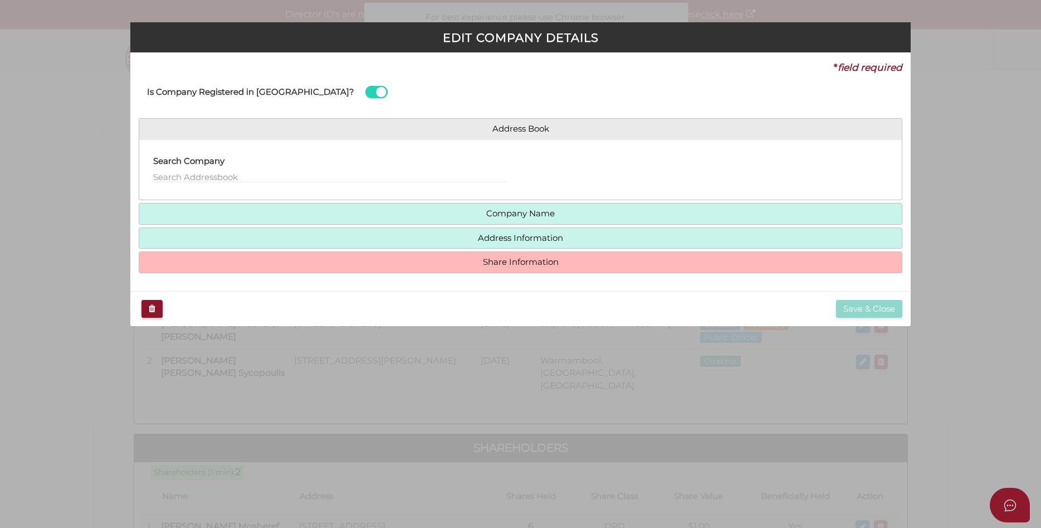
click at [515, 254] on h4 "Share Information" at bounding box center [520, 262] width 763 height 21
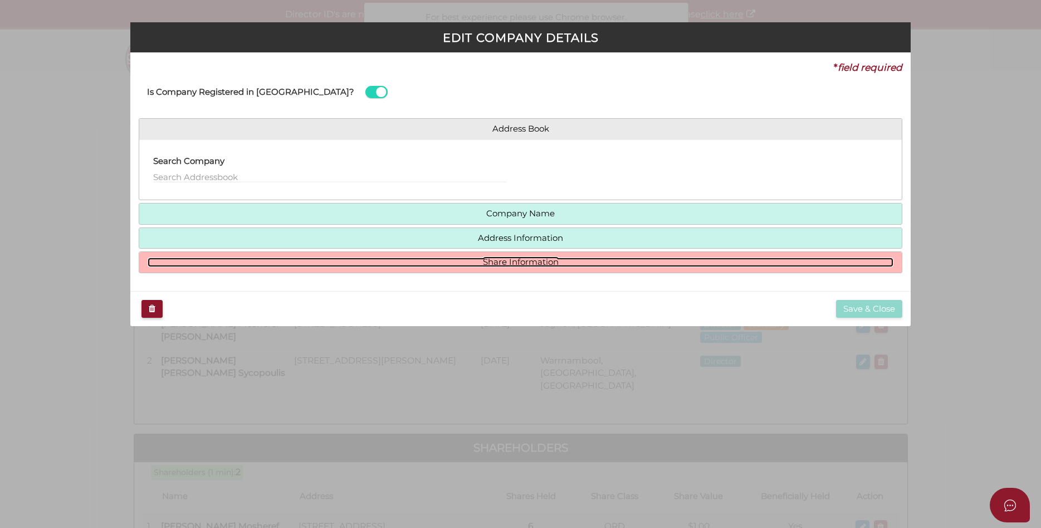
click at [515, 258] on link "Share Information" at bounding box center [521, 261] width 747 height 9
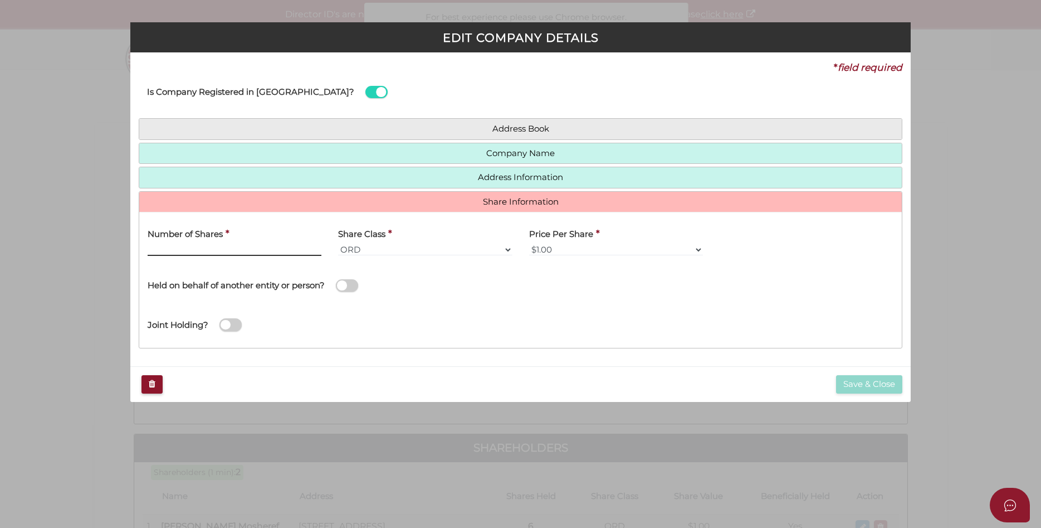
click at [288, 245] on input "text" at bounding box center [235, 249] width 174 height 12
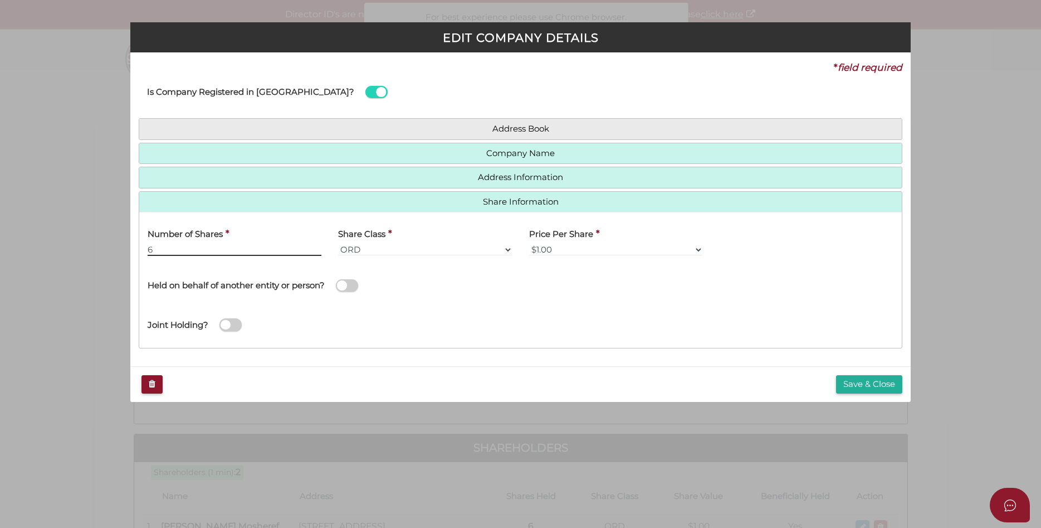
type input "6"
click at [354, 287] on span at bounding box center [347, 285] width 22 height 13
click at [0, 0] on input "checkbox" at bounding box center [0, 0] width 0 height 0
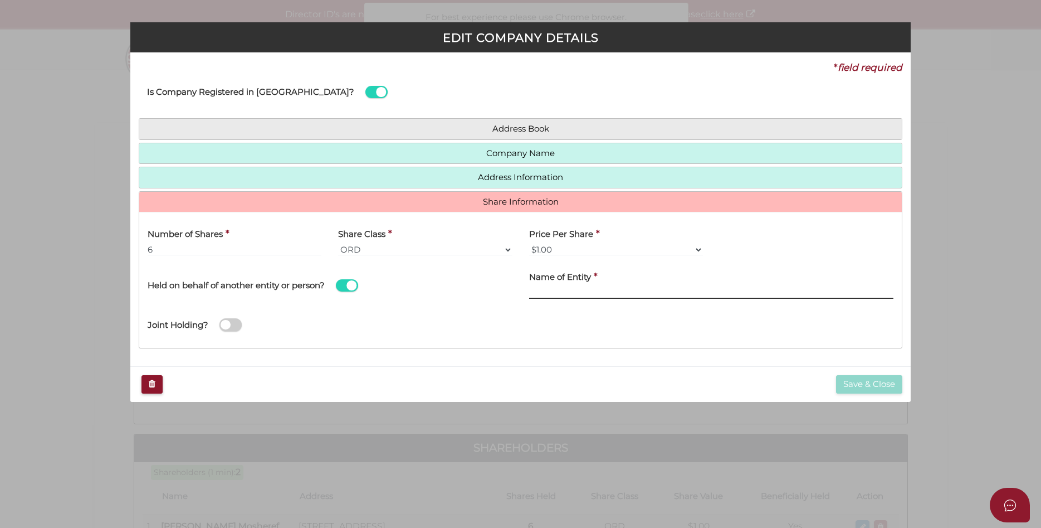
click at [550, 290] on input "text" at bounding box center [711, 292] width 365 height 12
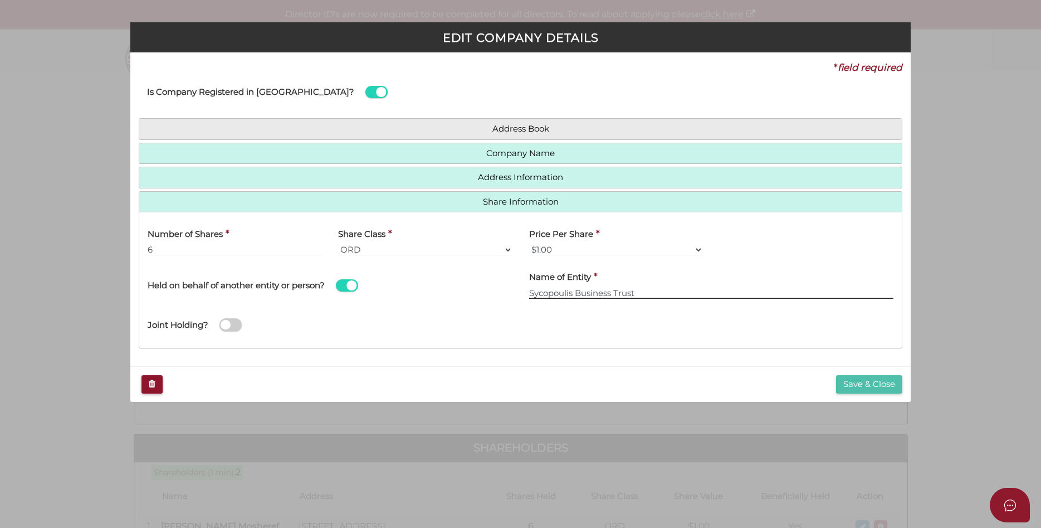
type input "Sycopoulis Business Trust"
click at [866, 378] on button "Save & Close" at bounding box center [869, 384] width 66 height 18
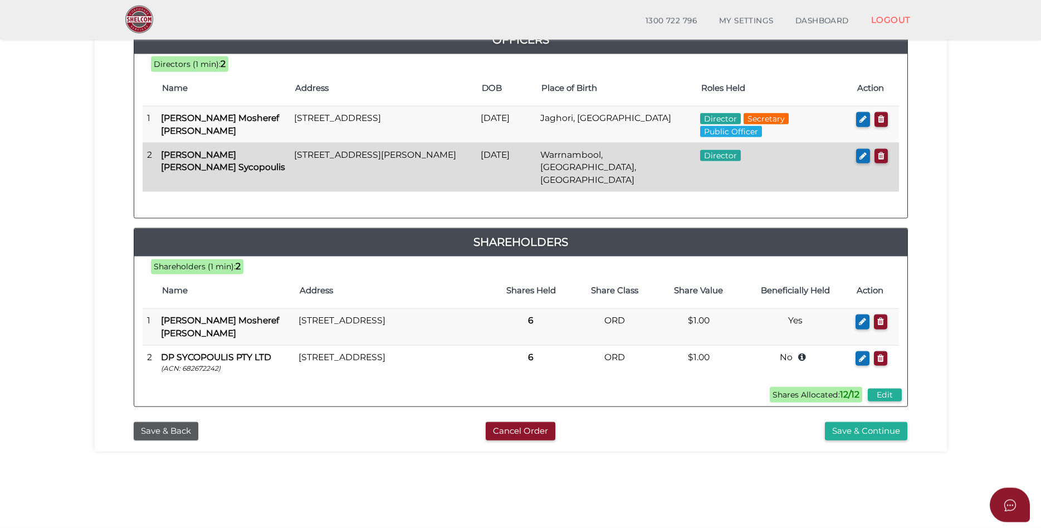
scroll to position [170, 0]
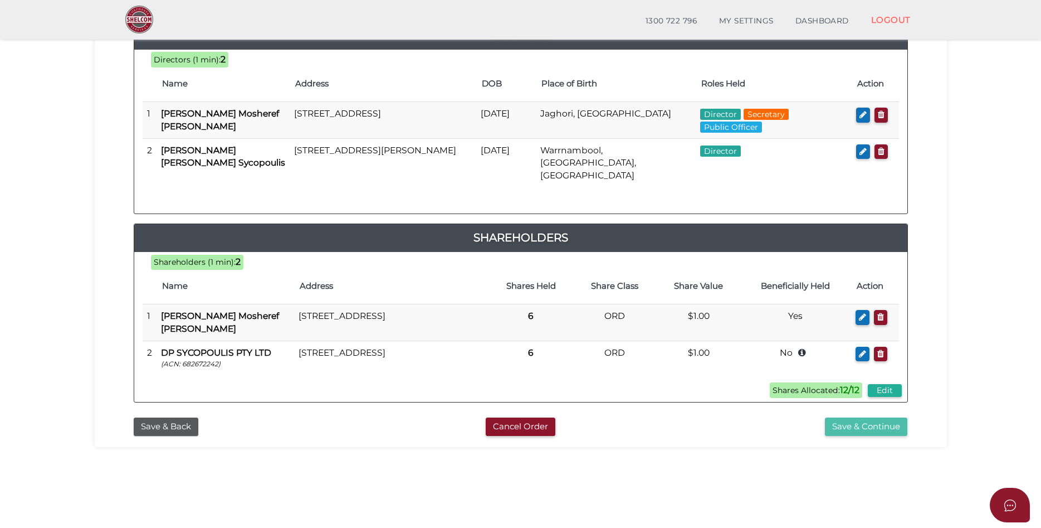
click at [870, 421] on button "Save & Continue" at bounding box center [866, 426] width 82 height 18
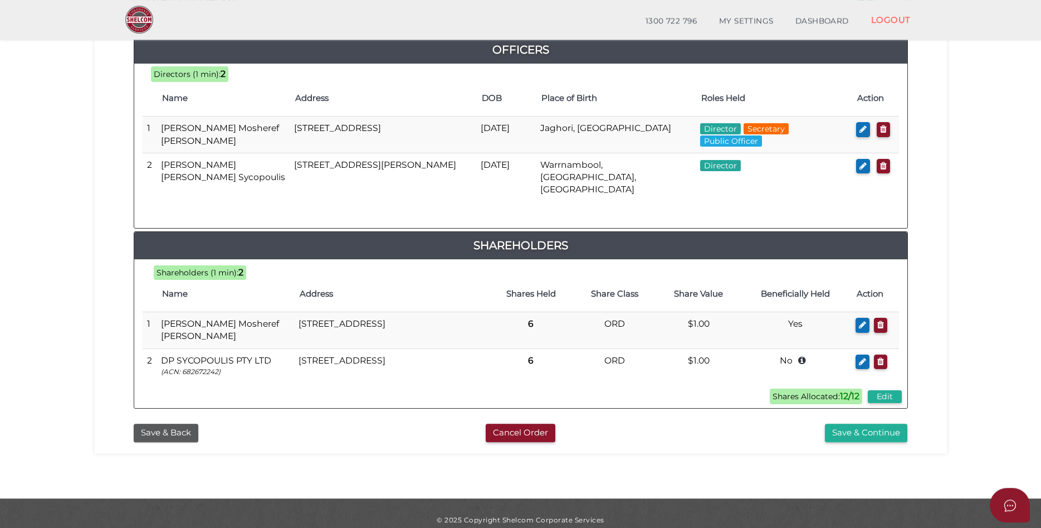
scroll to position [532, 0]
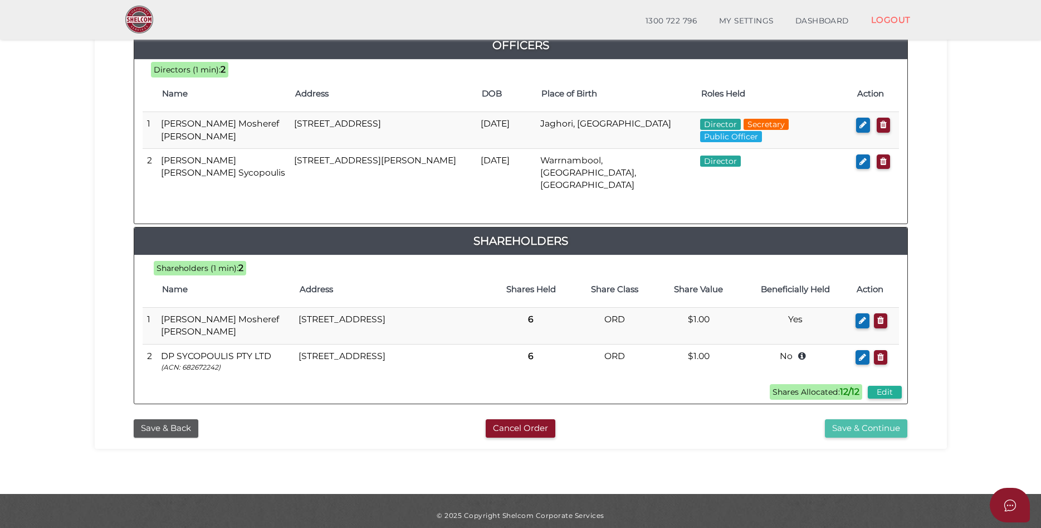
click at [863, 421] on button "Save & Continue" at bounding box center [866, 428] width 82 height 18
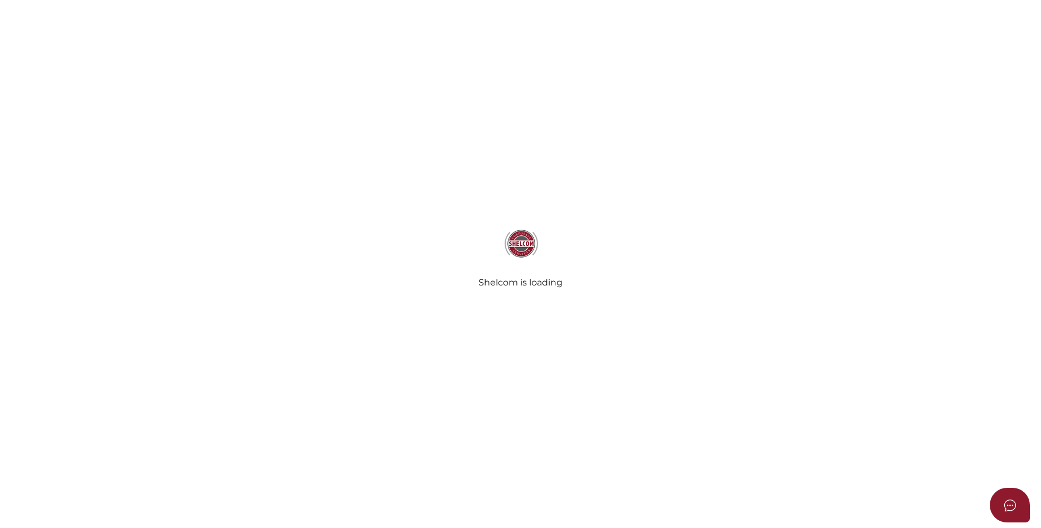
select select "Comb Binding"
select select "No"
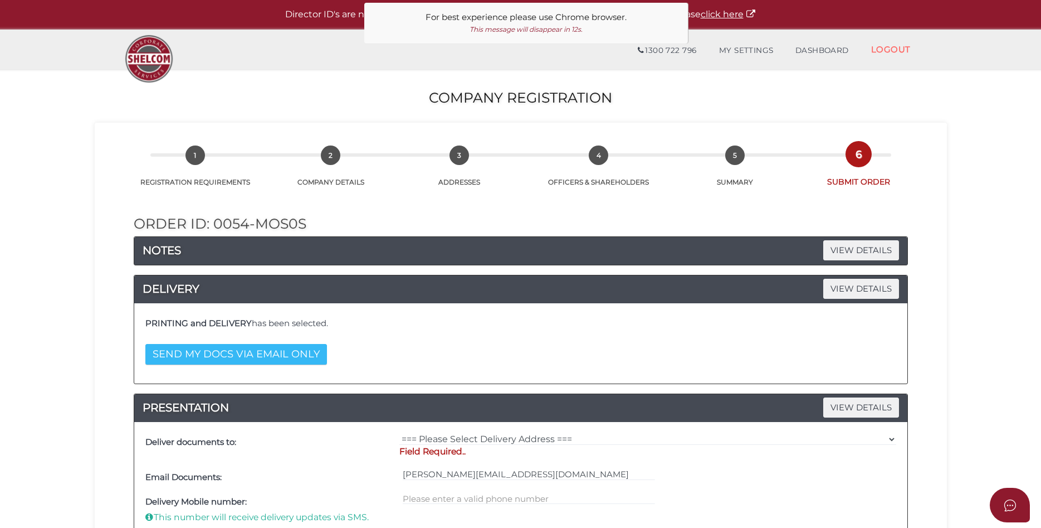
click at [207, 354] on button "SEND MY DOCS VIA EMAIL ONLY" at bounding box center [236, 354] width 182 height 21
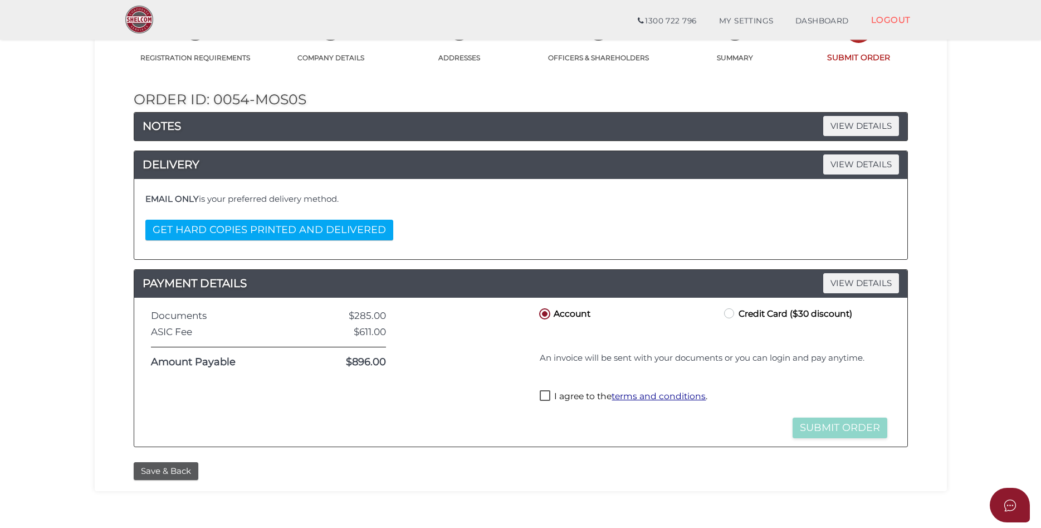
scroll to position [57, 0]
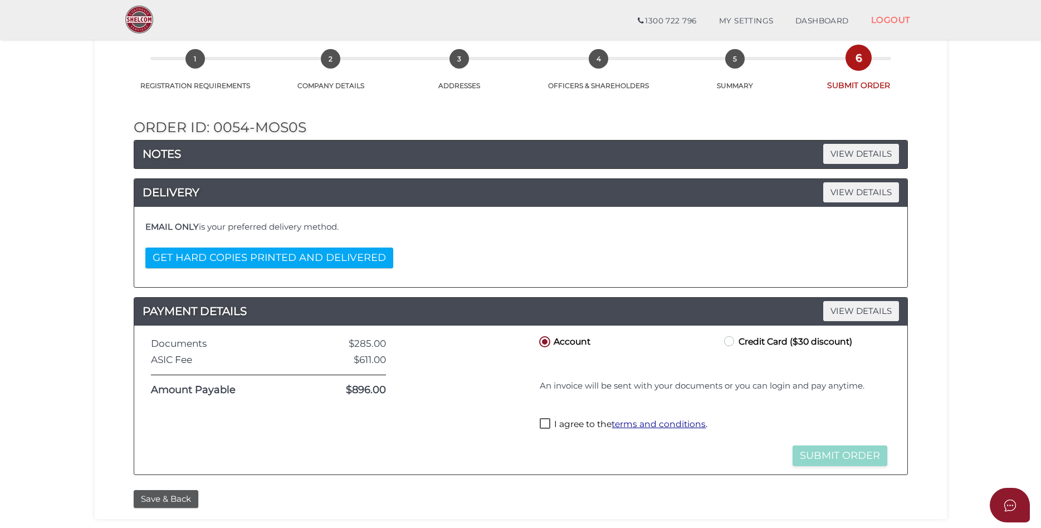
click at [547, 424] on label "I agree to the terms and conditions ." at bounding box center [624, 425] width 168 height 14
checkbox input "true"
click at [841, 457] on button "Submit Order" at bounding box center [840, 455] width 95 height 21
